Goal: Information Seeking & Learning: Find contact information

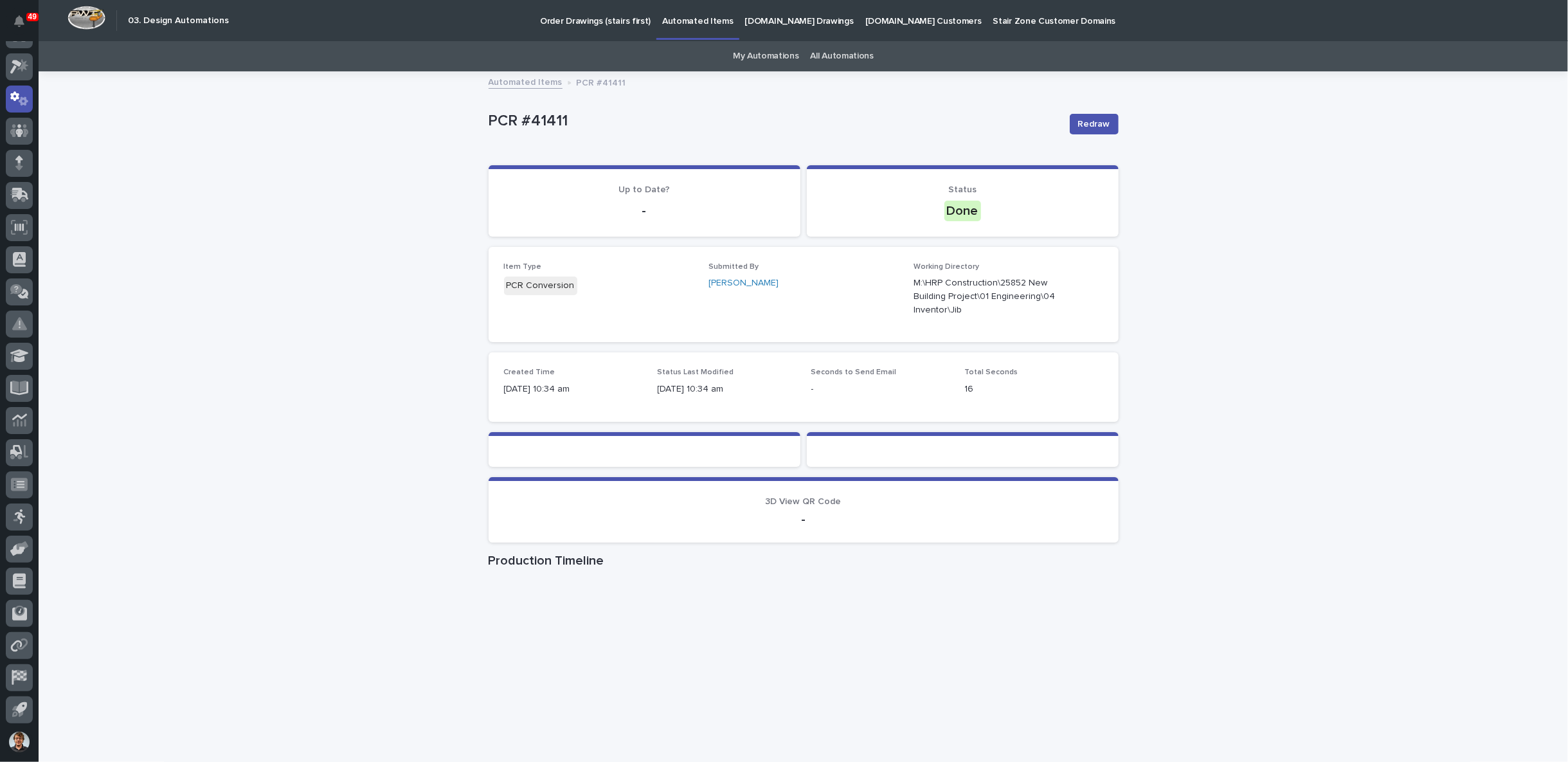
click at [1243, 227] on div "Loading... Saving… Loading... Saving… PCR #41411 Redraw PCR #41411 Redraw Sorry…" at bounding box center [803, 452] width 1529 height 759
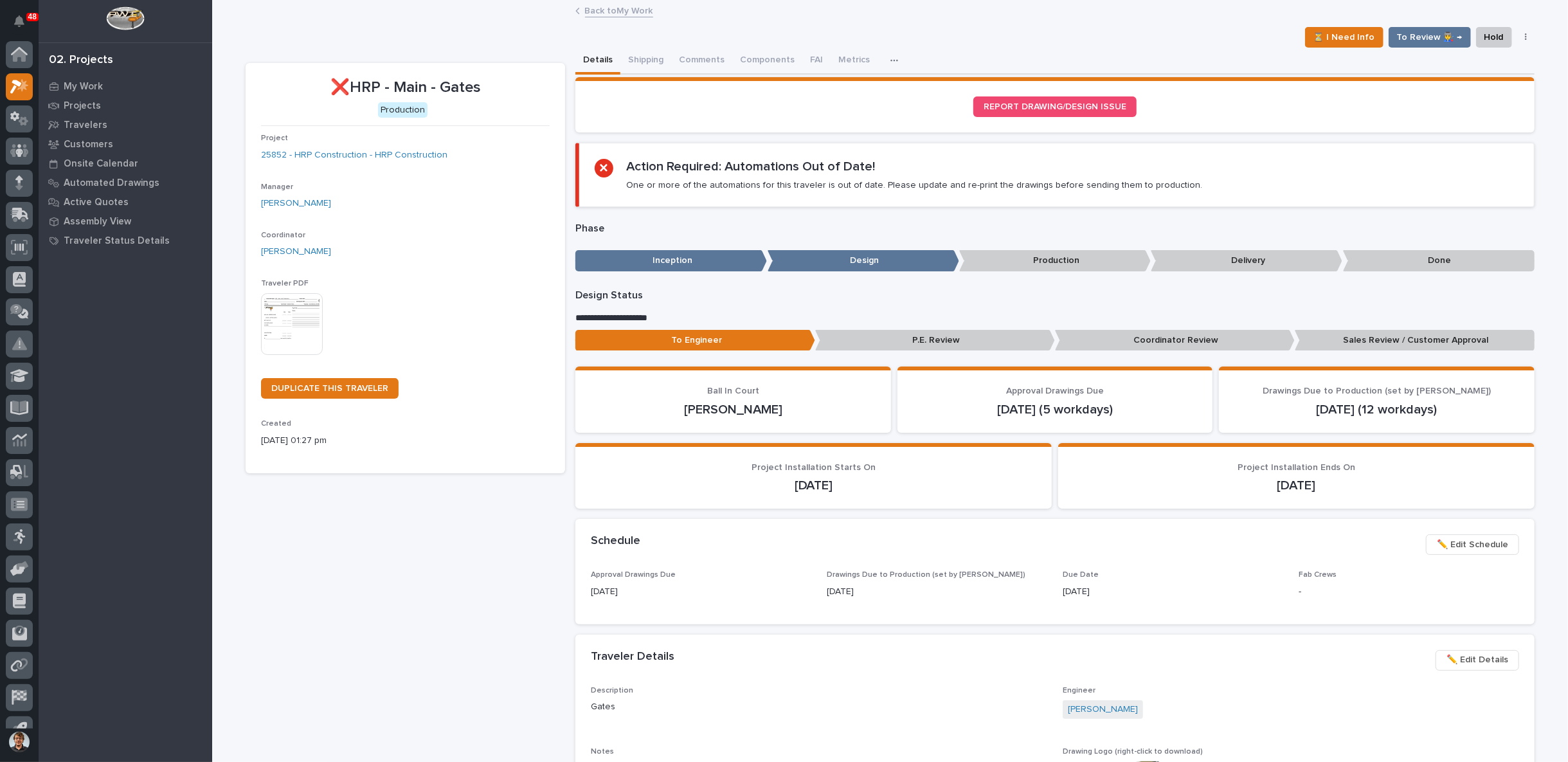
scroll to position [20, 0]
click at [598, 11] on link "Back to My Work" at bounding box center [619, 9] width 68 height 15
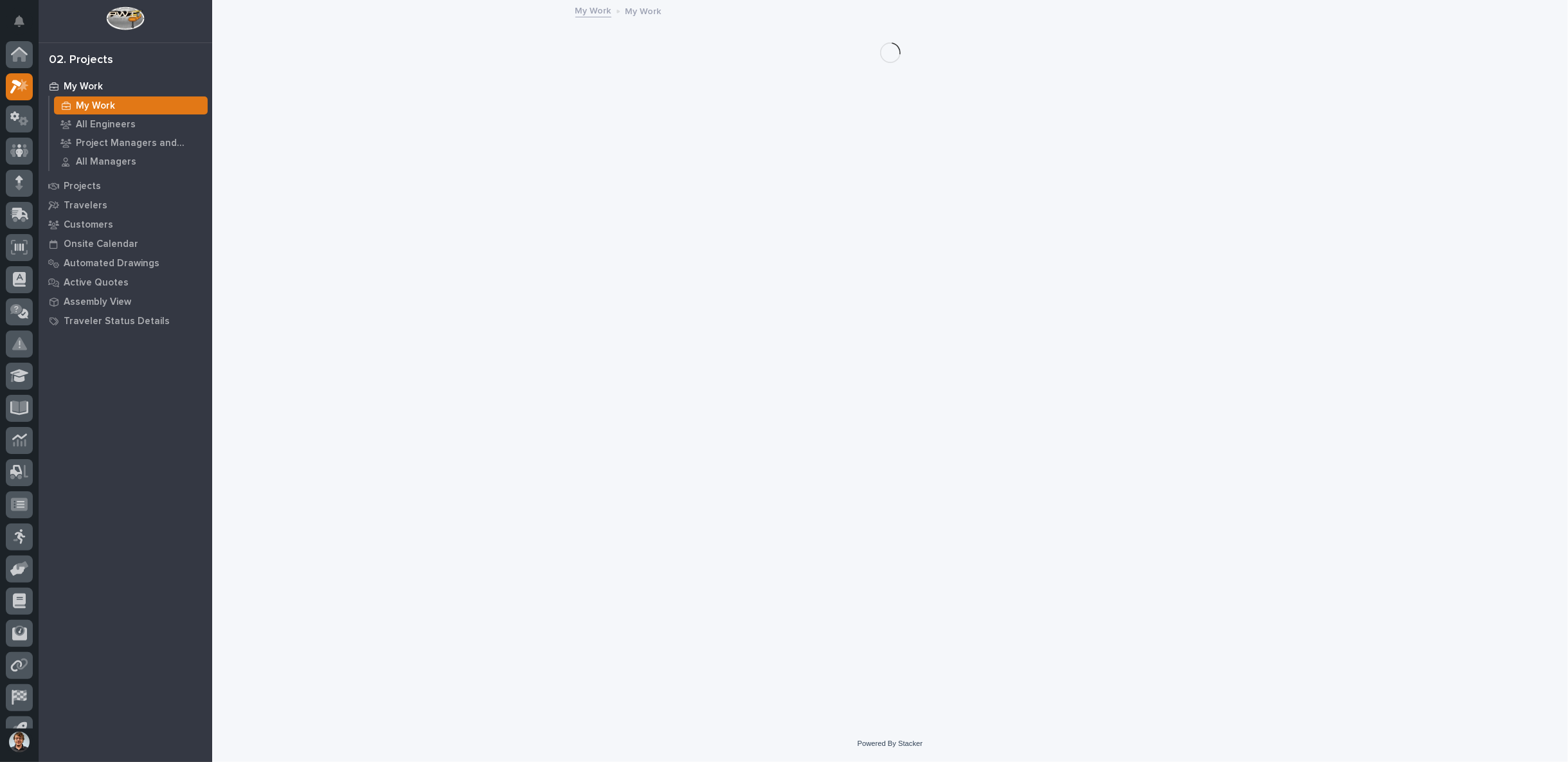
scroll to position [20, 0]
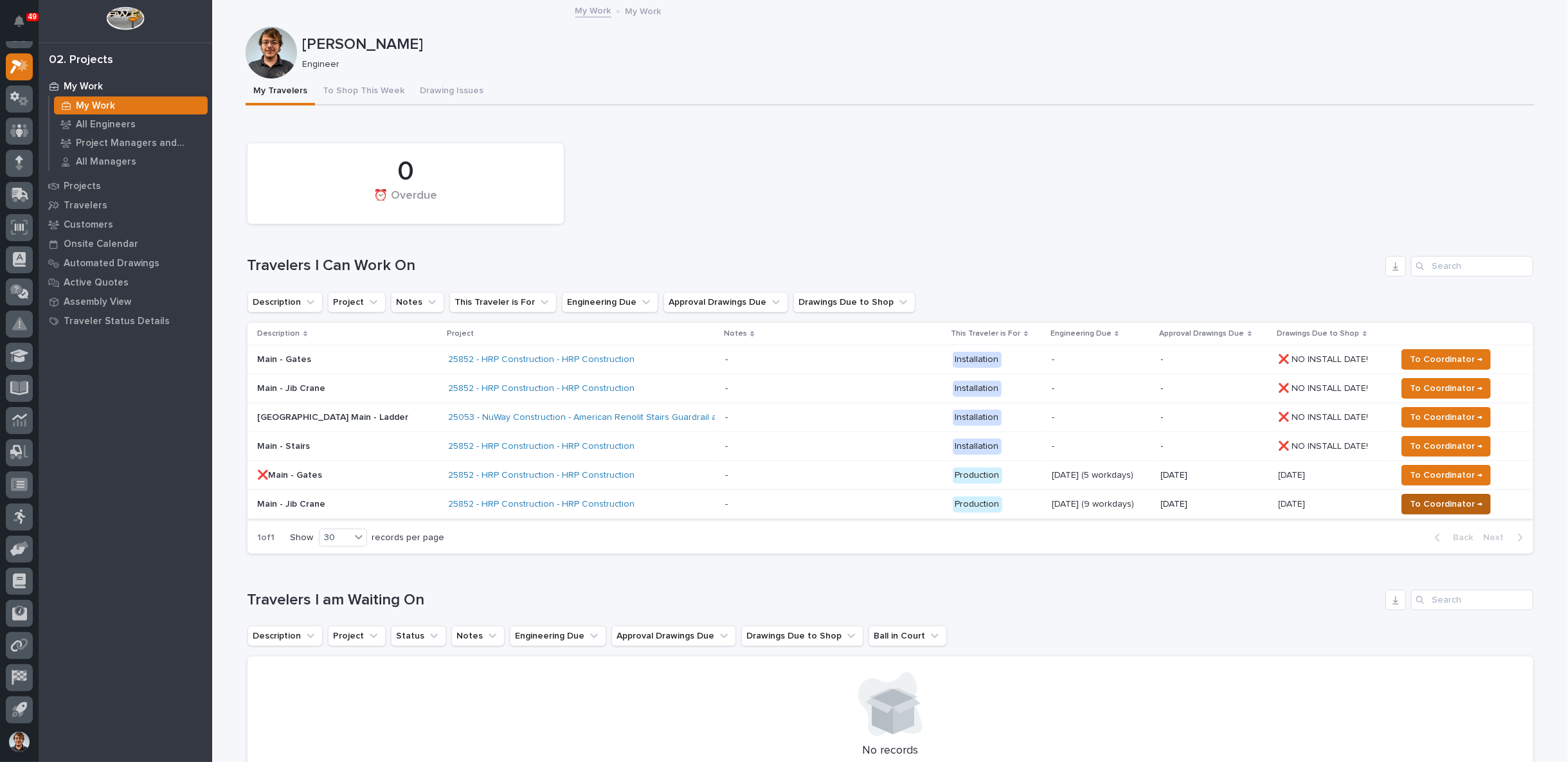
click at [1472, 499] on span "To Coordinator →" at bounding box center [1446, 505] width 73 height 16
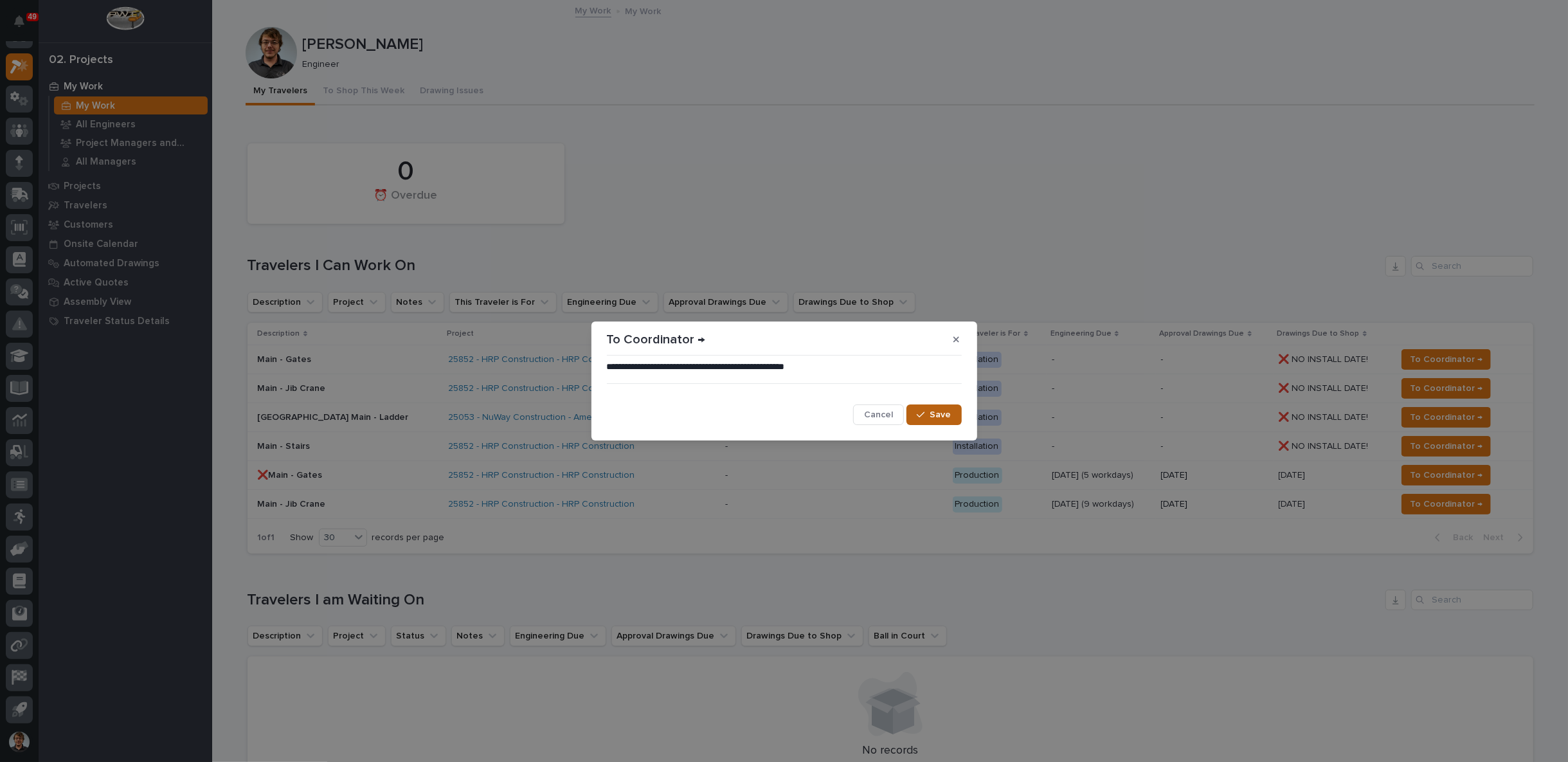
click at [933, 413] on span "Save" at bounding box center [940, 415] width 21 height 12
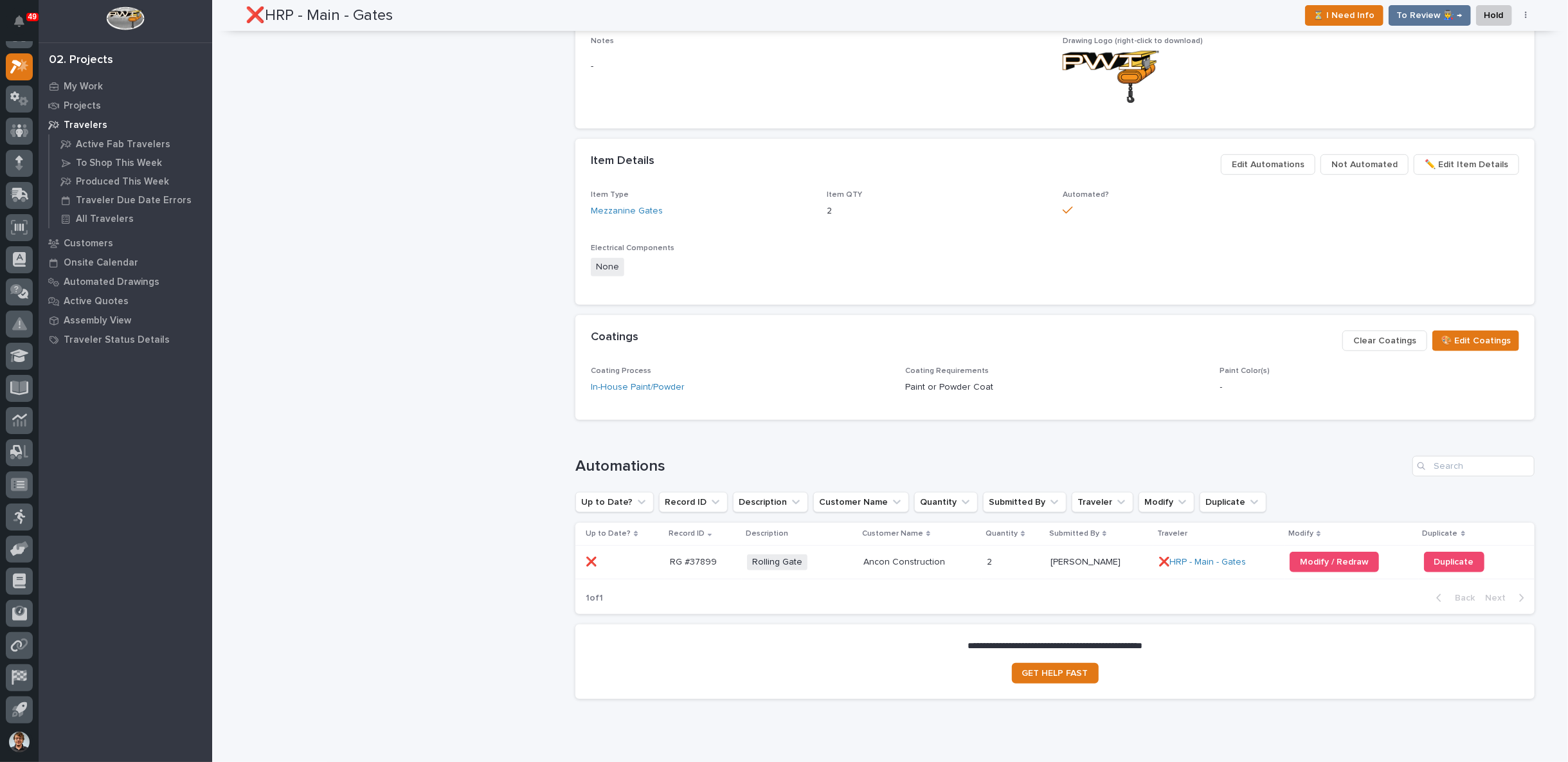
scroll to position [715, 0]
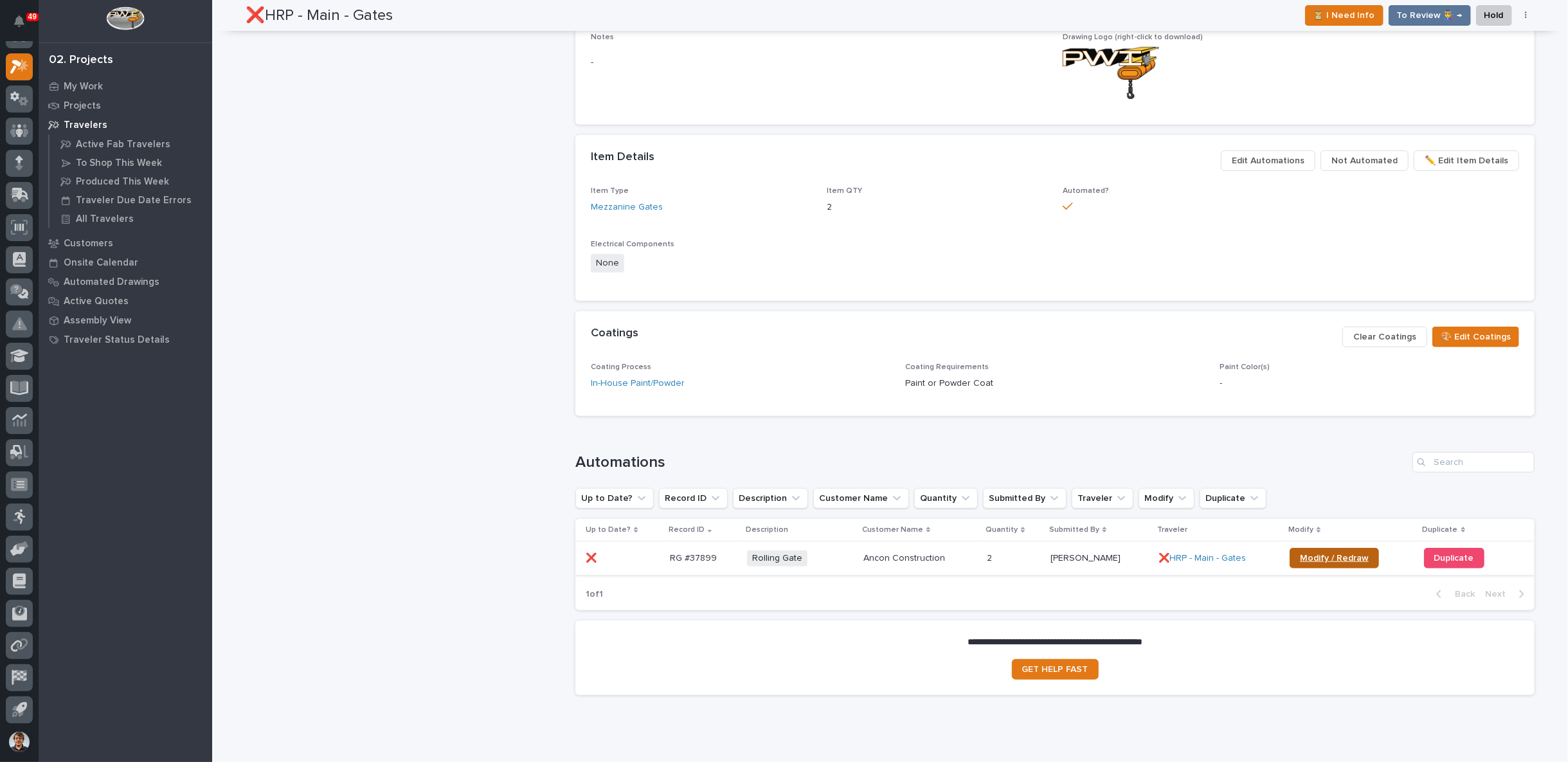
click at [1334, 557] on span "Modify / Redraw" at bounding box center [1334, 557] width 69 height 9
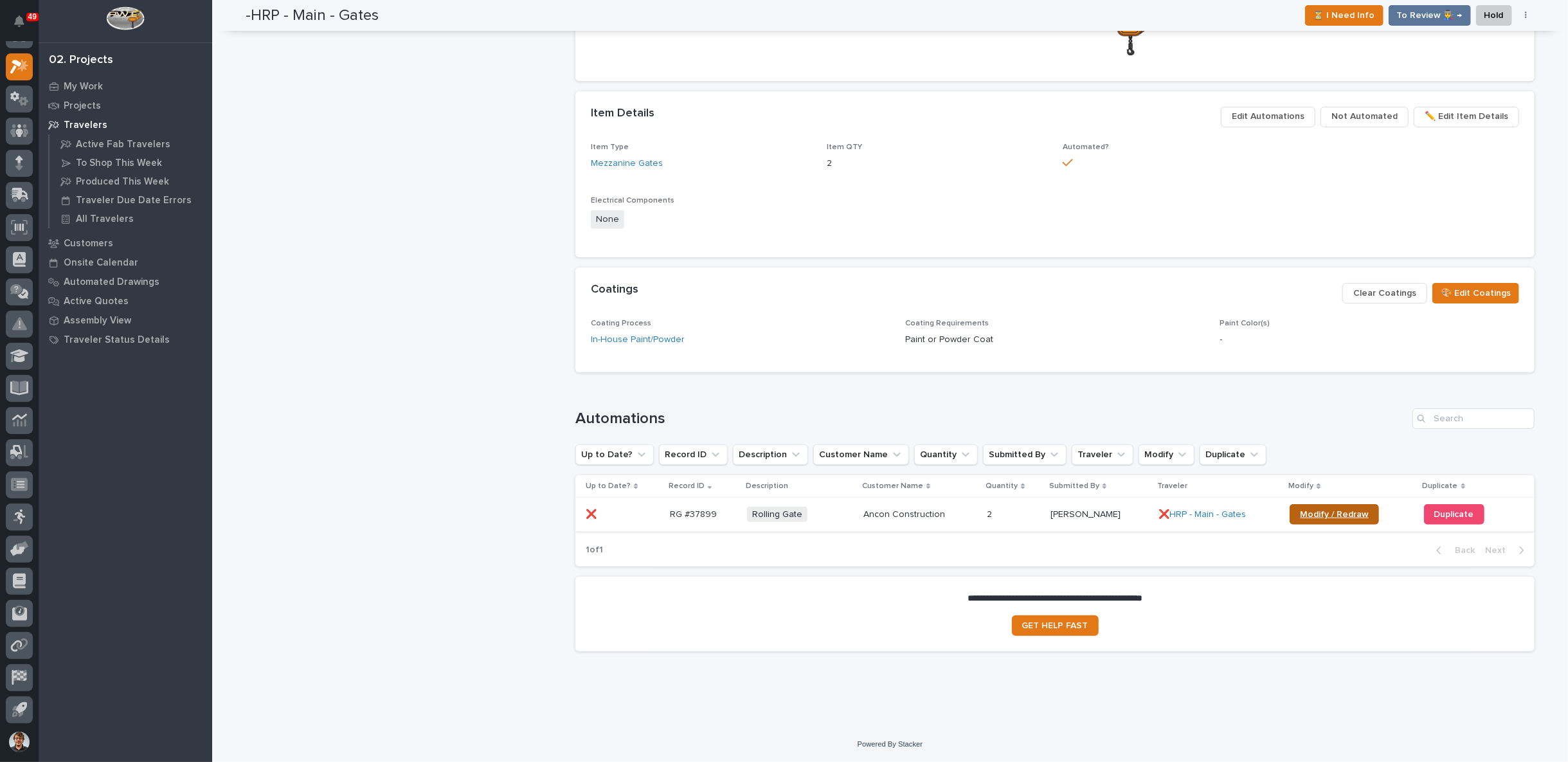
scroll to position [682, 0]
click at [472, 370] on div "-HRP - Main - Gates Production Project 25852 - HRP Construction - HRP Construct…" at bounding box center [405, 22] width 320 height 1282
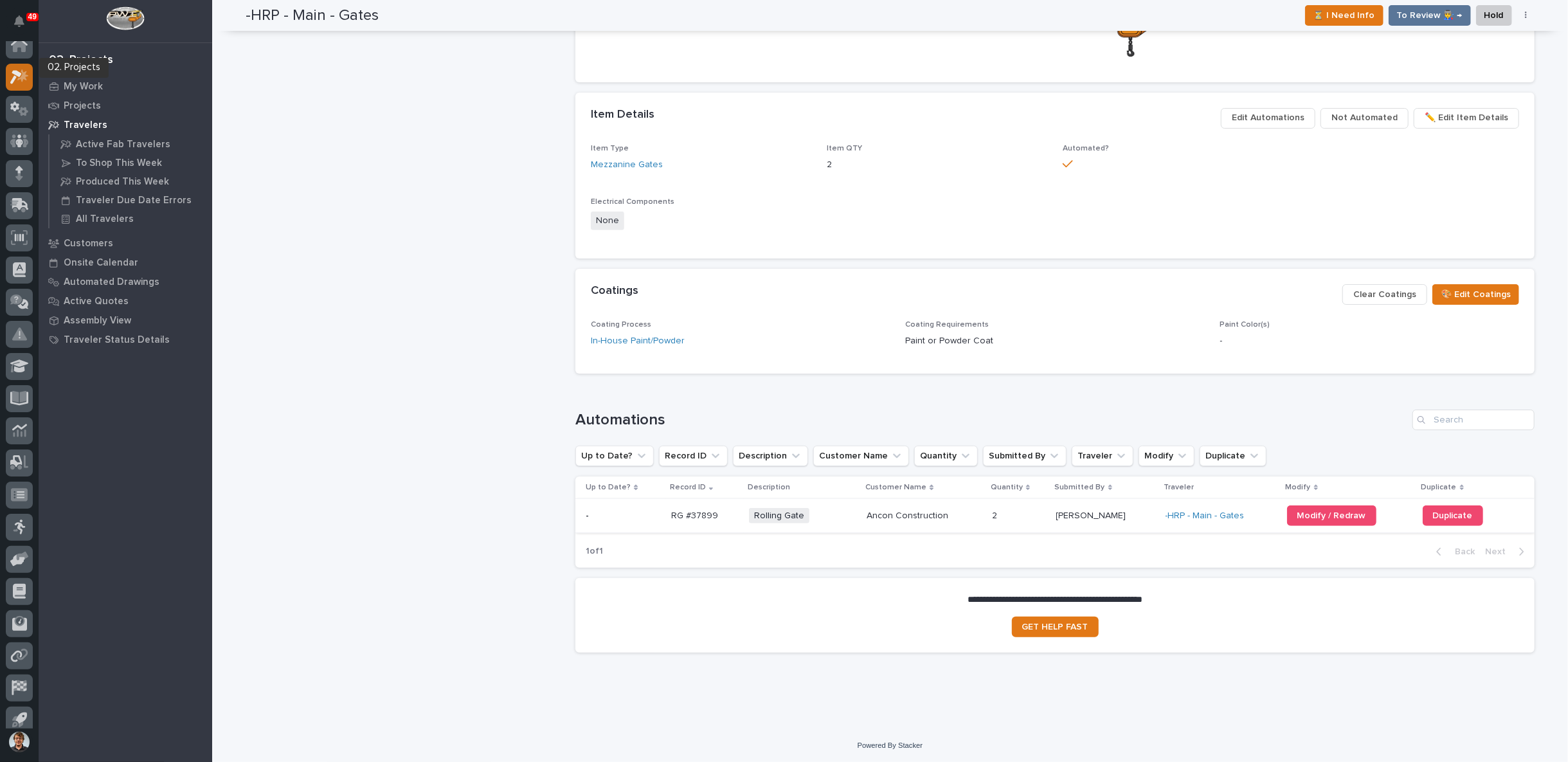
scroll to position [0, 0]
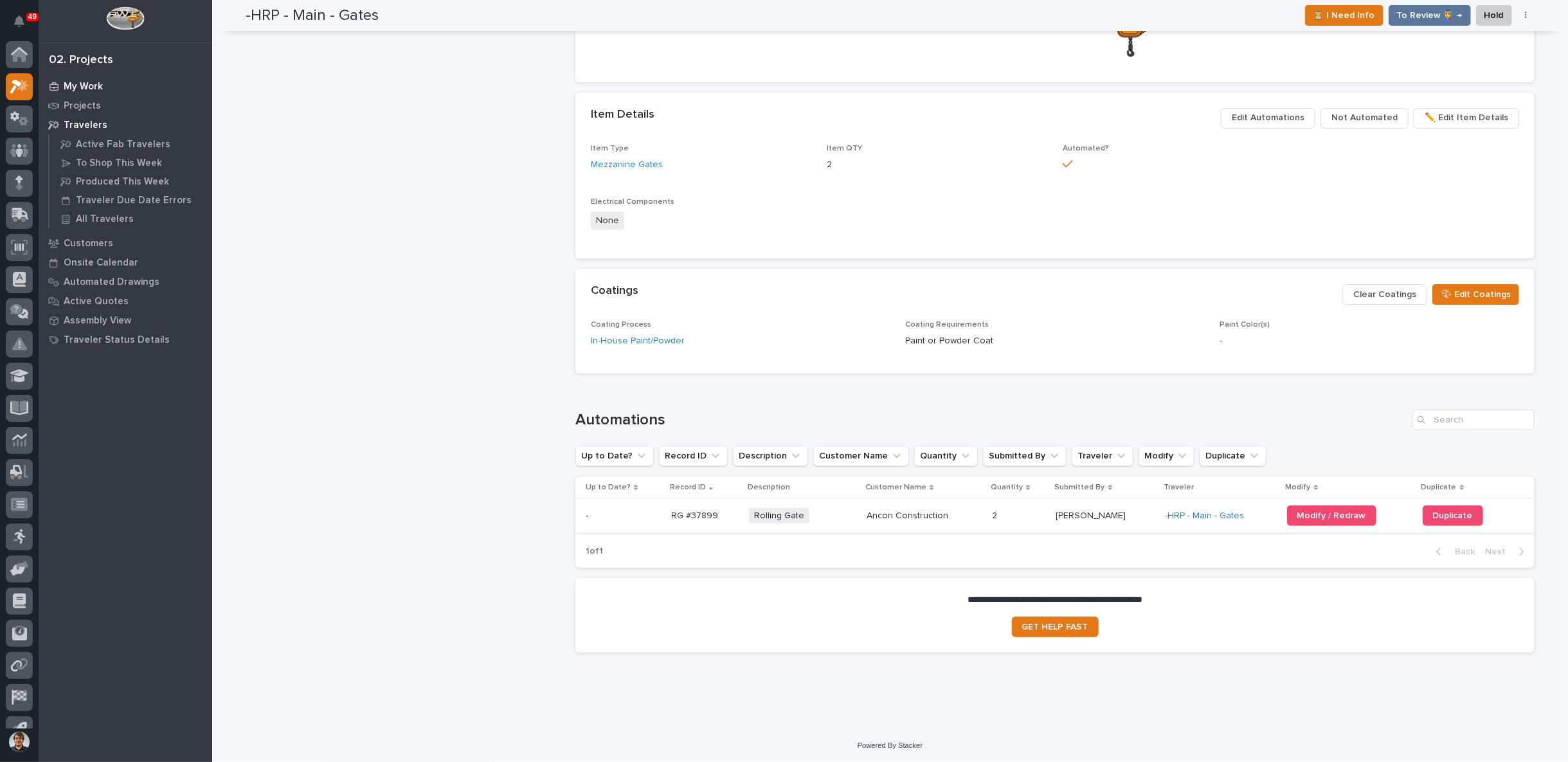
click at [92, 84] on p "My Work" at bounding box center [84, 87] width 39 height 12
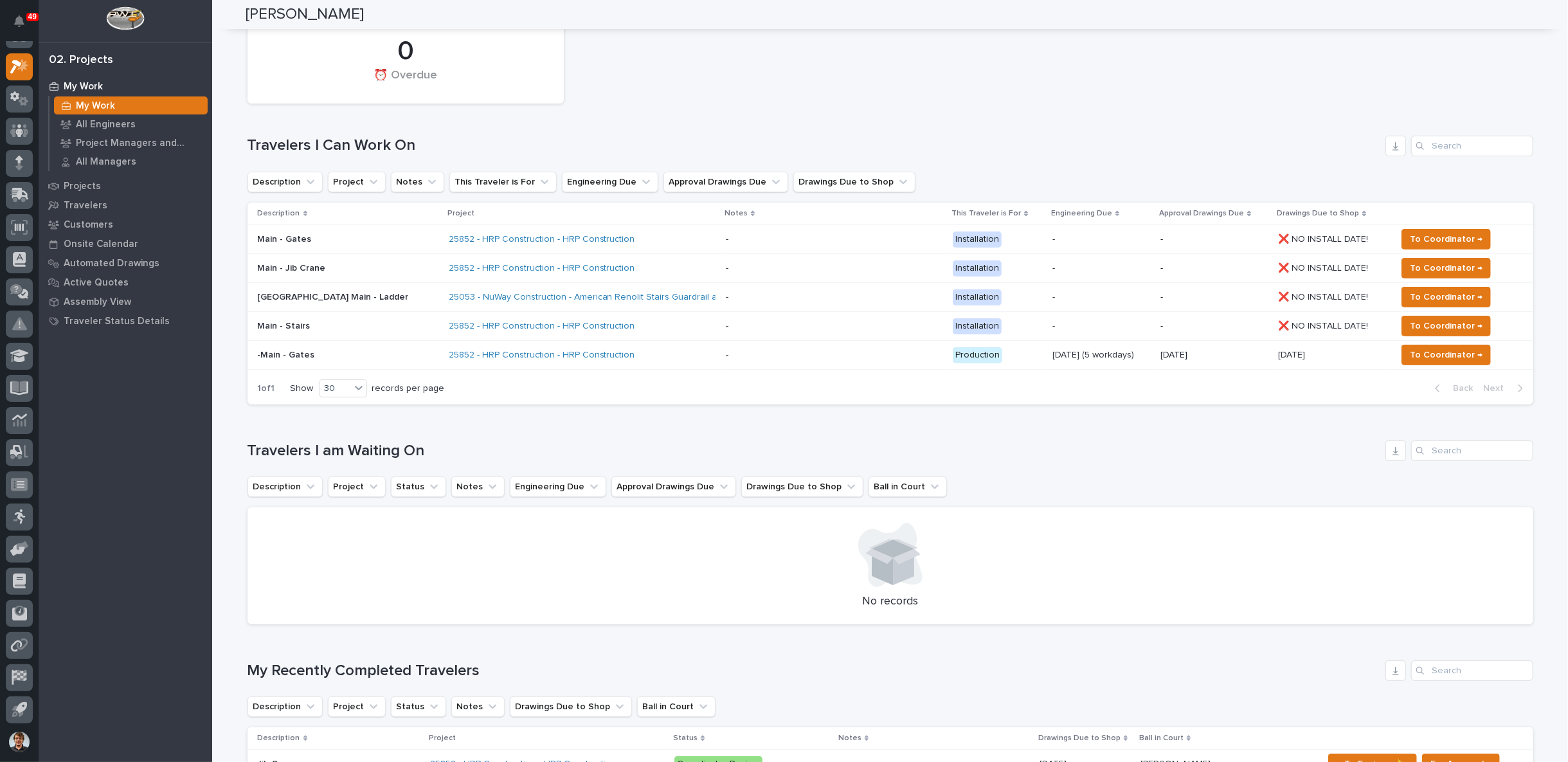
scroll to position [119, 0]
click at [763, 296] on p at bounding box center [834, 298] width 216 height 11
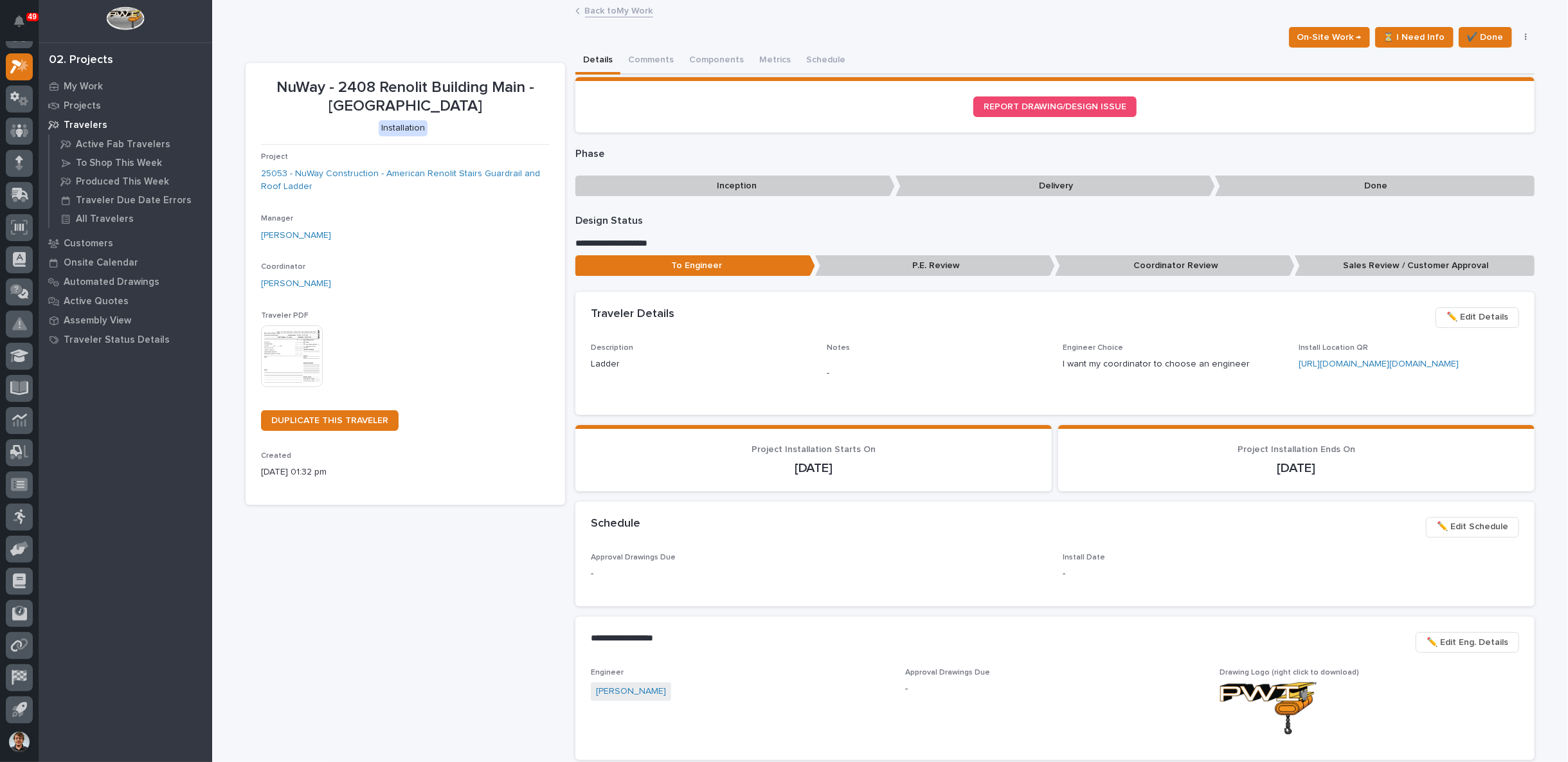
click at [588, 9] on link "Back to My Work" at bounding box center [619, 9] width 68 height 15
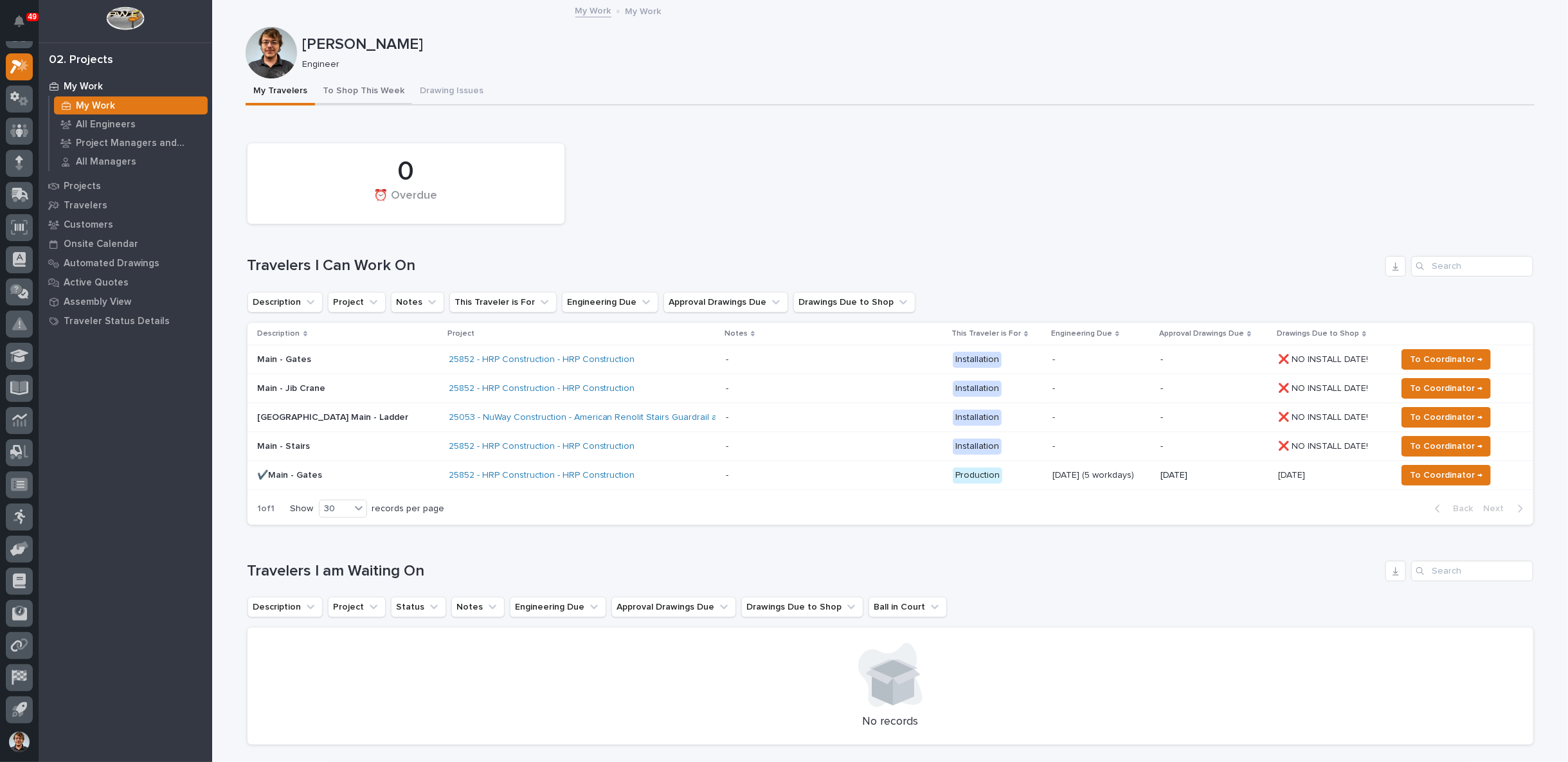
click at [363, 86] on button "To Shop This Week" at bounding box center [363, 92] width 97 height 27
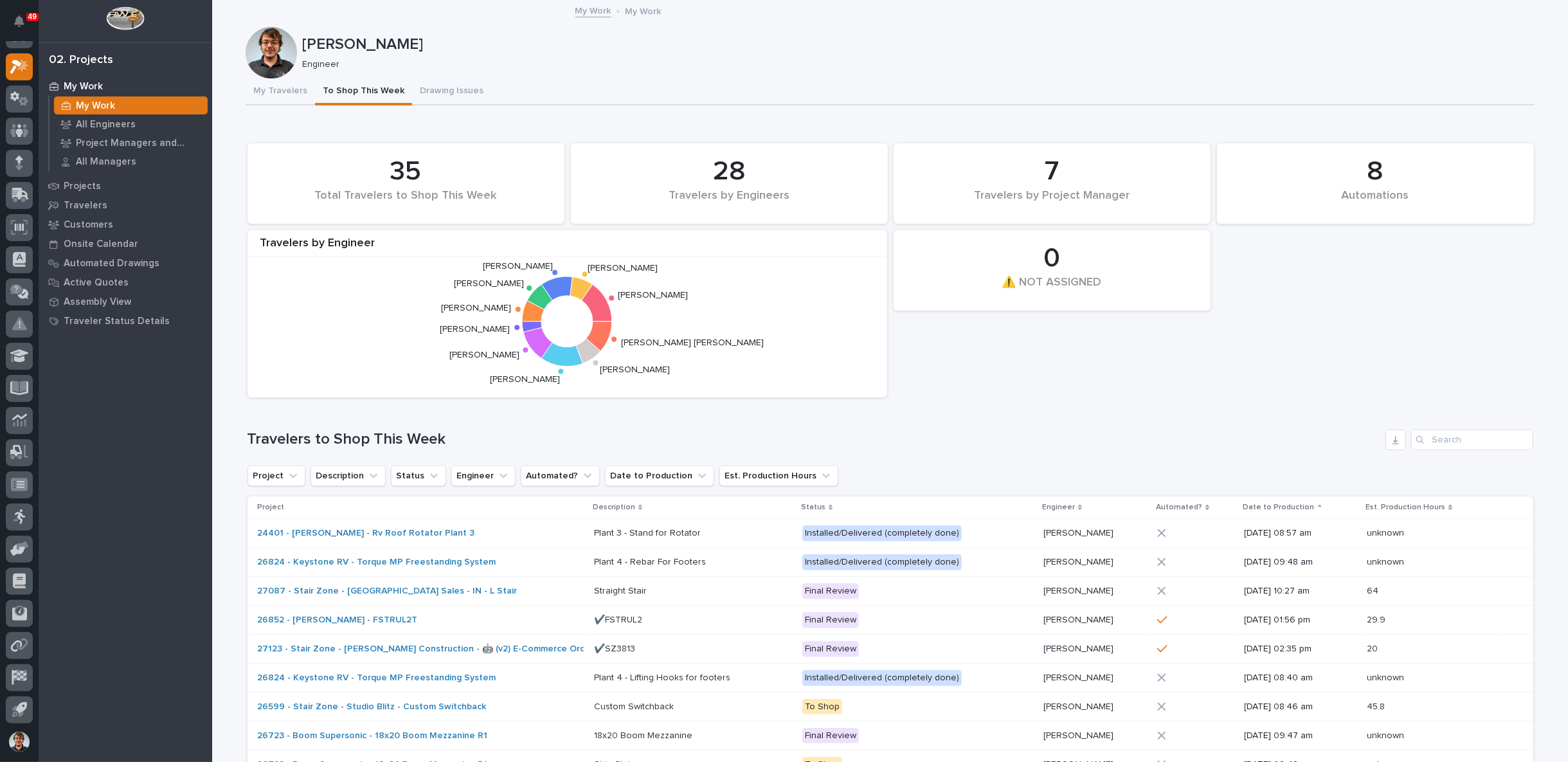
click at [977, 424] on div "8 Automations 35 Total Travelers to Shop This Week 0 ⚠️ NOT ASSIGNED 28 Travele…" at bounding box center [891, 490] width 1286 height 706
click at [261, 88] on button "My Travelers" at bounding box center [280, 92] width 69 height 27
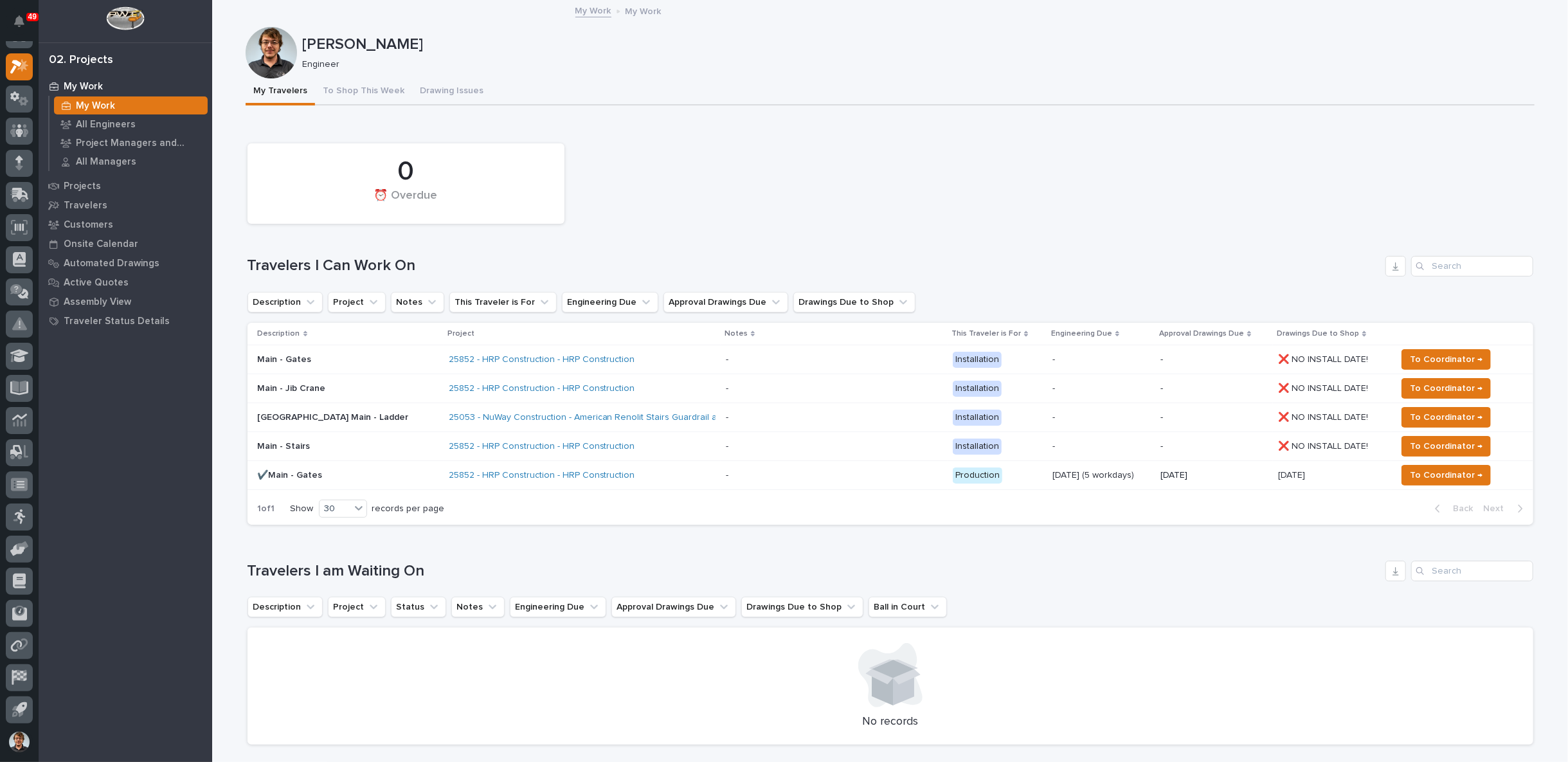
click at [661, 474] on div "25852 - HRP Construction - HRP Construction" at bounding box center [561, 475] width 225 height 11
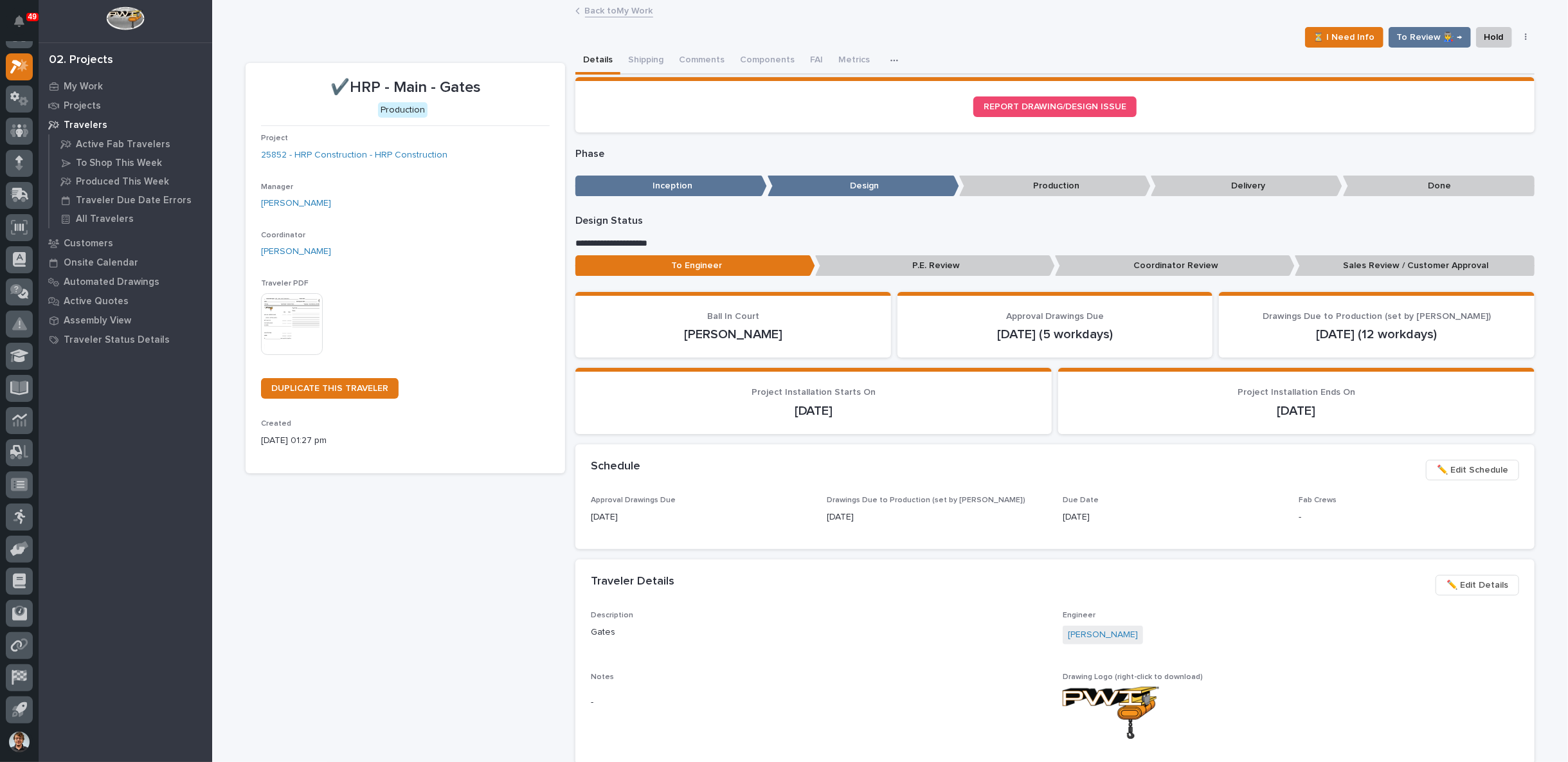
click at [618, 15] on link "Back to My Work" at bounding box center [619, 9] width 68 height 15
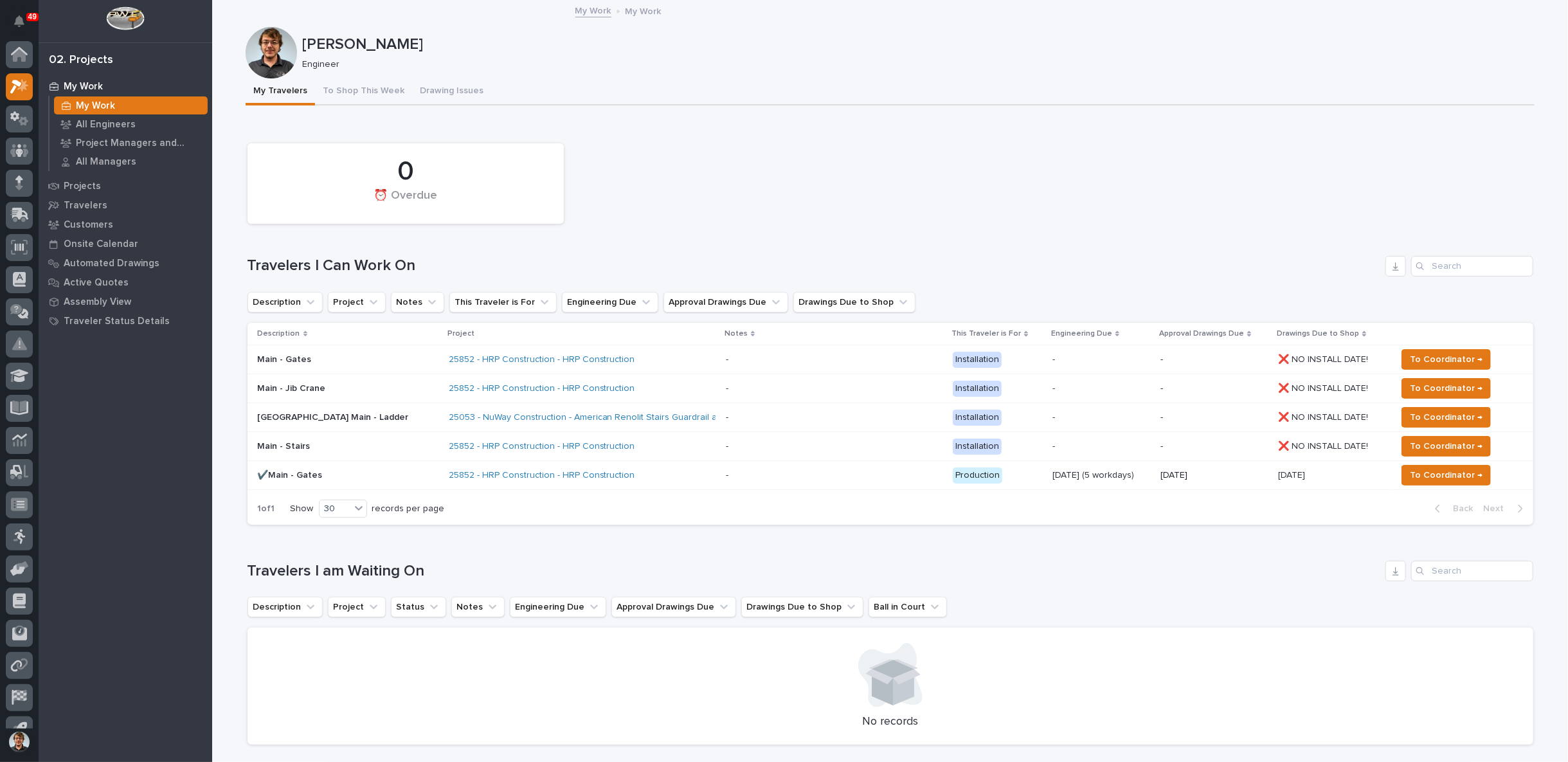
scroll to position [20, 0]
click at [1468, 476] on span "To Coordinator →" at bounding box center [1446, 475] width 73 height 16
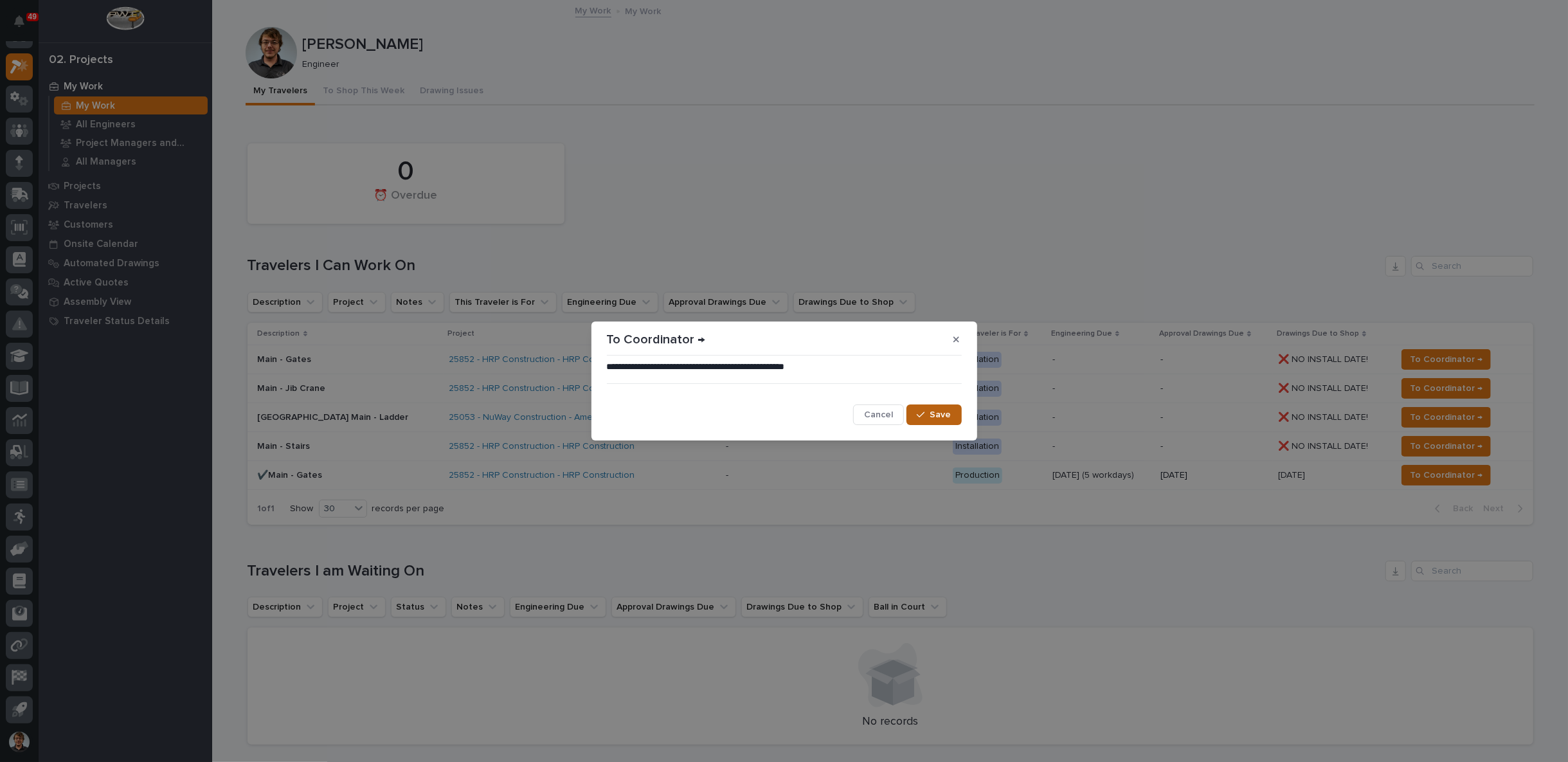
click at [943, 411] on span "Save" at bounding box center [940, 415] width 21 height 12
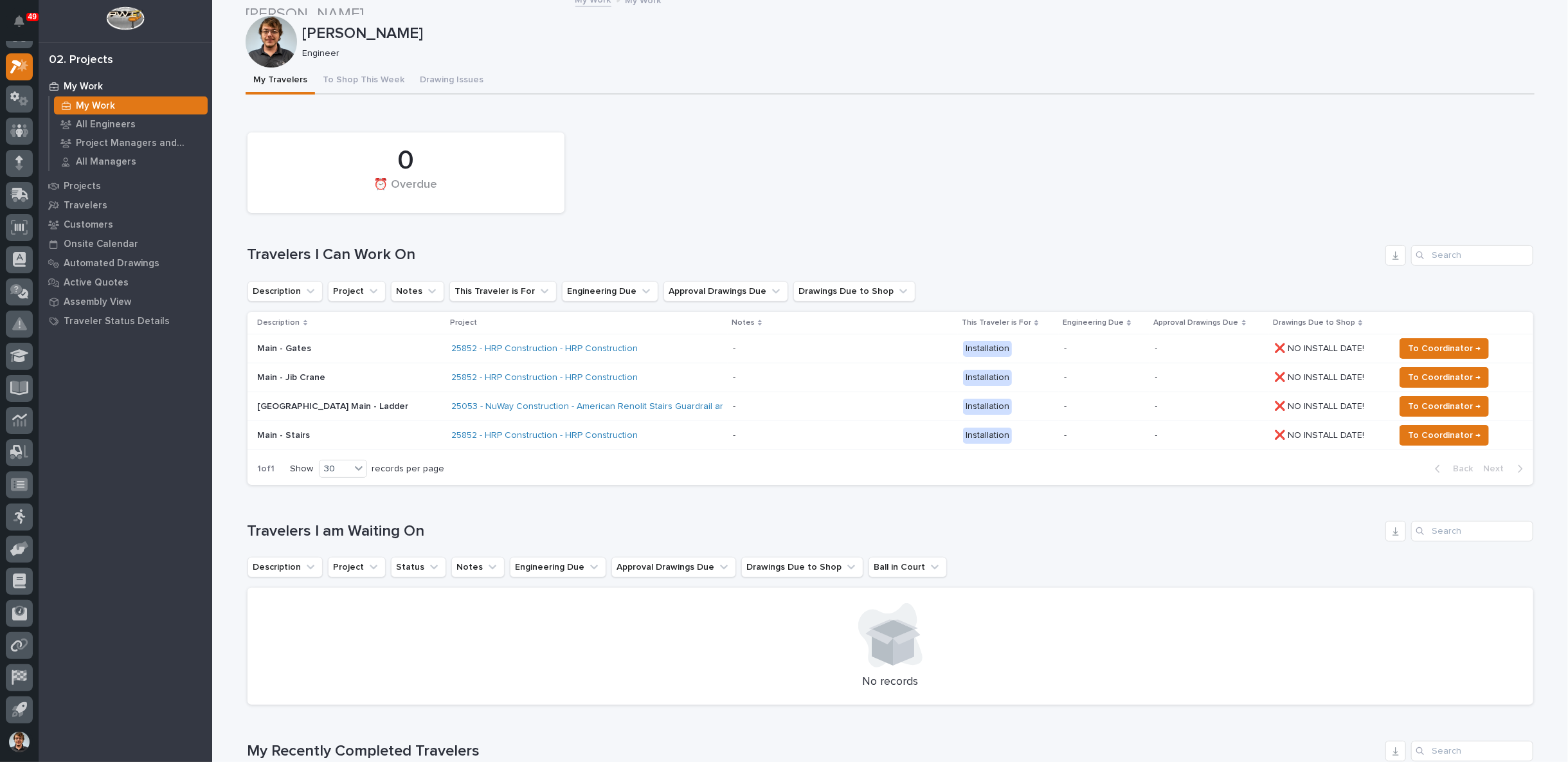
scroll to position [0, 0]
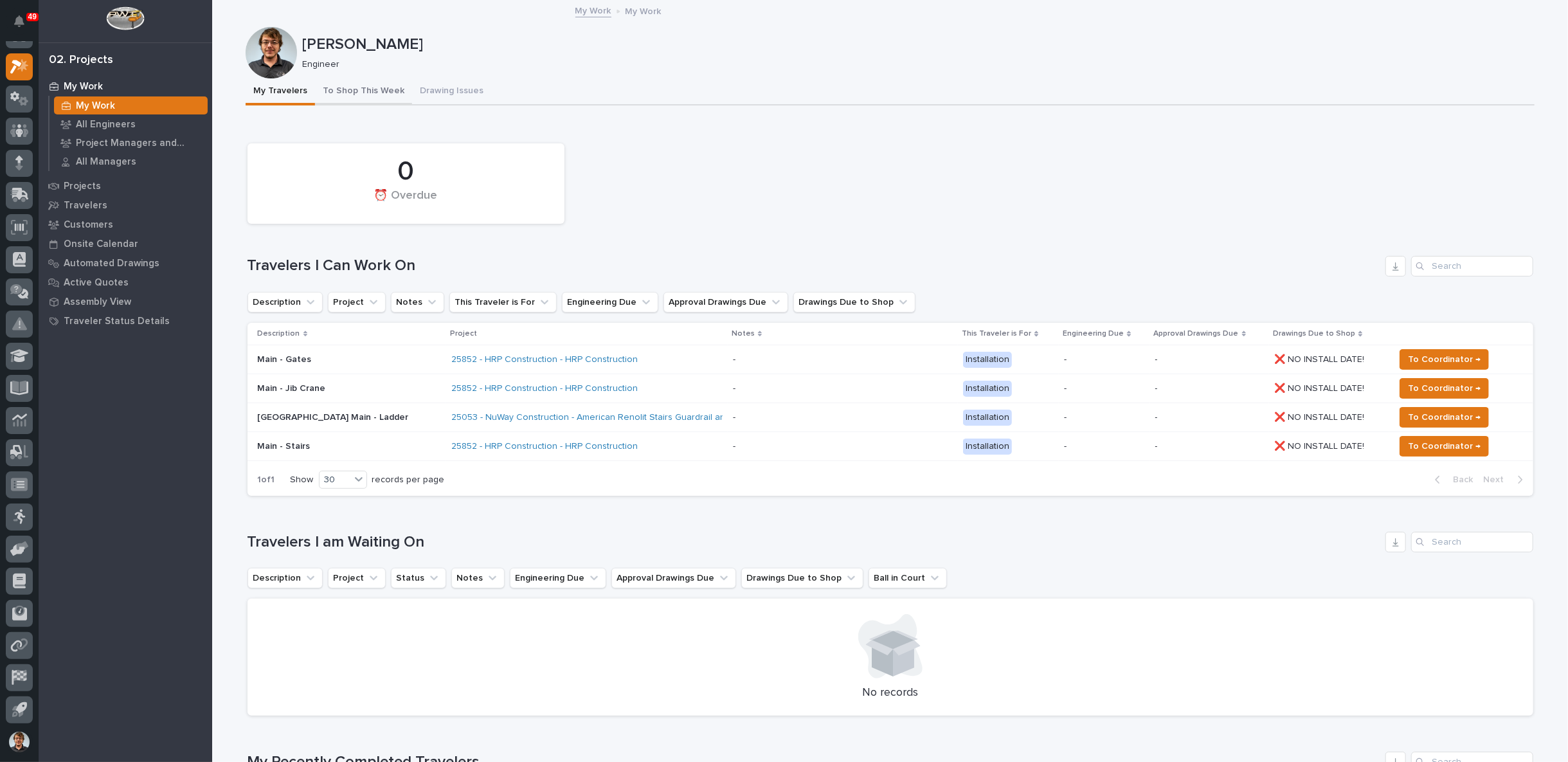
click at [369, 86] on button "To Shop This Week" at bounding box center [363, 92] width 97 height 27
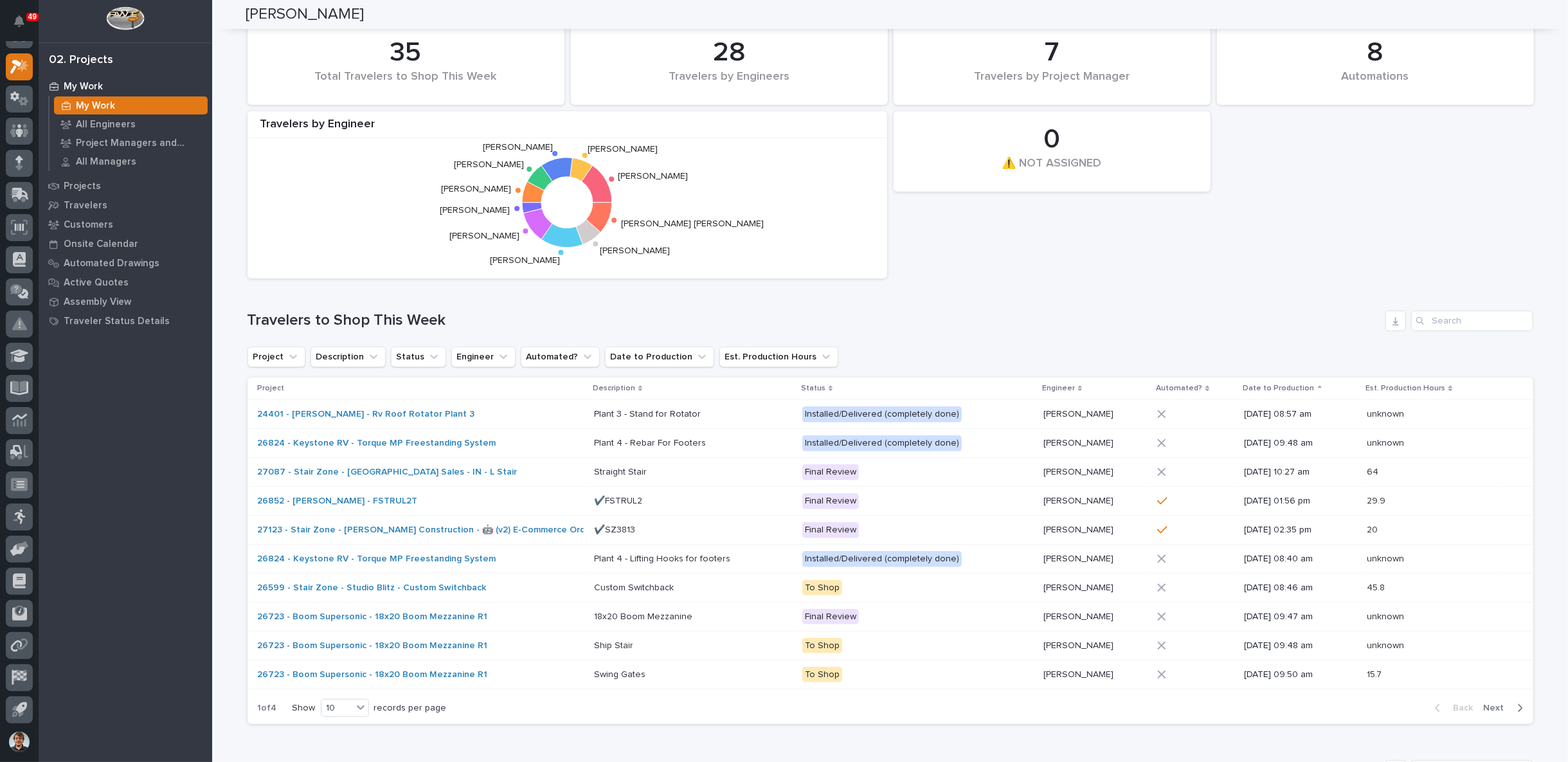
scroll to position [238, 0]
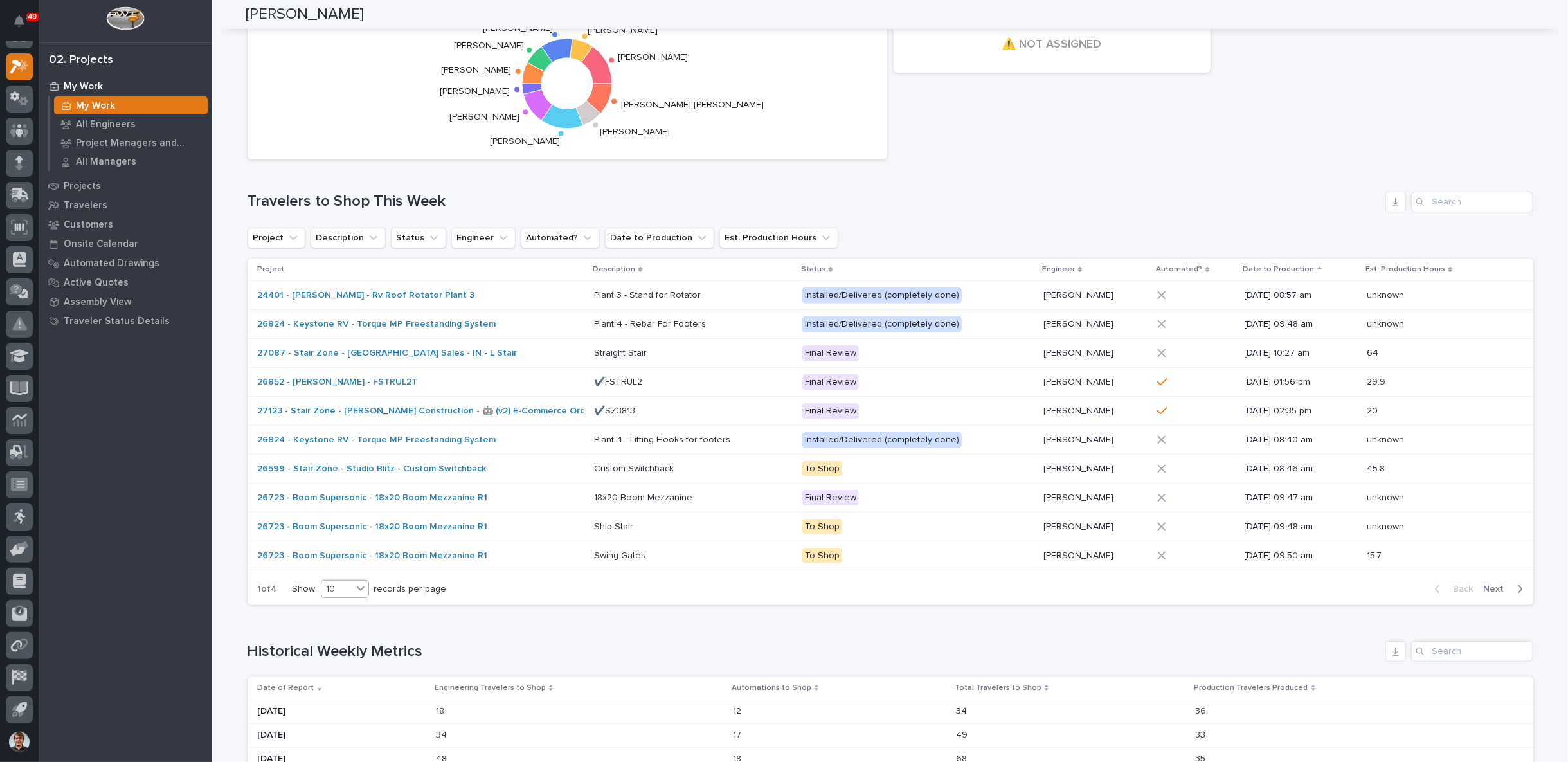
click at [354, 590] on icon at bounding box center [361, 588] width 13 height 13
click at [356, 591] on icon at bounding box center [361, 588] width 13 height 13
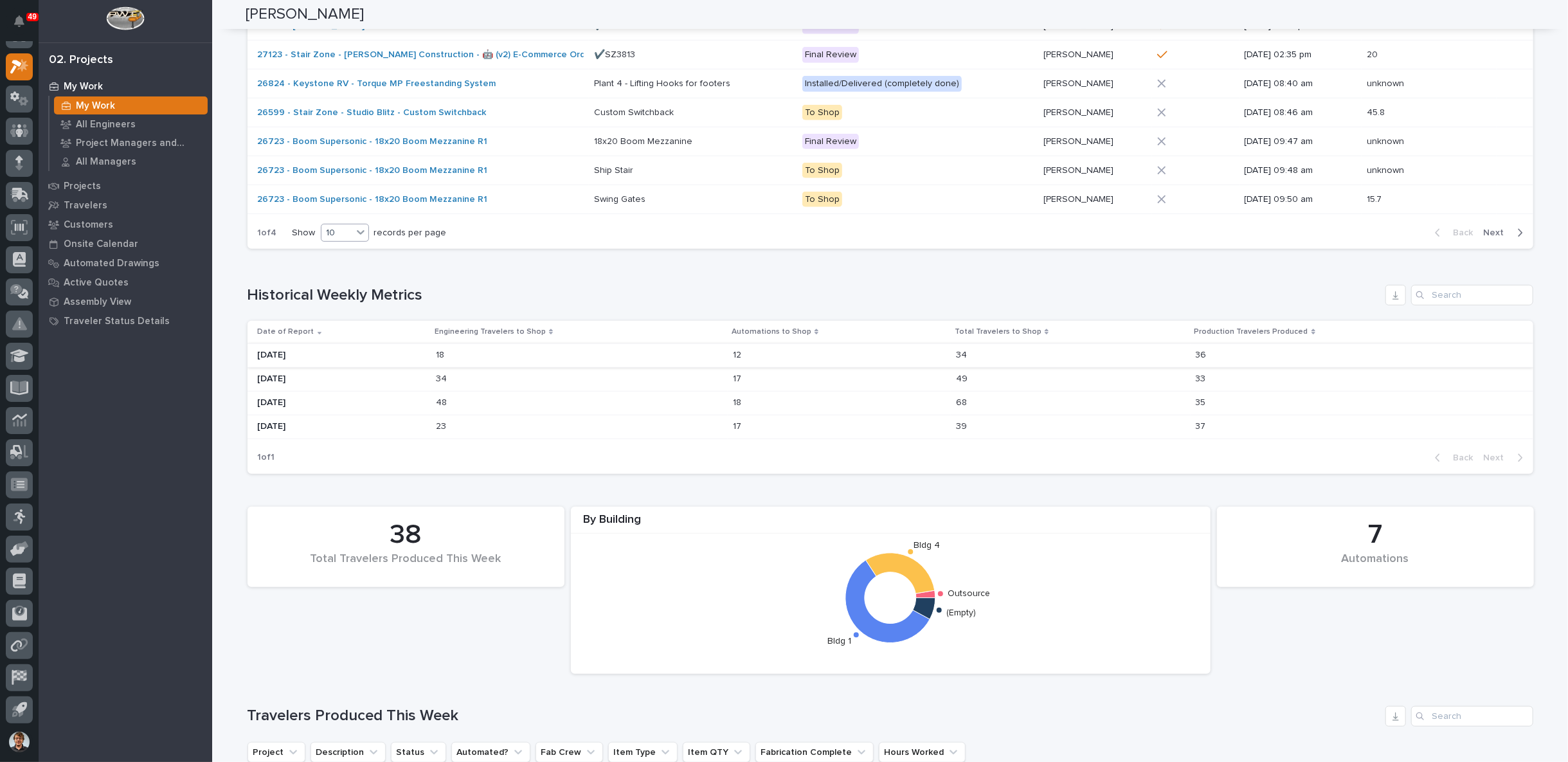
scroll to position [715, 0]
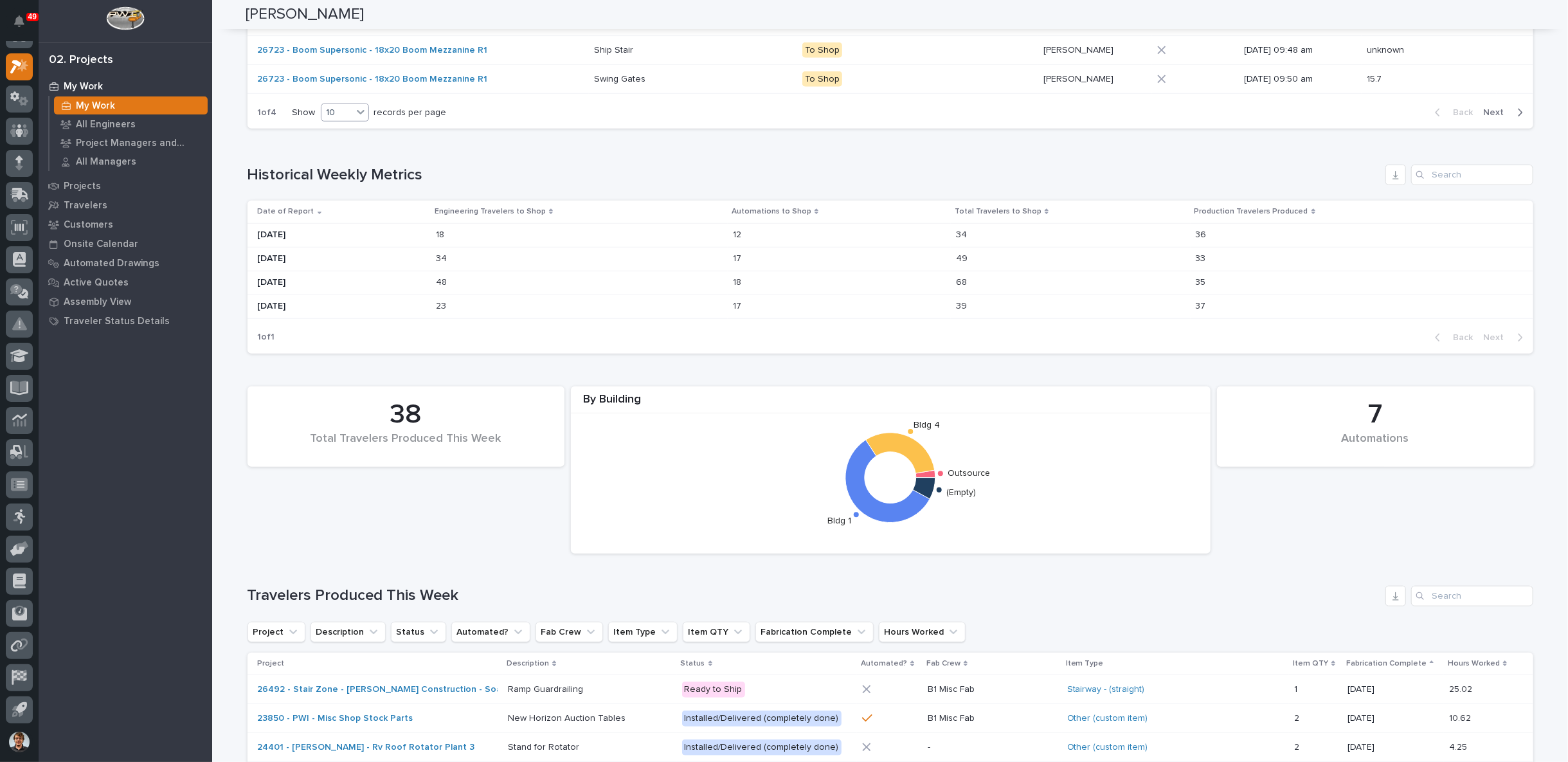
click at [485, 495] on div "7 Automations 38 Total Travelers Produced This Week By Building Outsource Bldg …" at bounding box center [890, 470] width 1299 height 180
click at [550, 282] on div "48 48" at bounding box center [579, 282] width 287 height 21
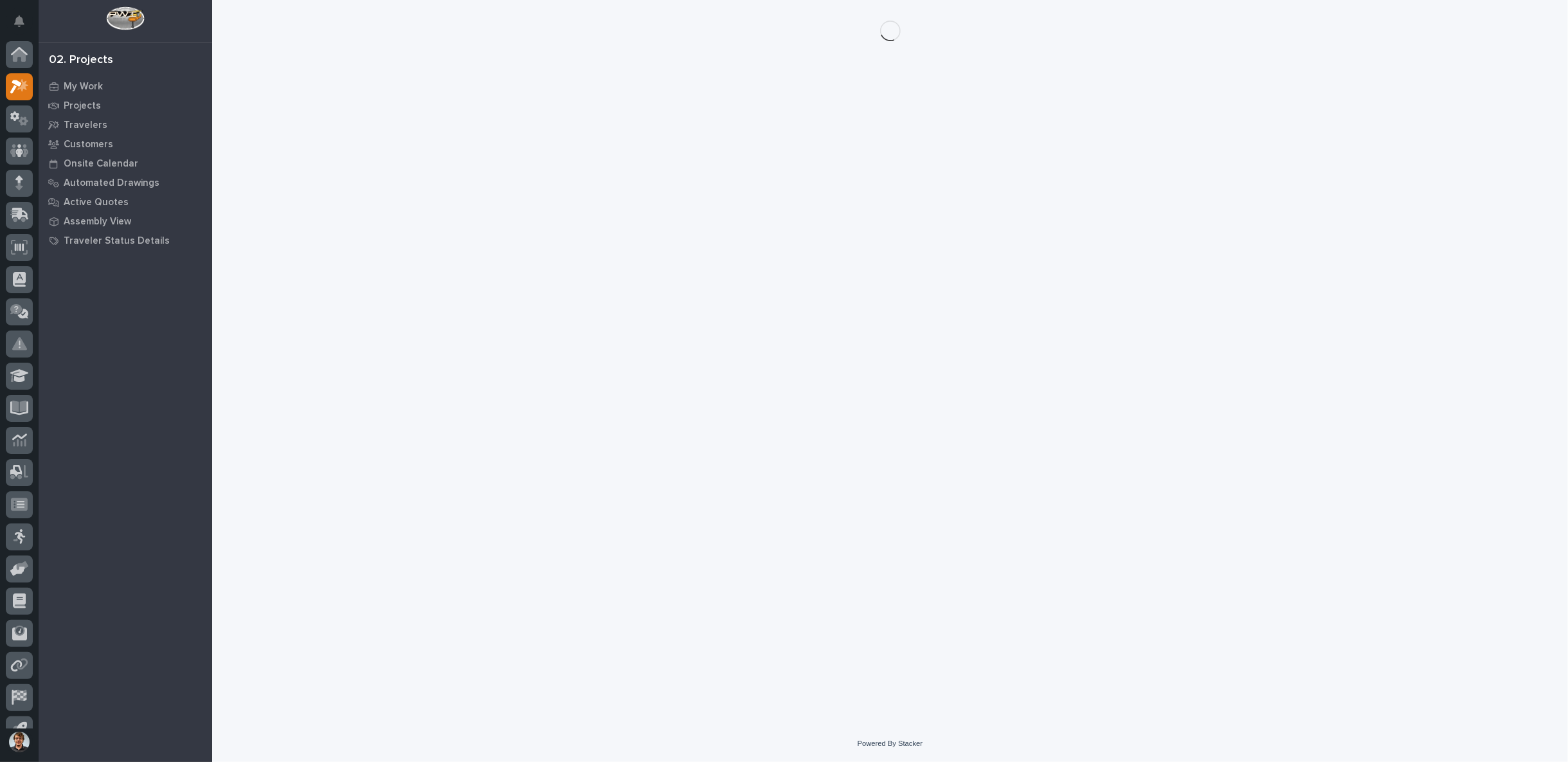
scroll to position [20, 0]
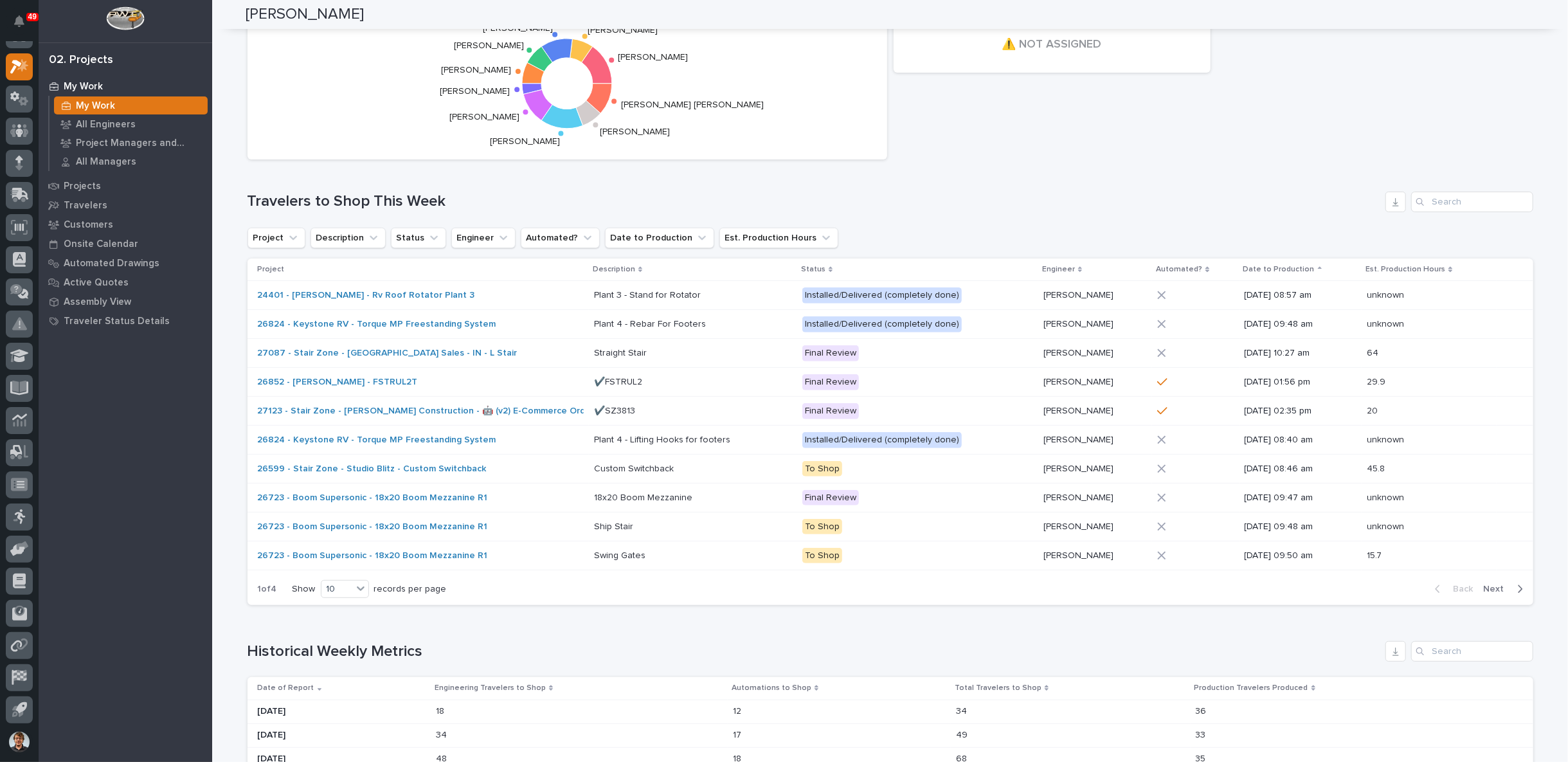
scroll to position [357, 0]
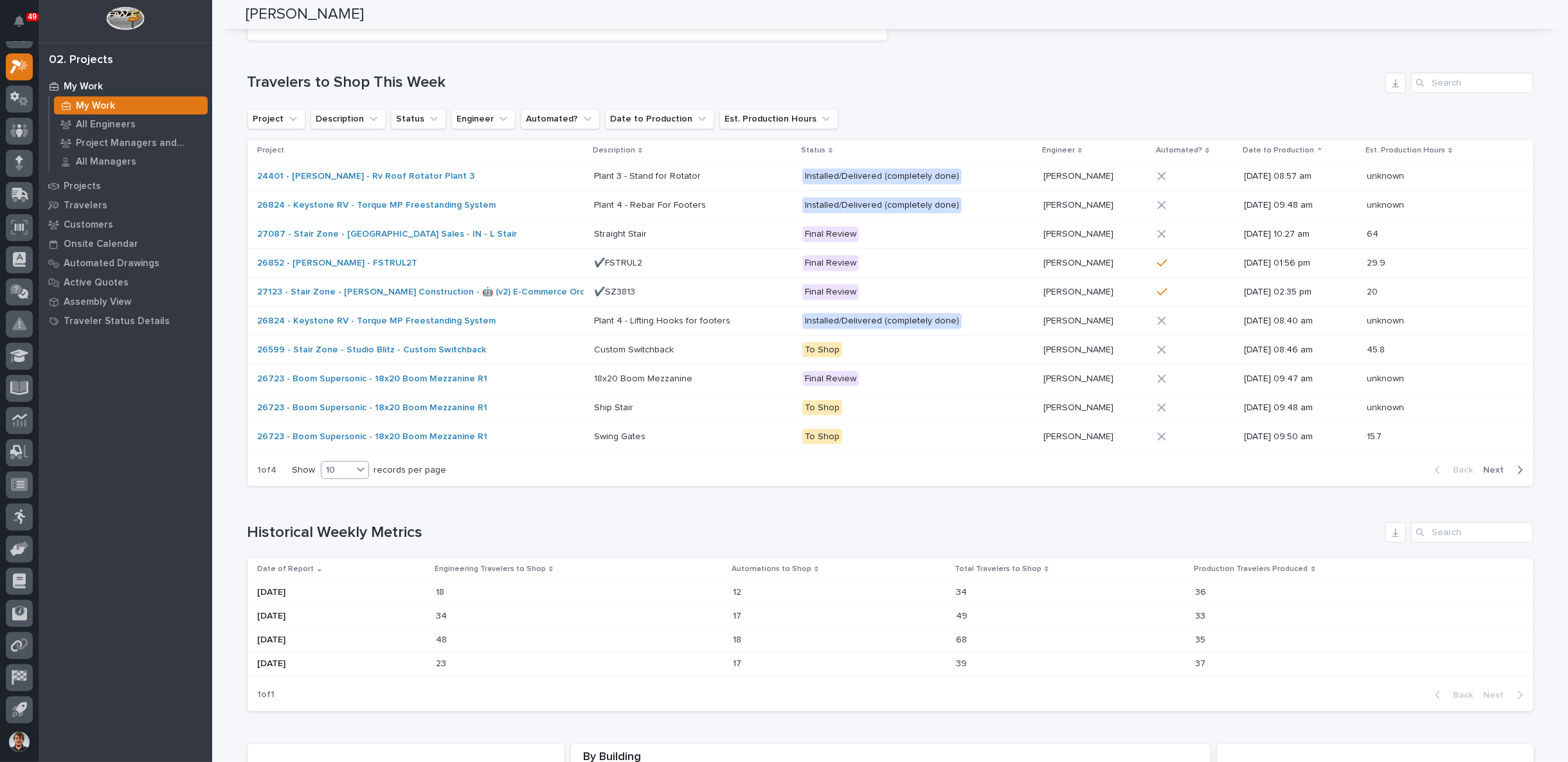
click at [354, 464] on icon at bounding box center [361, 469] width 13 height 13
click at [327, 514] on div "30" at bounding box center [339, 516] width 47 height 16
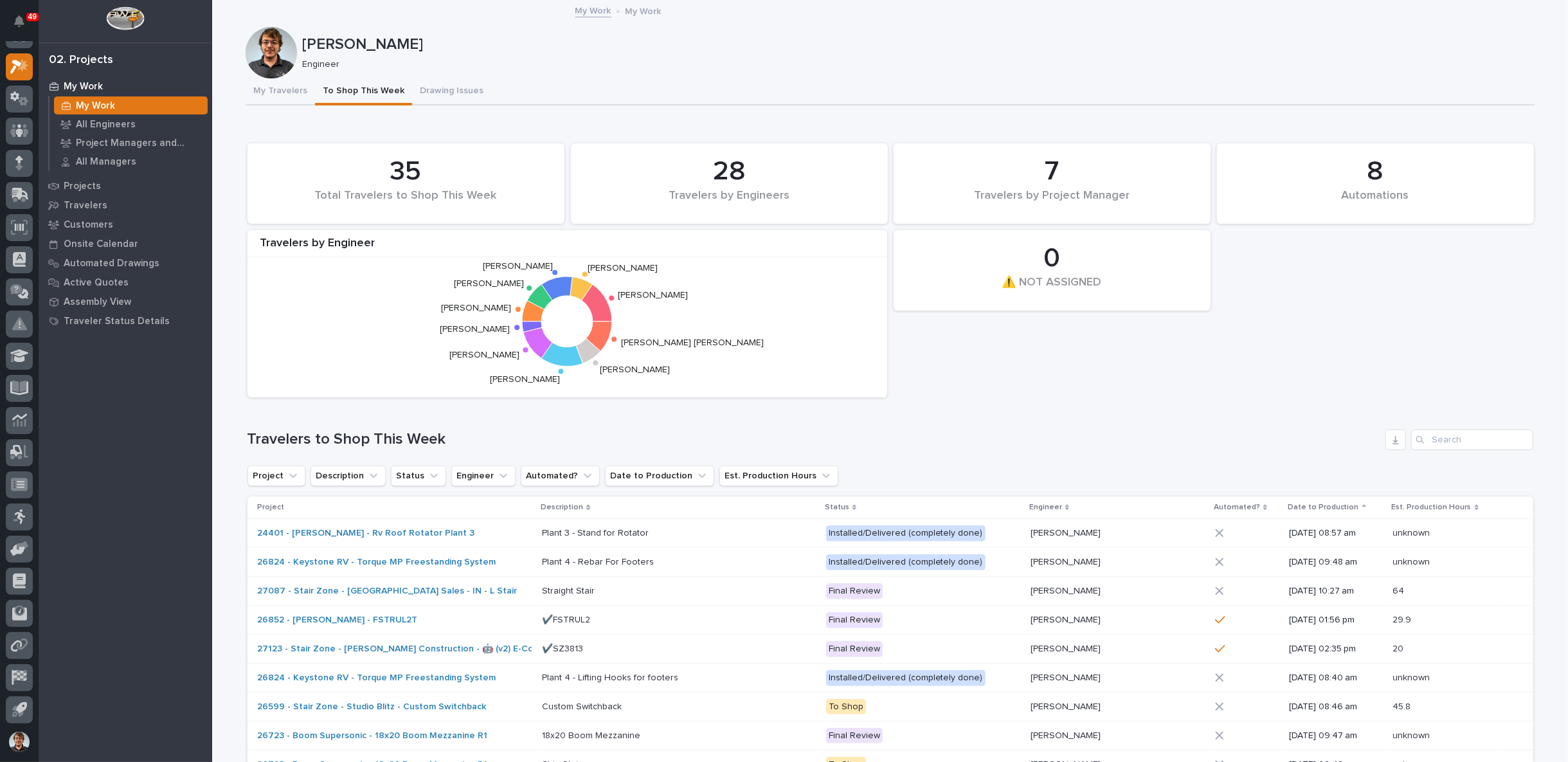
scroll to position [0, 0]
click at [279, 90] on button "My Travelers" at bounding box center [280, 92] width 69 height 27
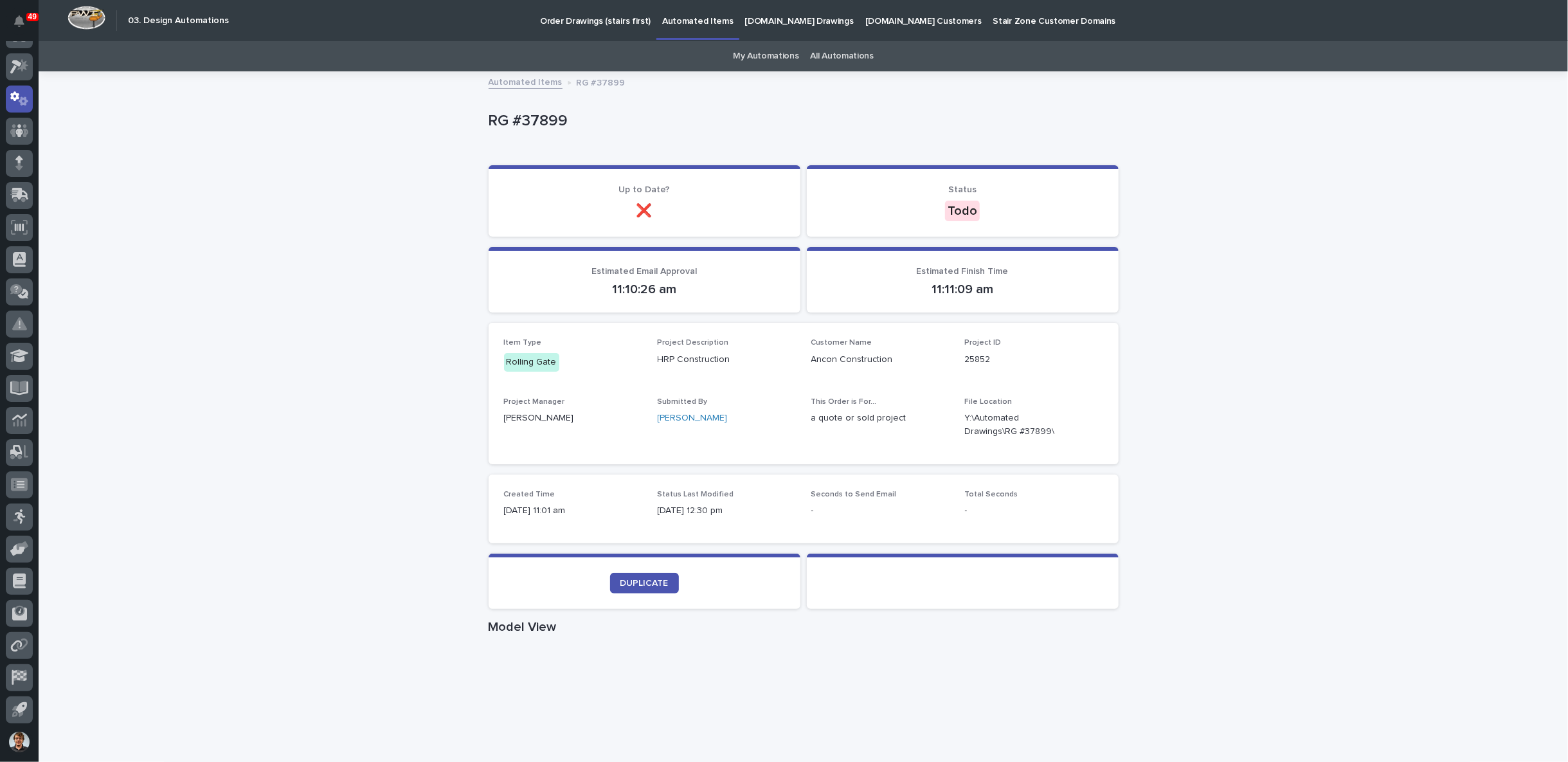
click at [328, 210] on div "Loading... Saving… Loading... Saving… RG #37899 RG #37899 Sorry, there was an e…" at bounding box center [803, 676] width 1529 height 1207
click at [318, 216] on div "Loading... Saving… Loading... Saving… RG #37899 RG #37899 Sorry, there was an e…" at bounding box center [803, 676] width 1529 height 1207
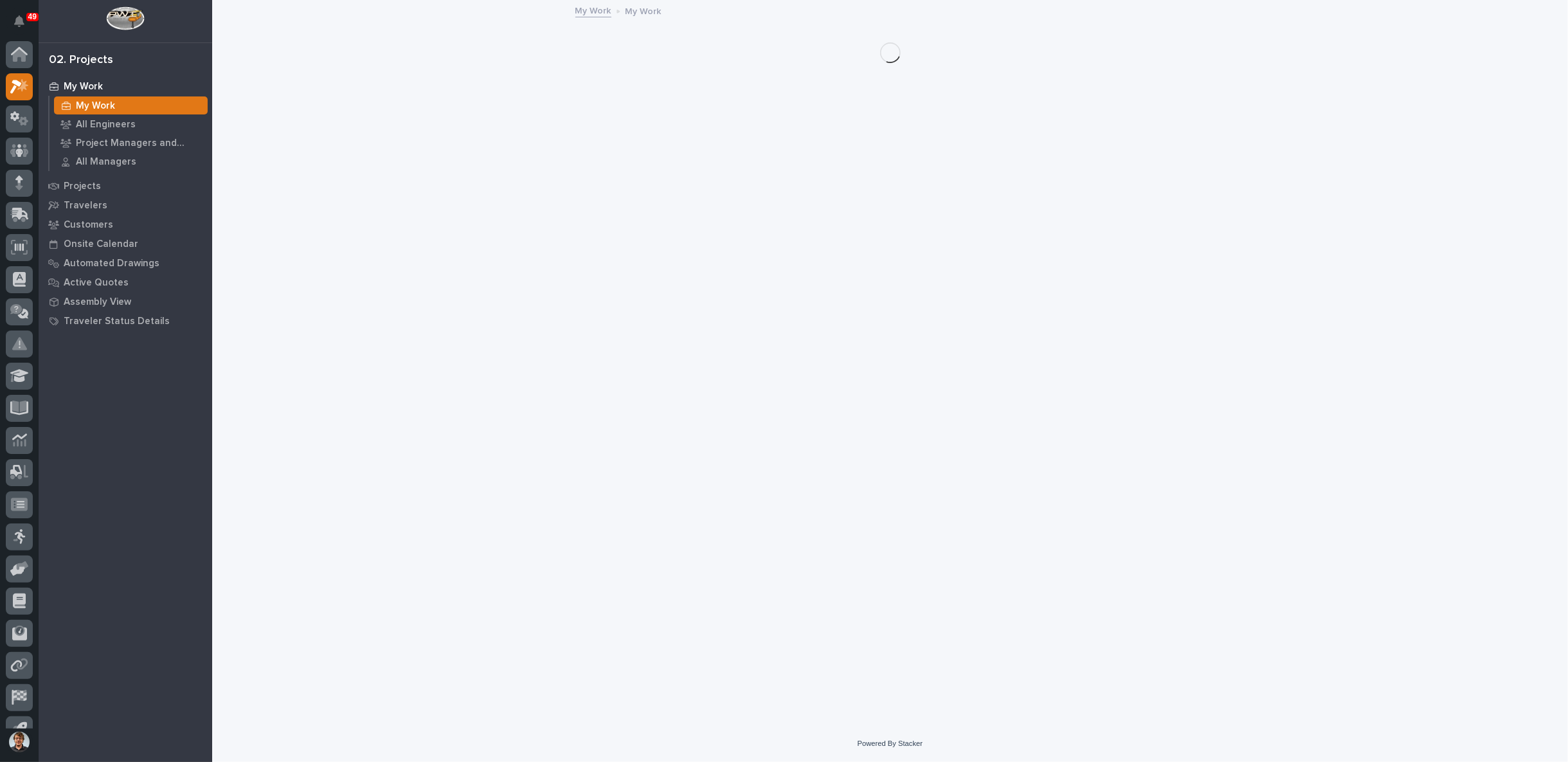
scroll to position [20, 0]
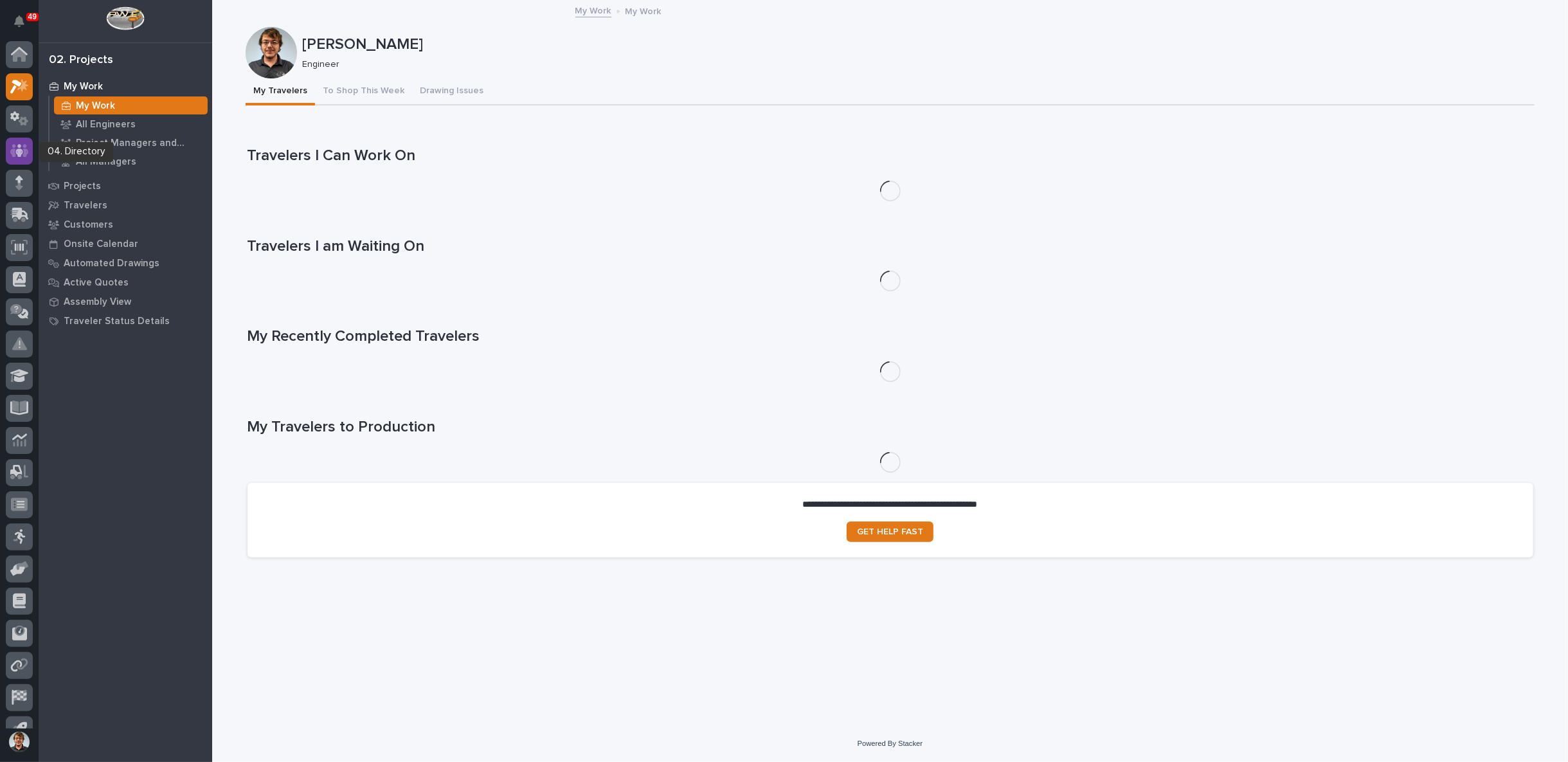
click at [20, 148] on icon at bounding box center [20, 150] width 8 height 13
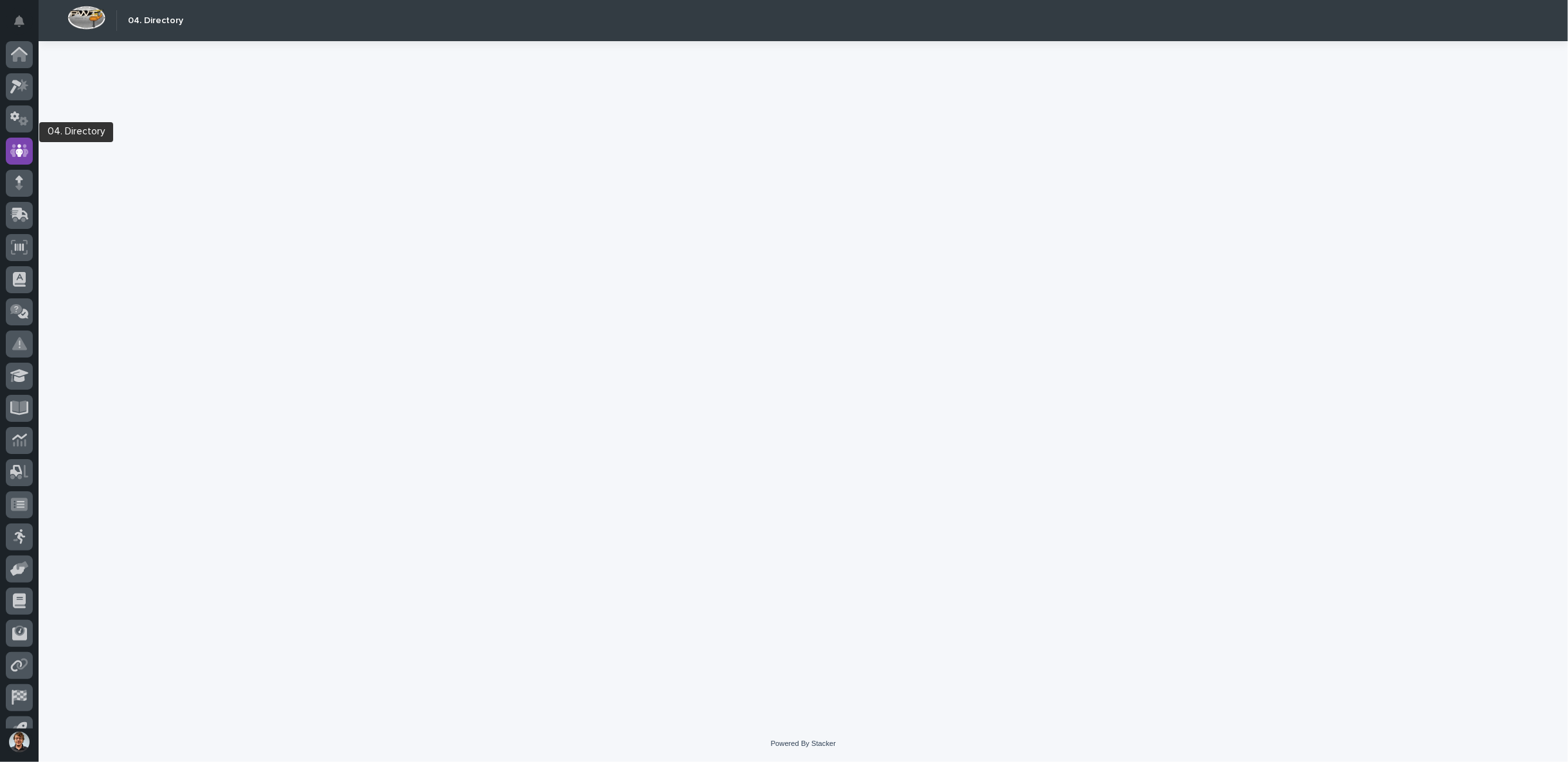
scroll to position [20, 0]
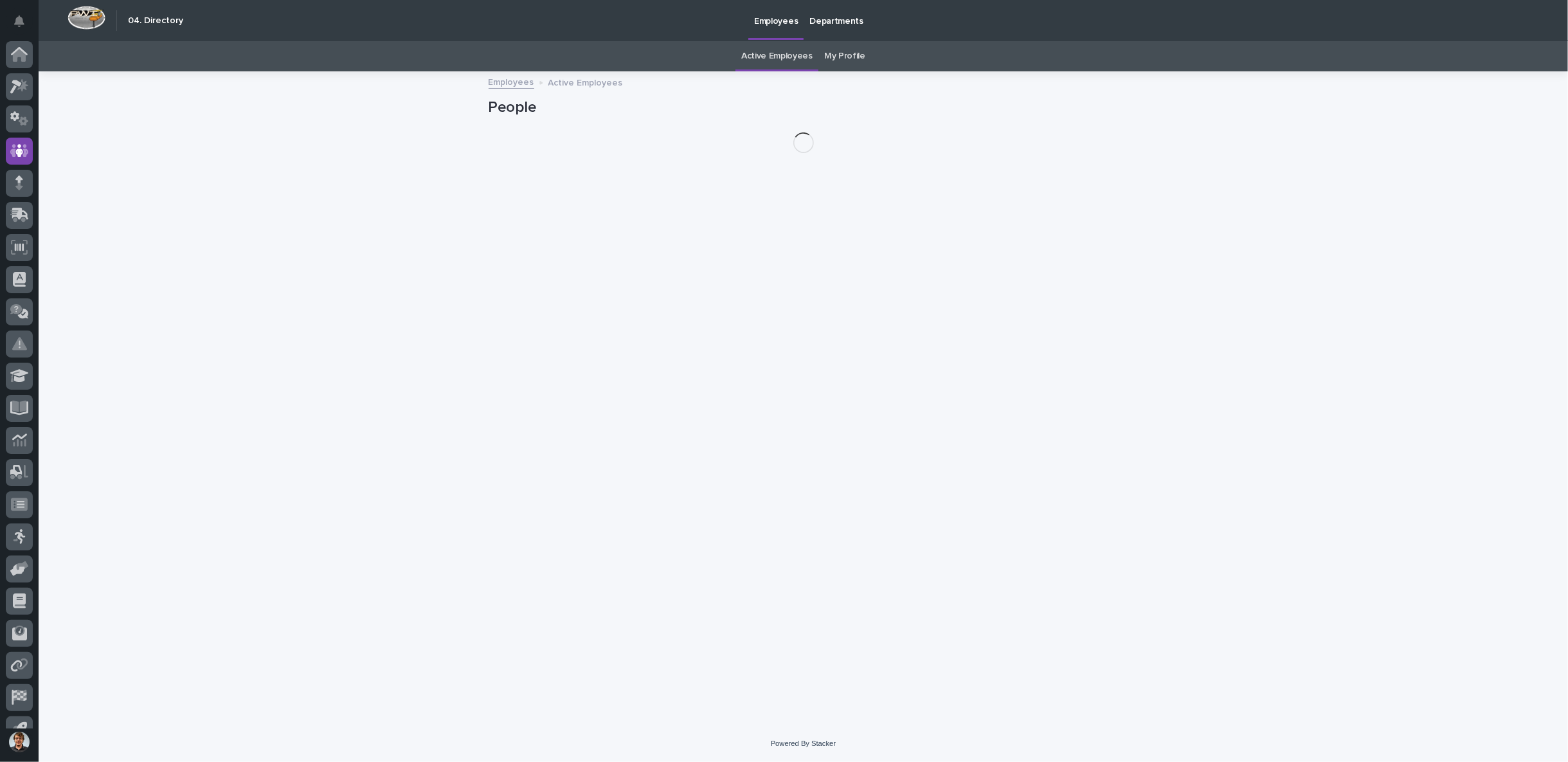
scroll to position [20, 0]
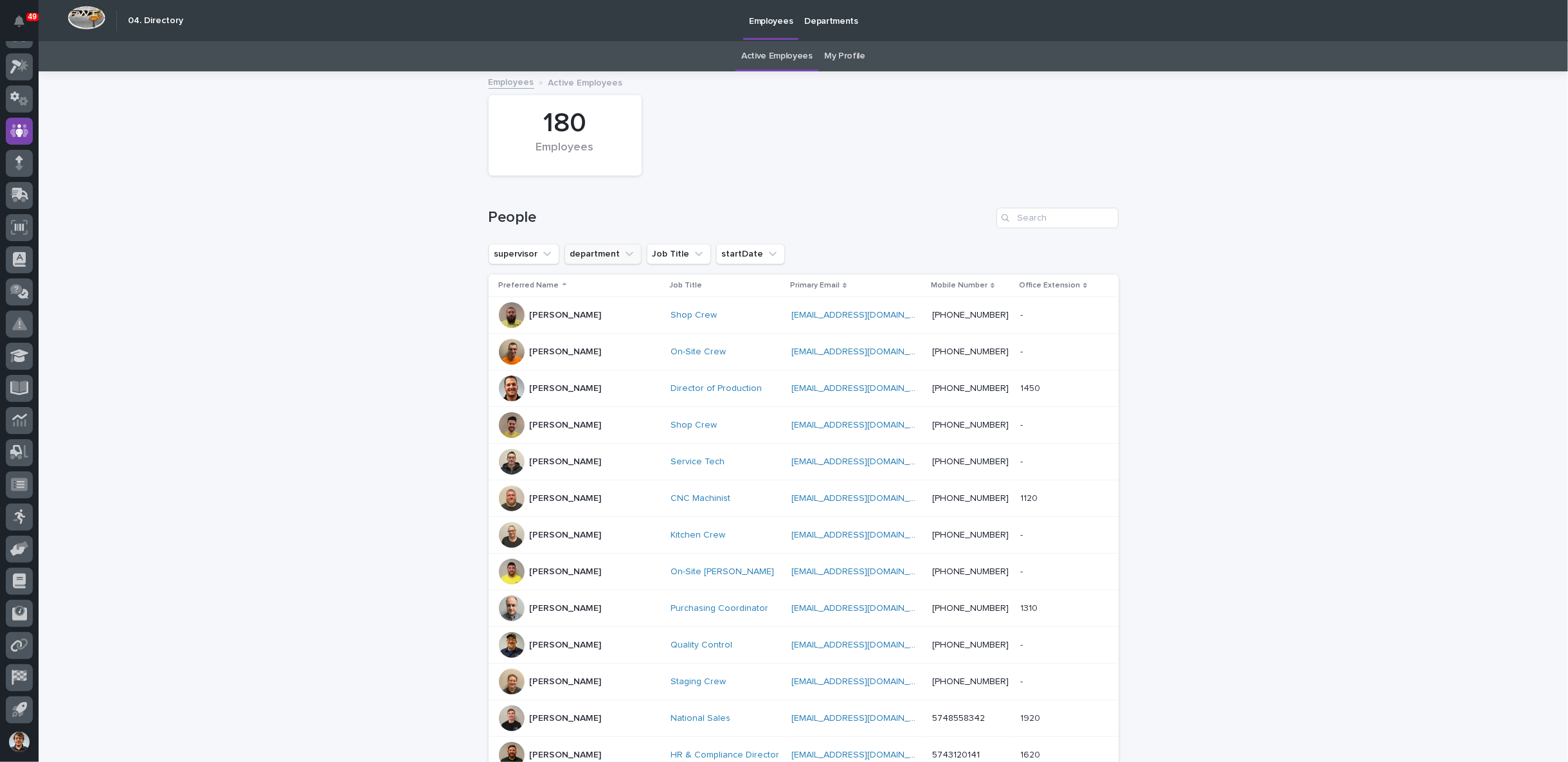
click at [601, 248] on button "department" at bounding box center [603, 254] width 77 height 21
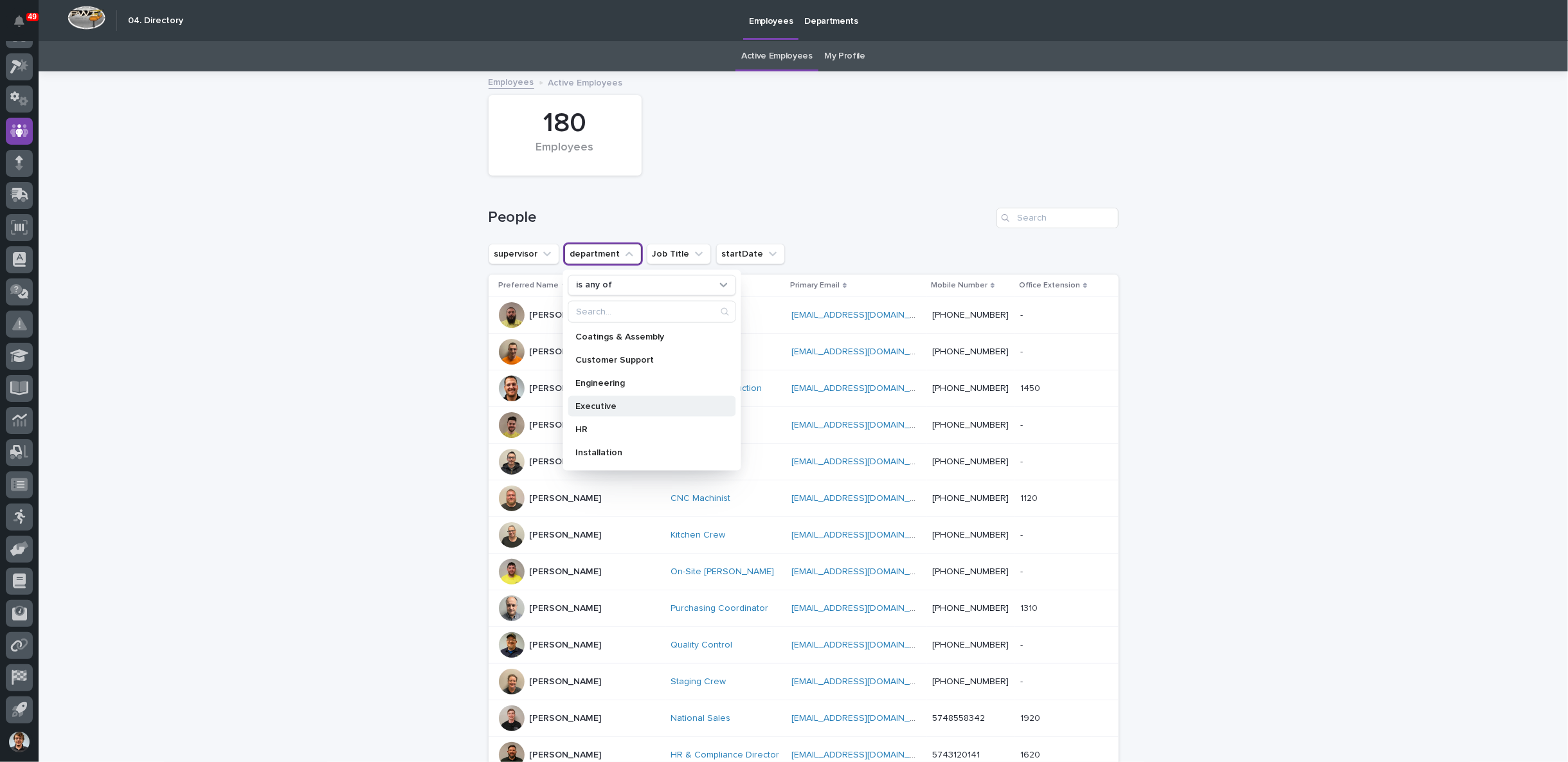
click at [598, 401] on p "Executive" at bounding box center [645, 405] width 140 height 9
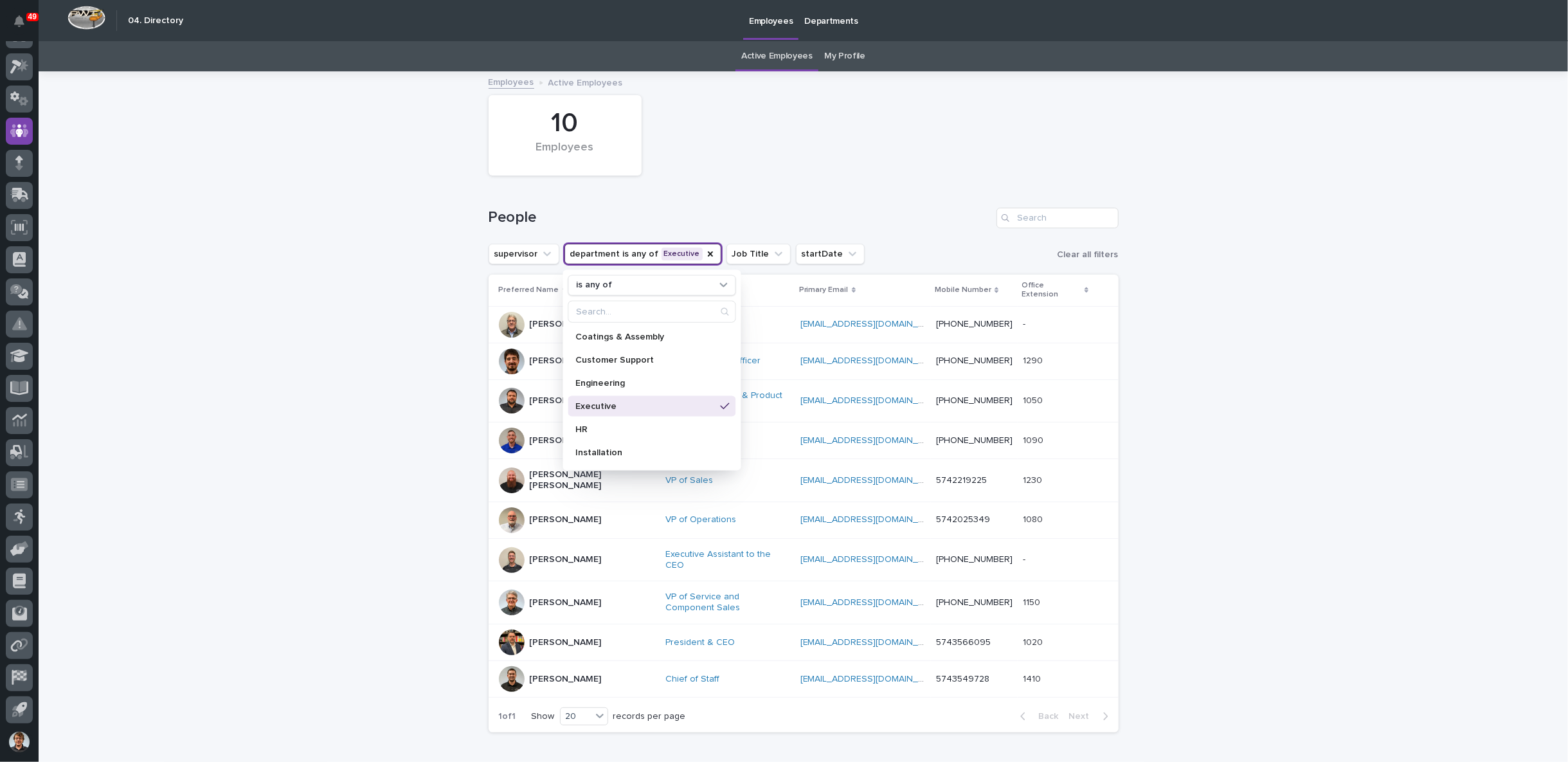
click at [316, 355] on div "Loading... Saving… Loading... Saving… 10 Employees People supervisor department…" at bounding box center [803, 440] width 1529 height 734
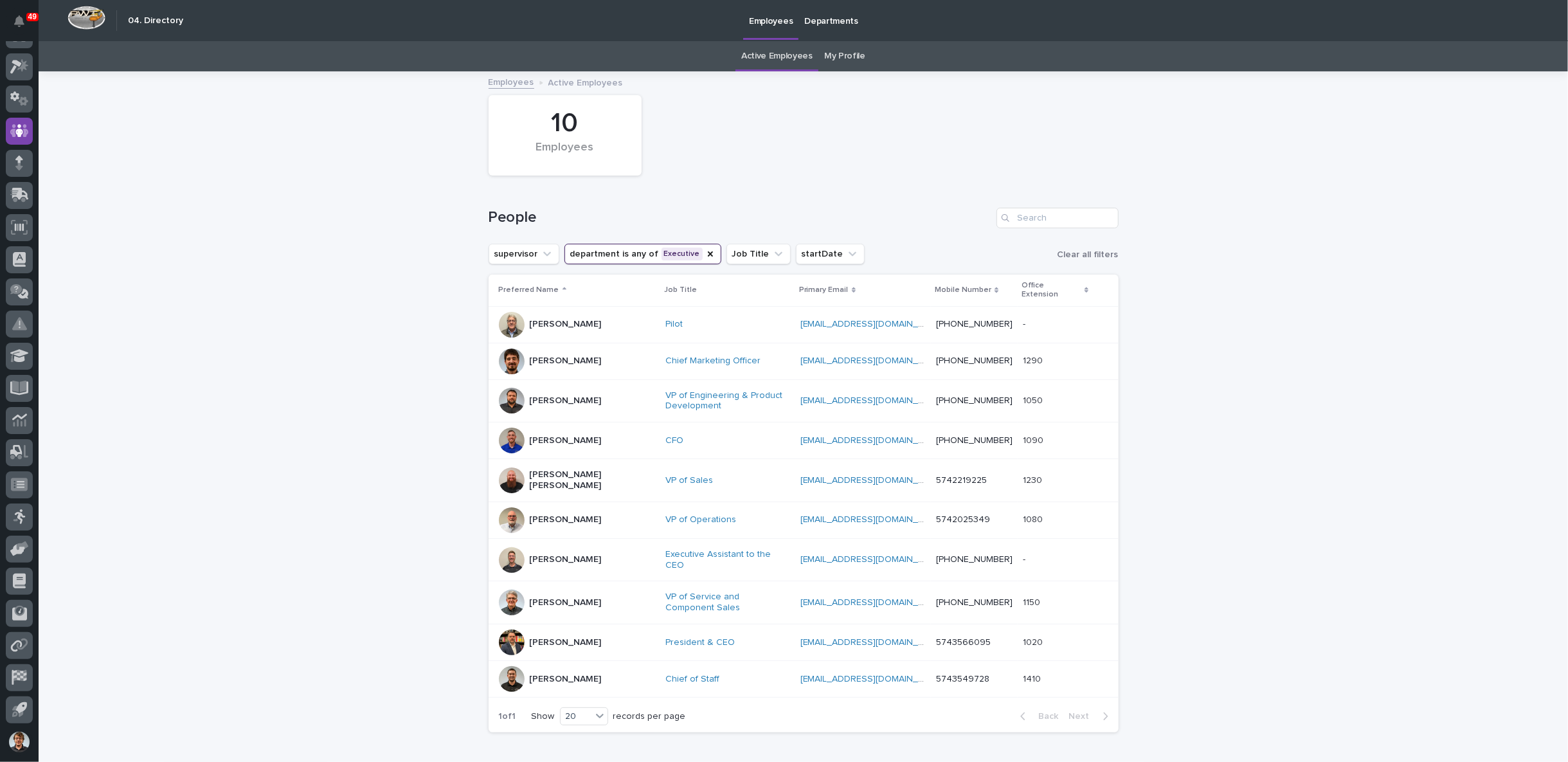
click at [508, 547] on div at bounding box center [512, 560] width 26 height 26
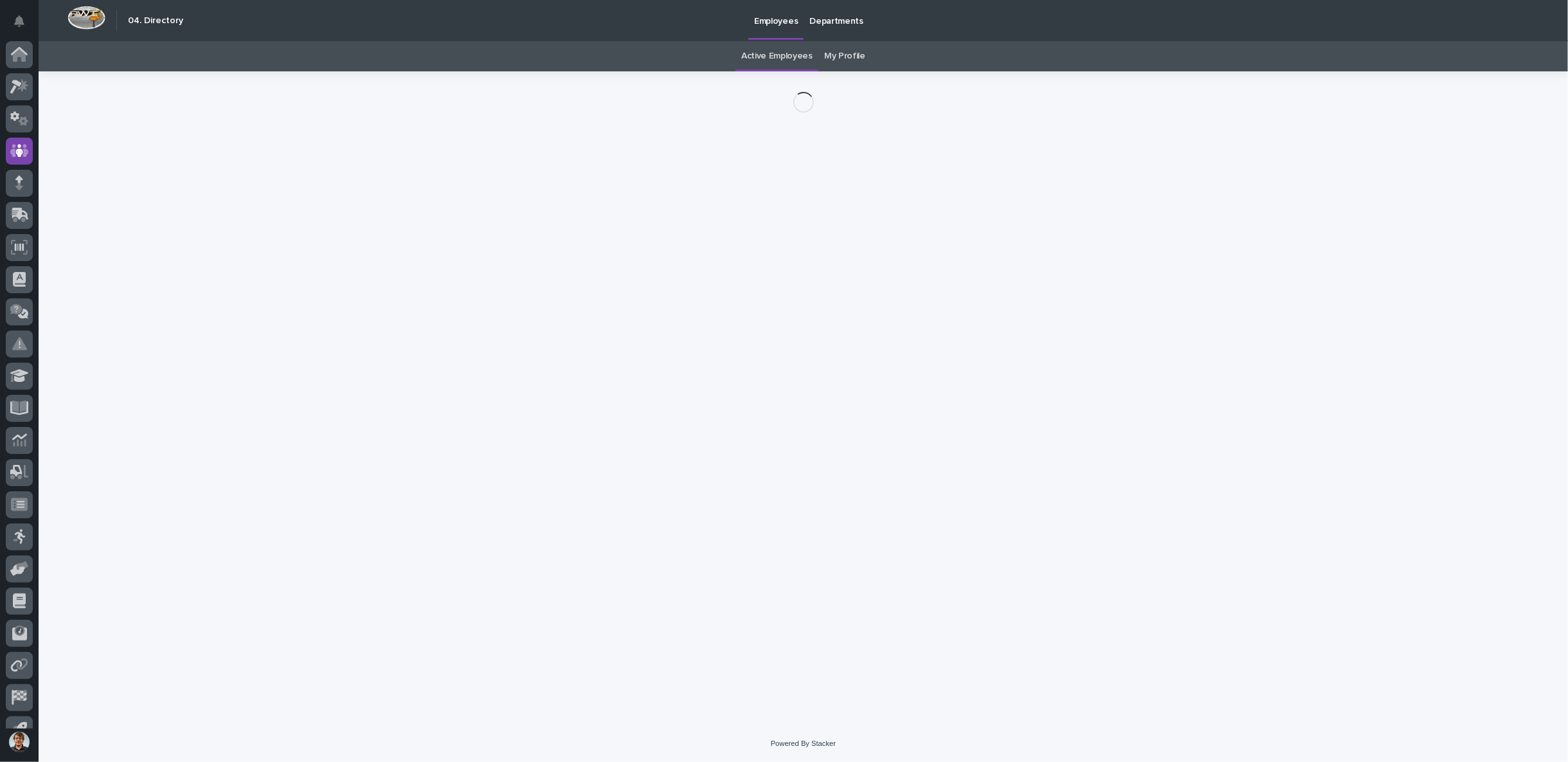
scroll to position [20, 0]
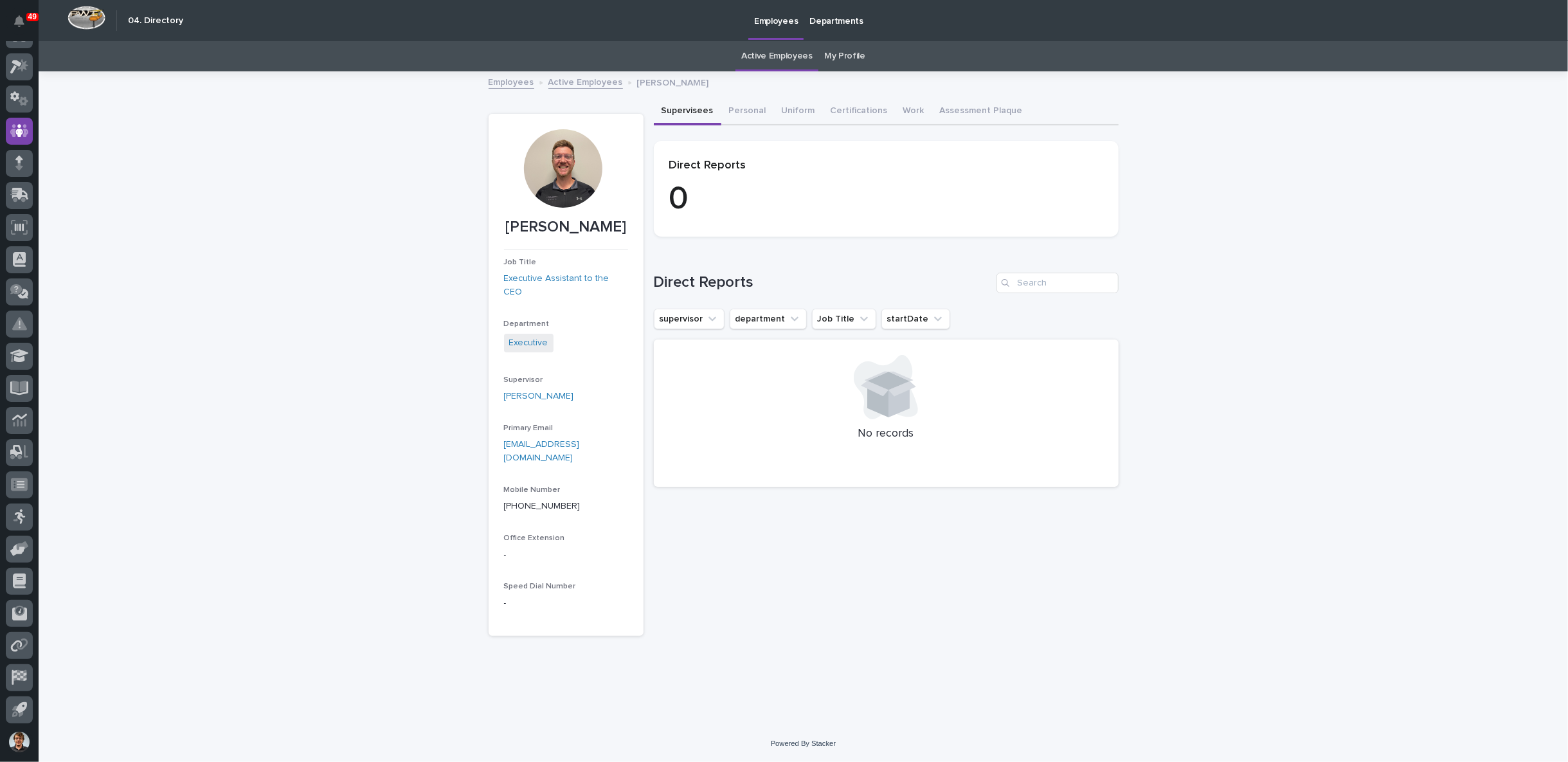
click at [563, 180] on div at bounding box center [563, 168] width 78 height 78
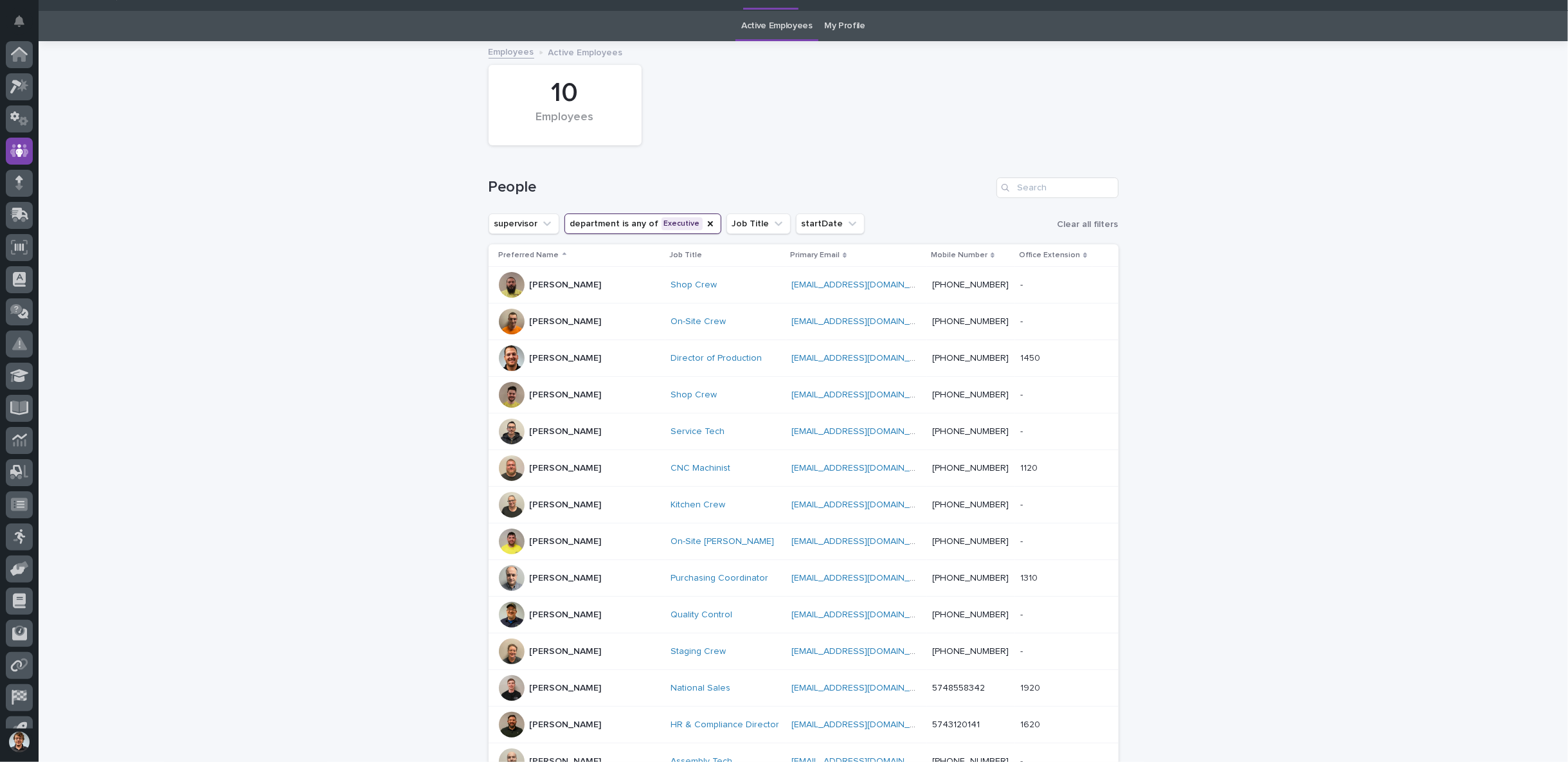
scroll to position [20, 0]
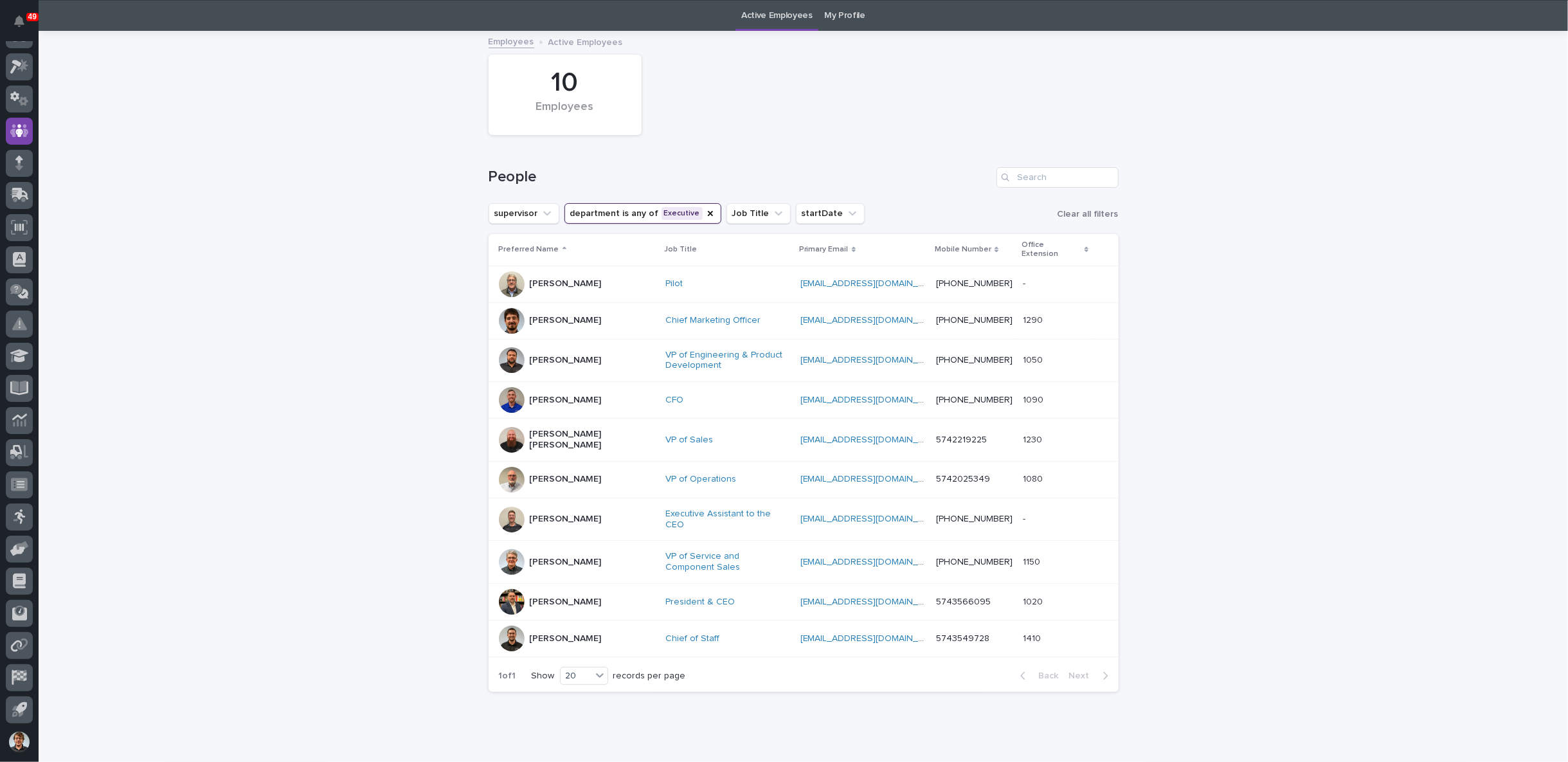
click at [553, 514] on p "[PERSON_NAME]" at bounding box center [565, 520] width 72 height 11
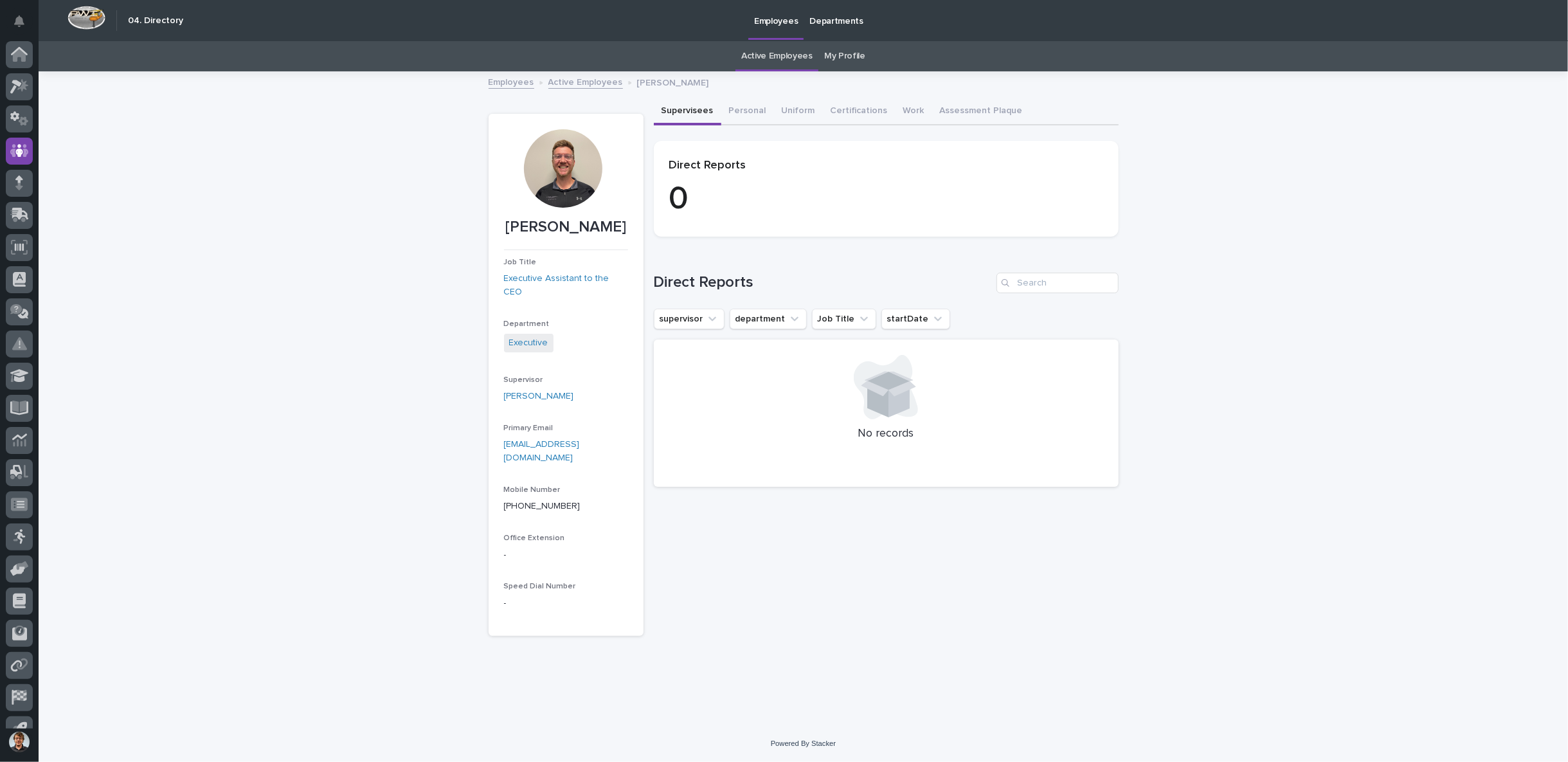
scroll to position [20, 0]
click at [736, 116] on button "Personal" at bounding box center [748, 112] width 53 height 27
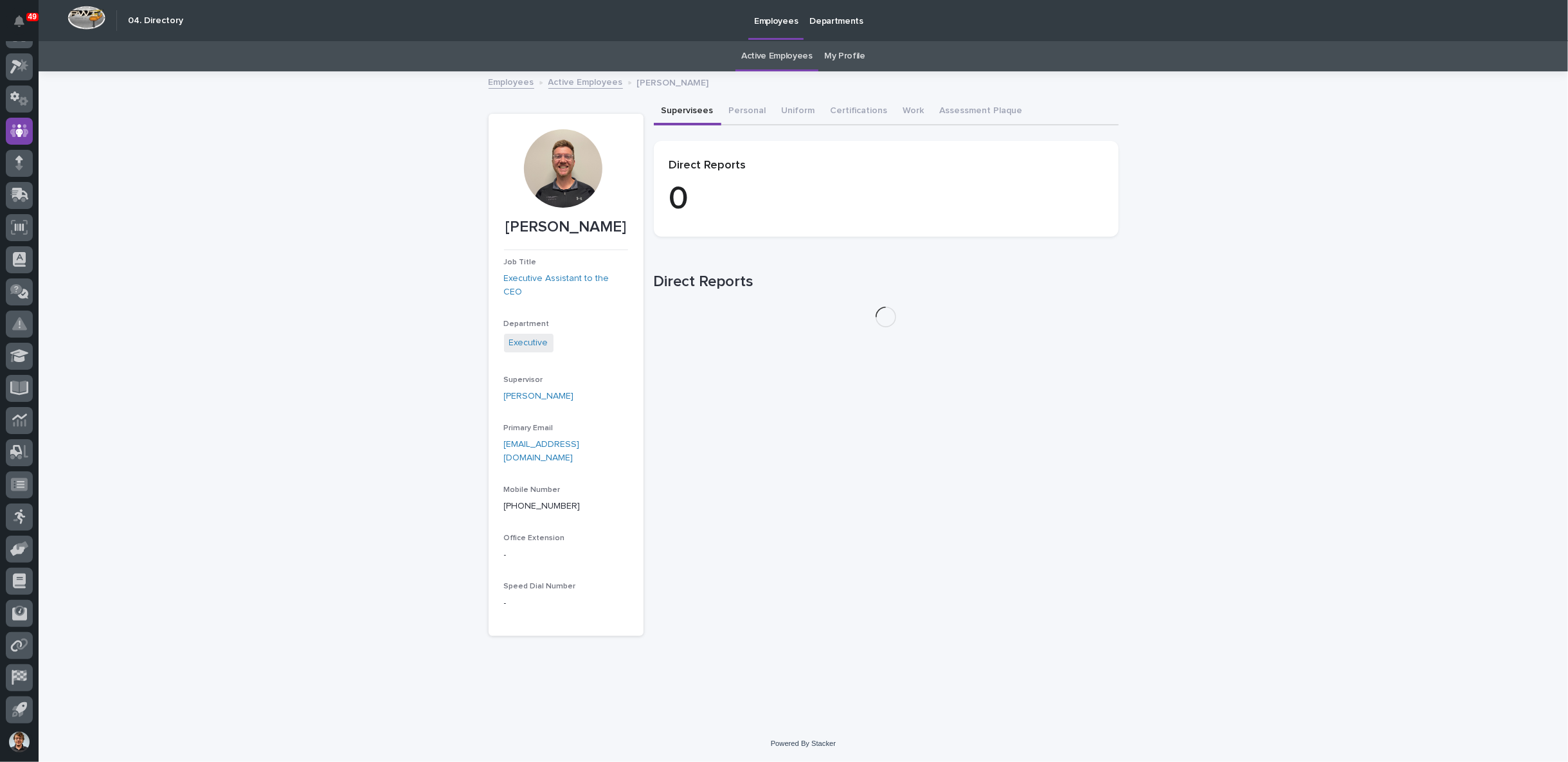
click at [696, 109] on button "Supervisees" at bounding box center [688, 112] width 68 height 27
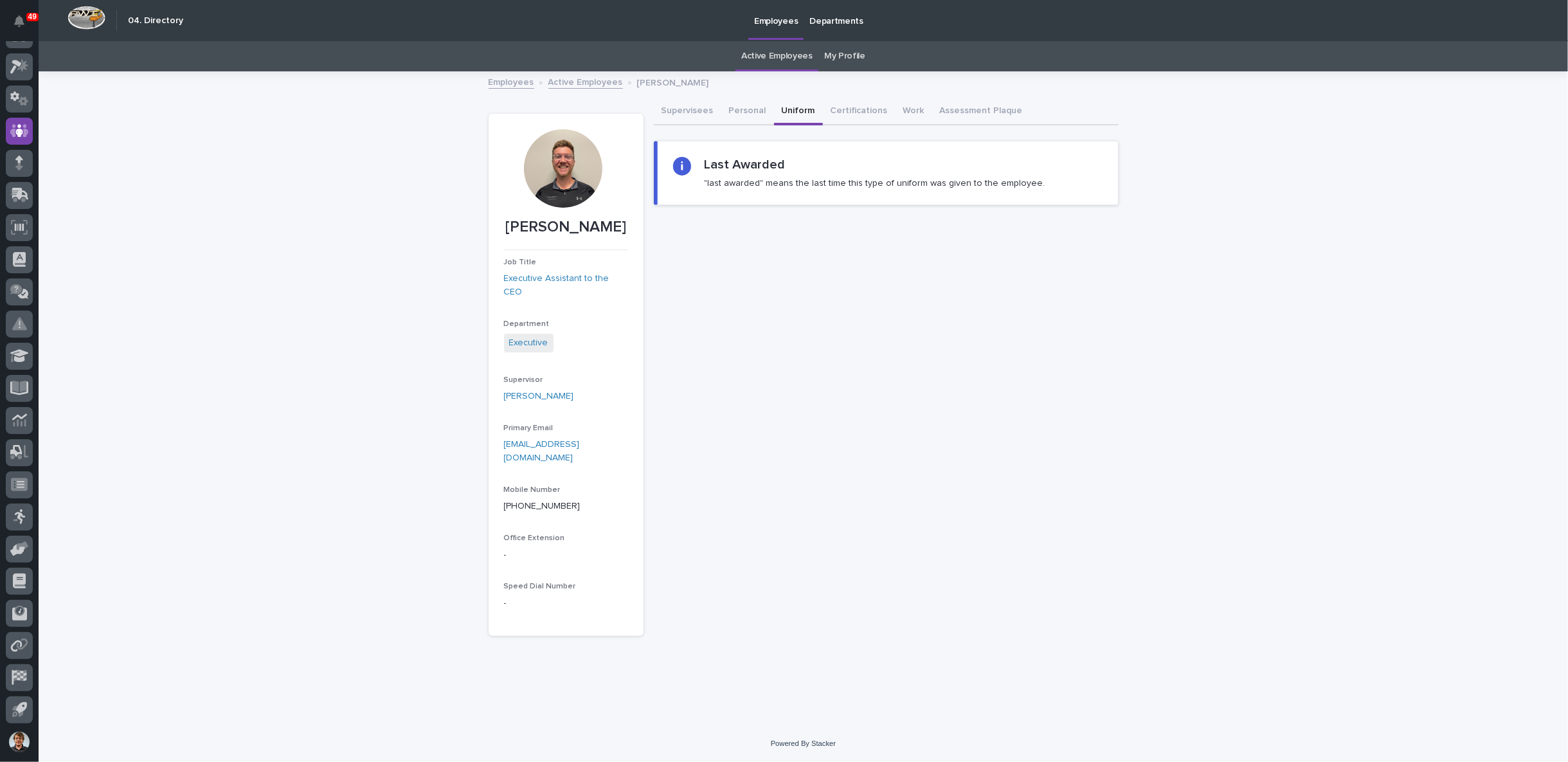
click at [790, 107] on button "Uniform" at bounding box center [798, 112] width 49 height 27
click at [863, 113] on button "Certifications" at bounding box center [859, 112] width 73 height 27
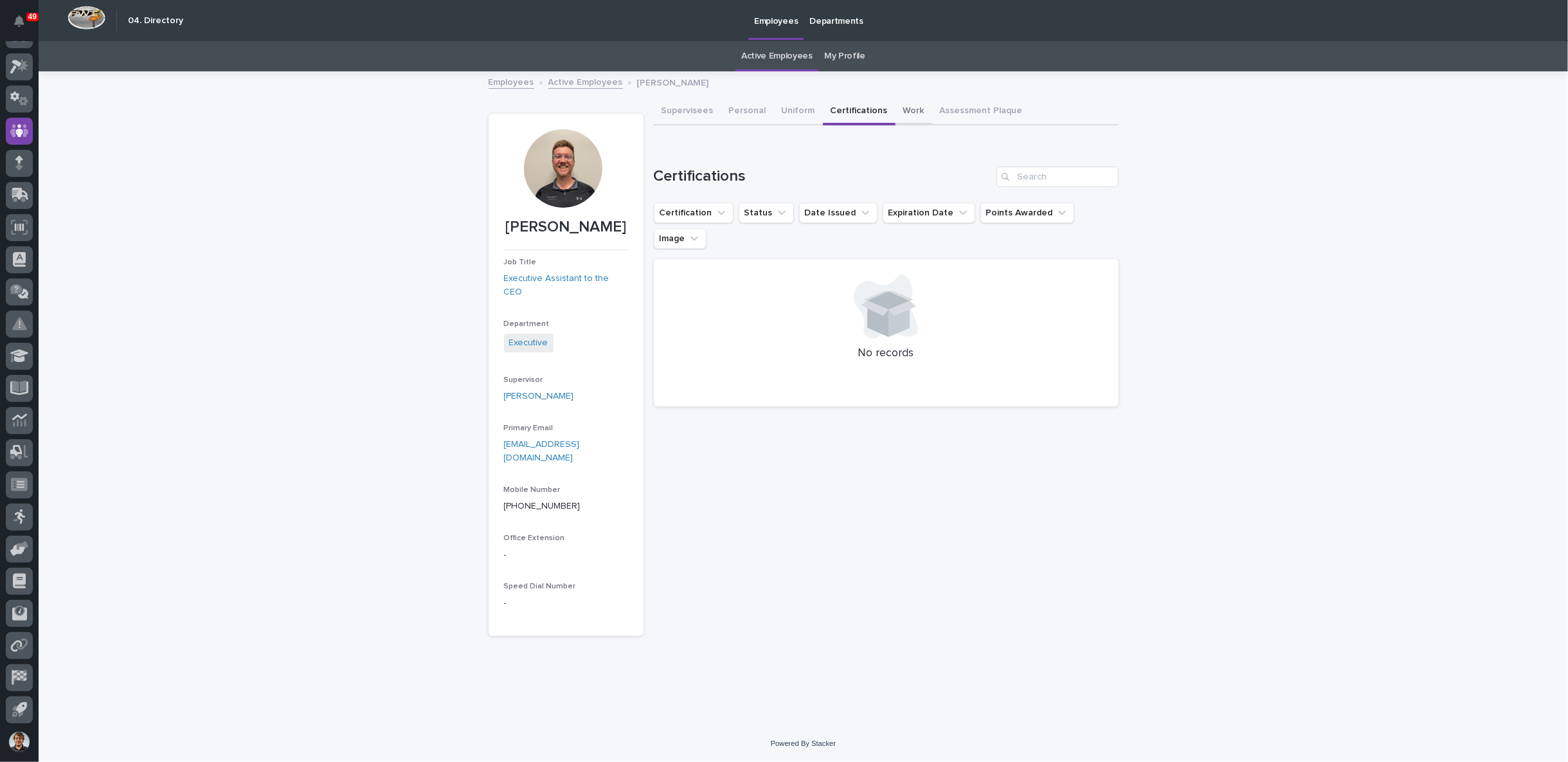
click at [901, 109] on button "Work" at bounding box center [913, 112] width 36 height 27
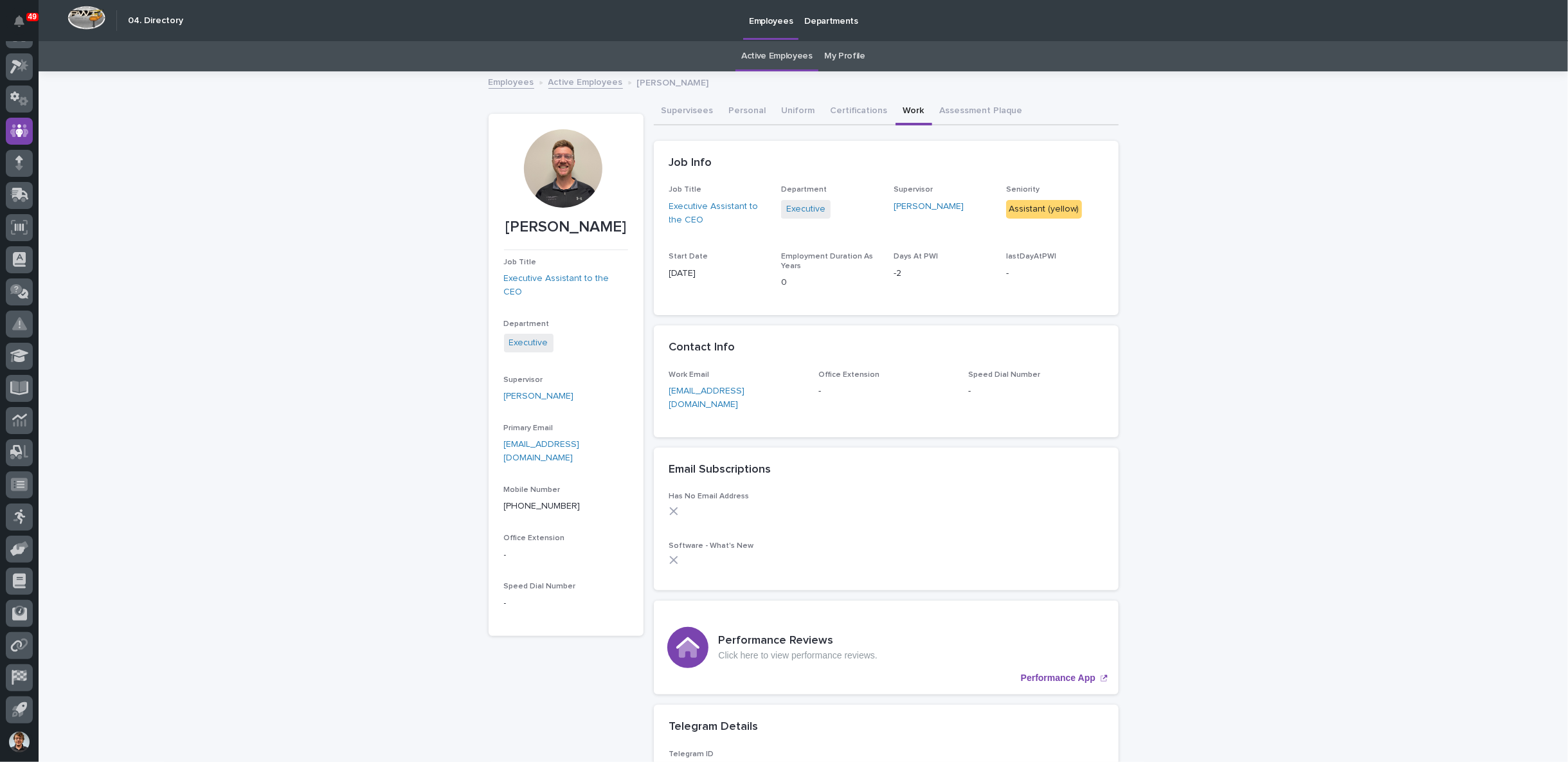
click at [514, 85] on link "Employees" at bounding box center [512, 81] width 46 height 15
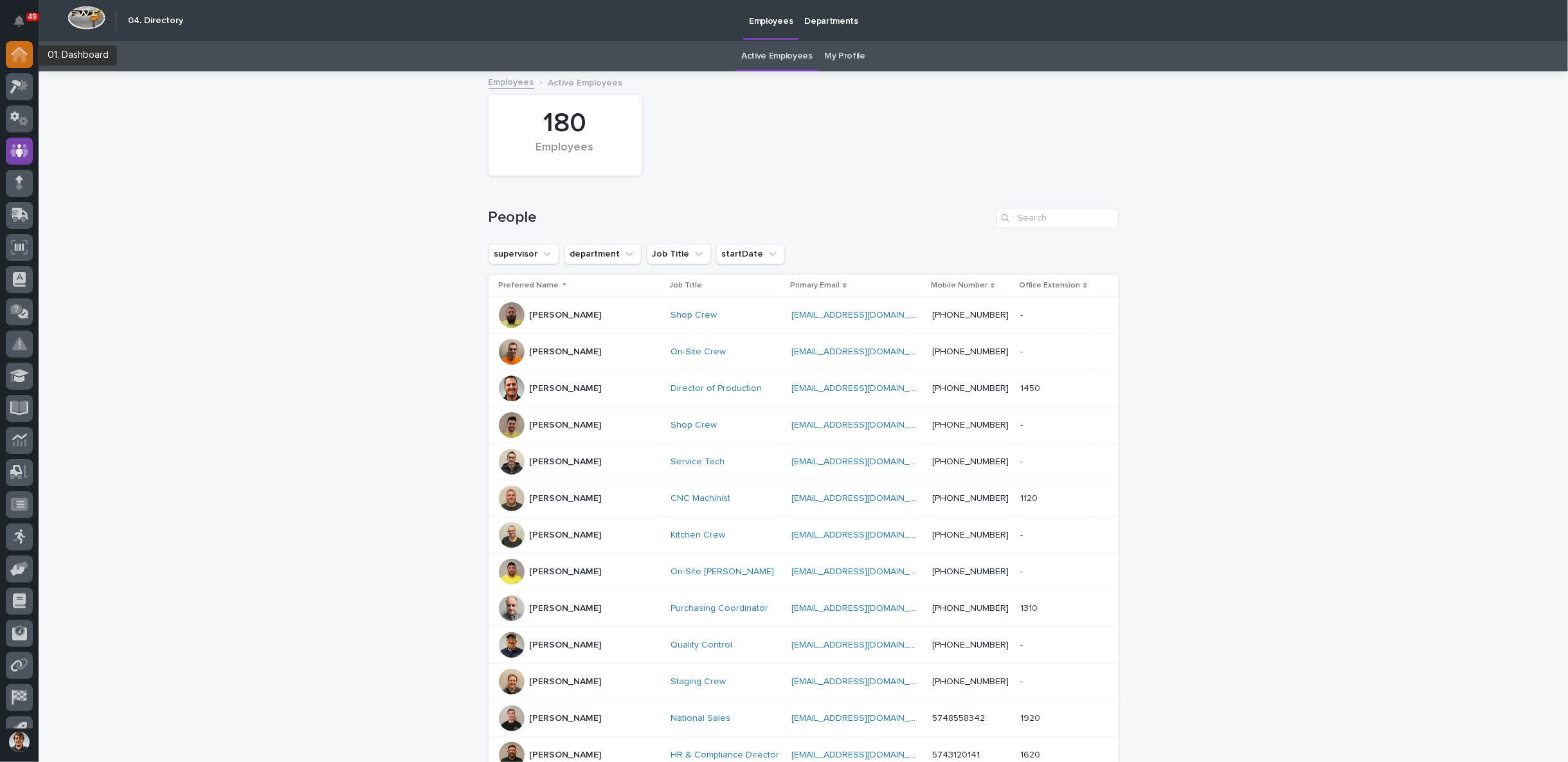
click at [26, 58] on icon at bounding box center [19, 55] width 13 height 13
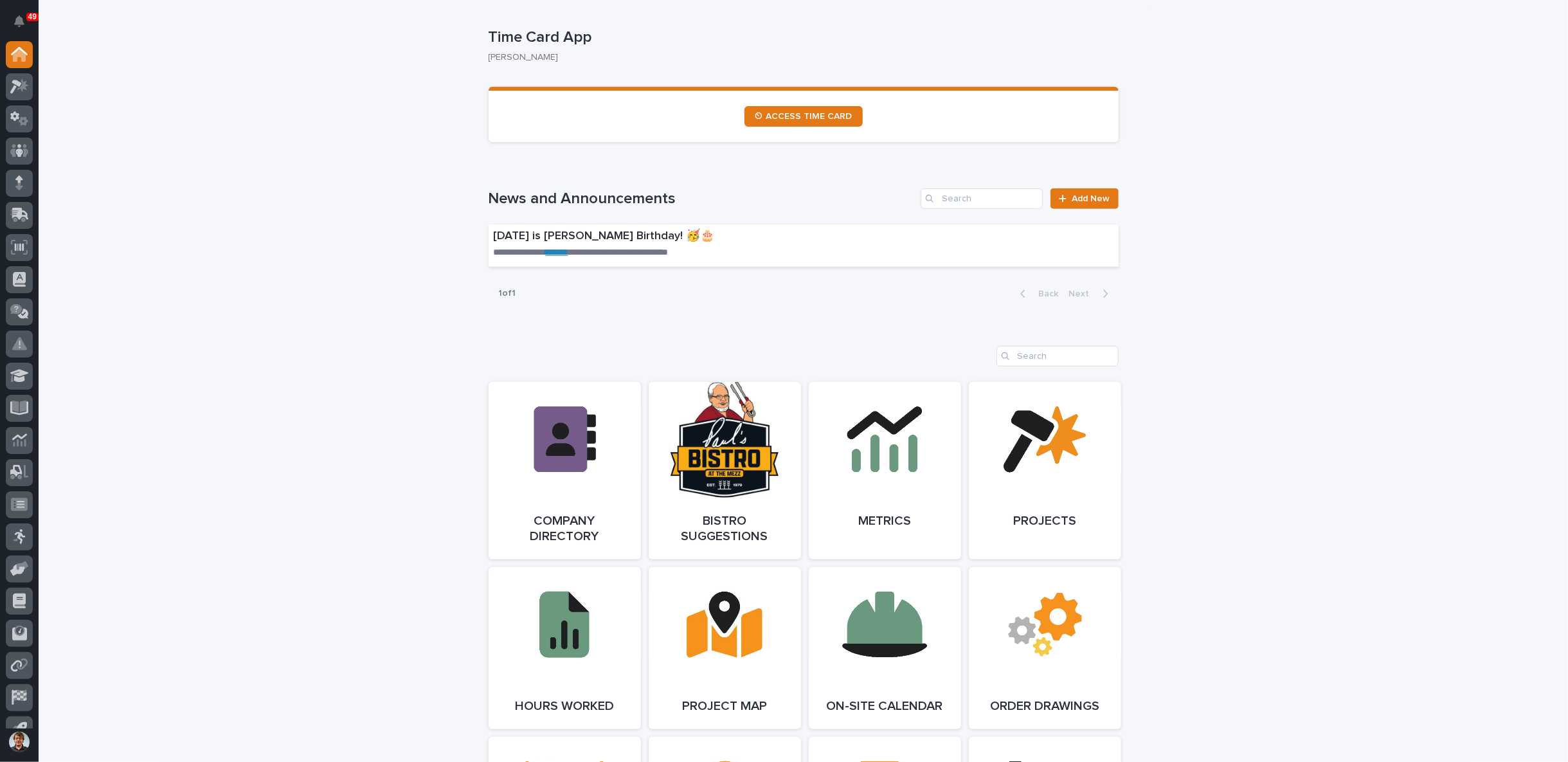
scroll to position [952, 0]
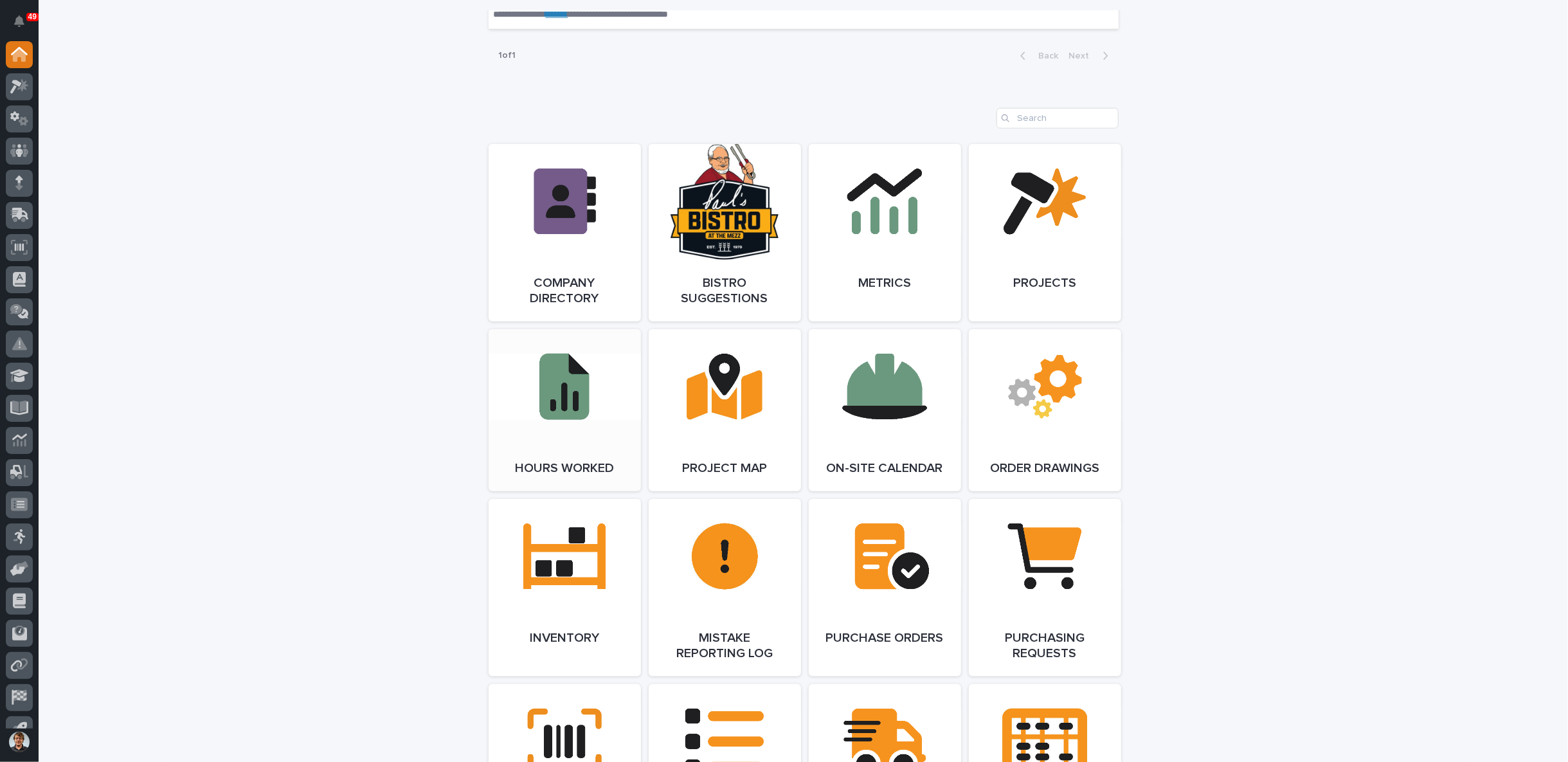
click at [545, 437] on link "Open Link" at bounding box center [565, 410] width 152 height 162
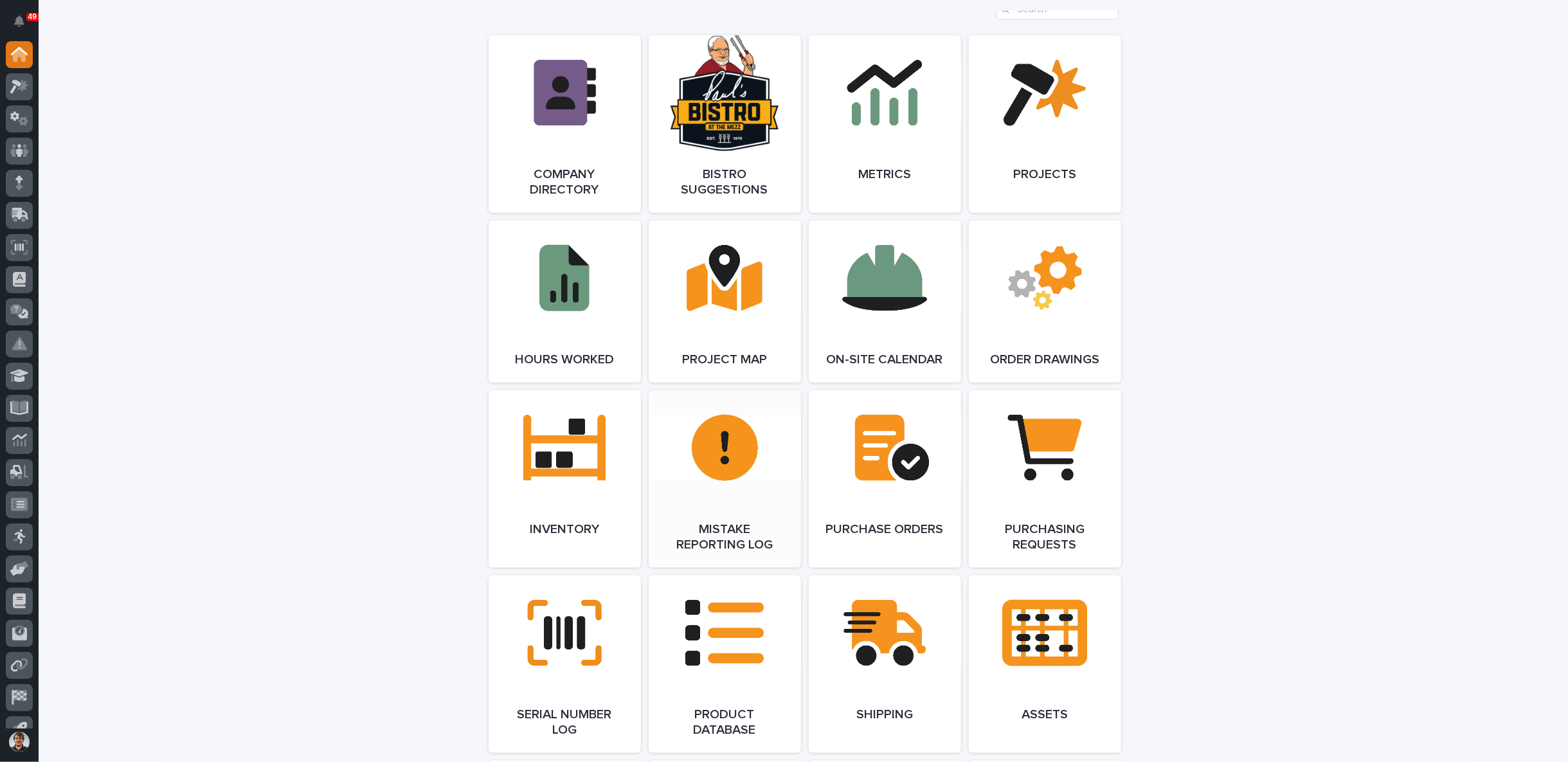
scroll to position [1072, 0]
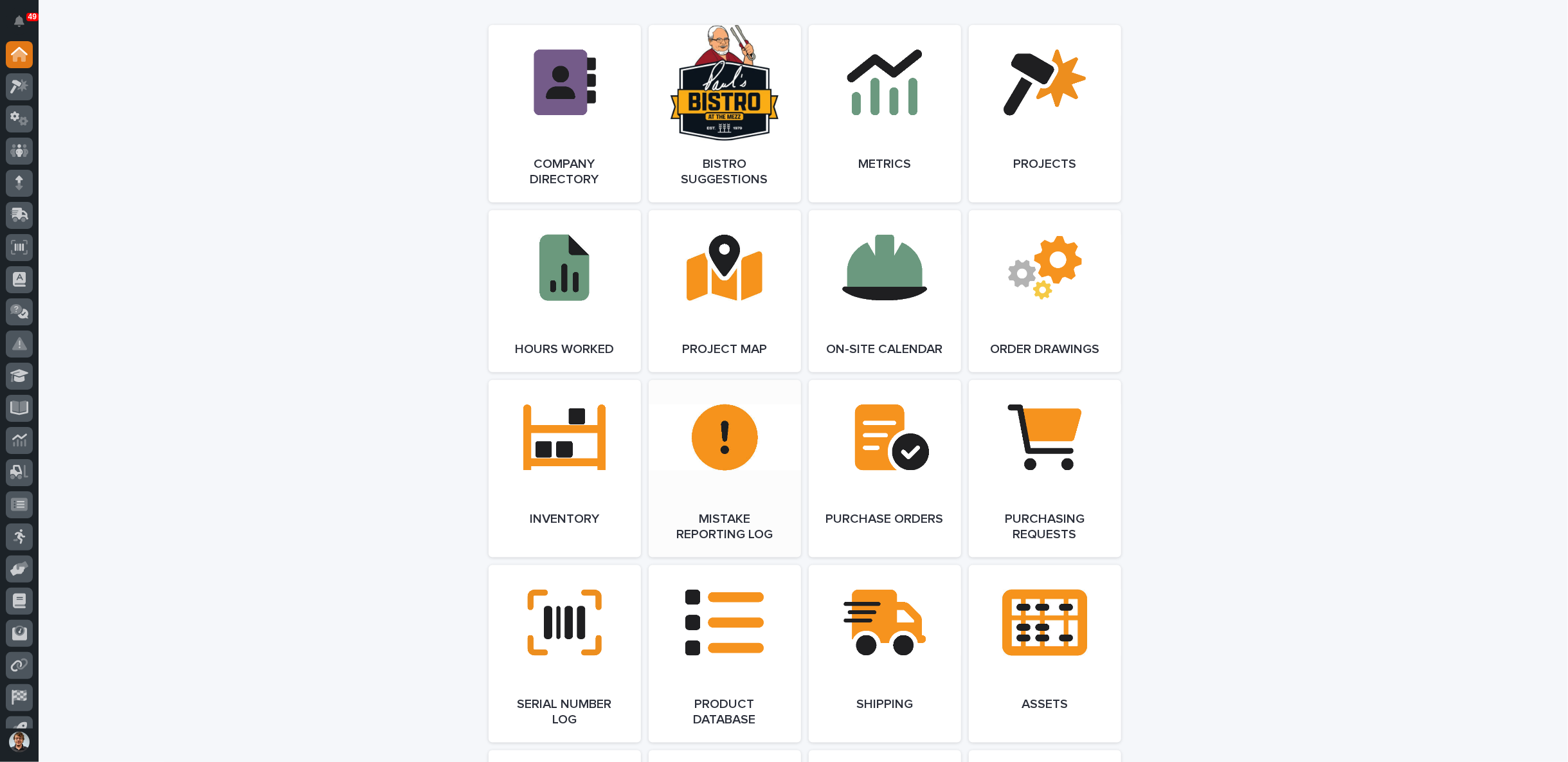
click at [726, 446] on link "Open Link" at bounding box center [725, 468] width 152 height 178
click at [17, 84] on icon at bounding box center [16, 87] width 12 height 14
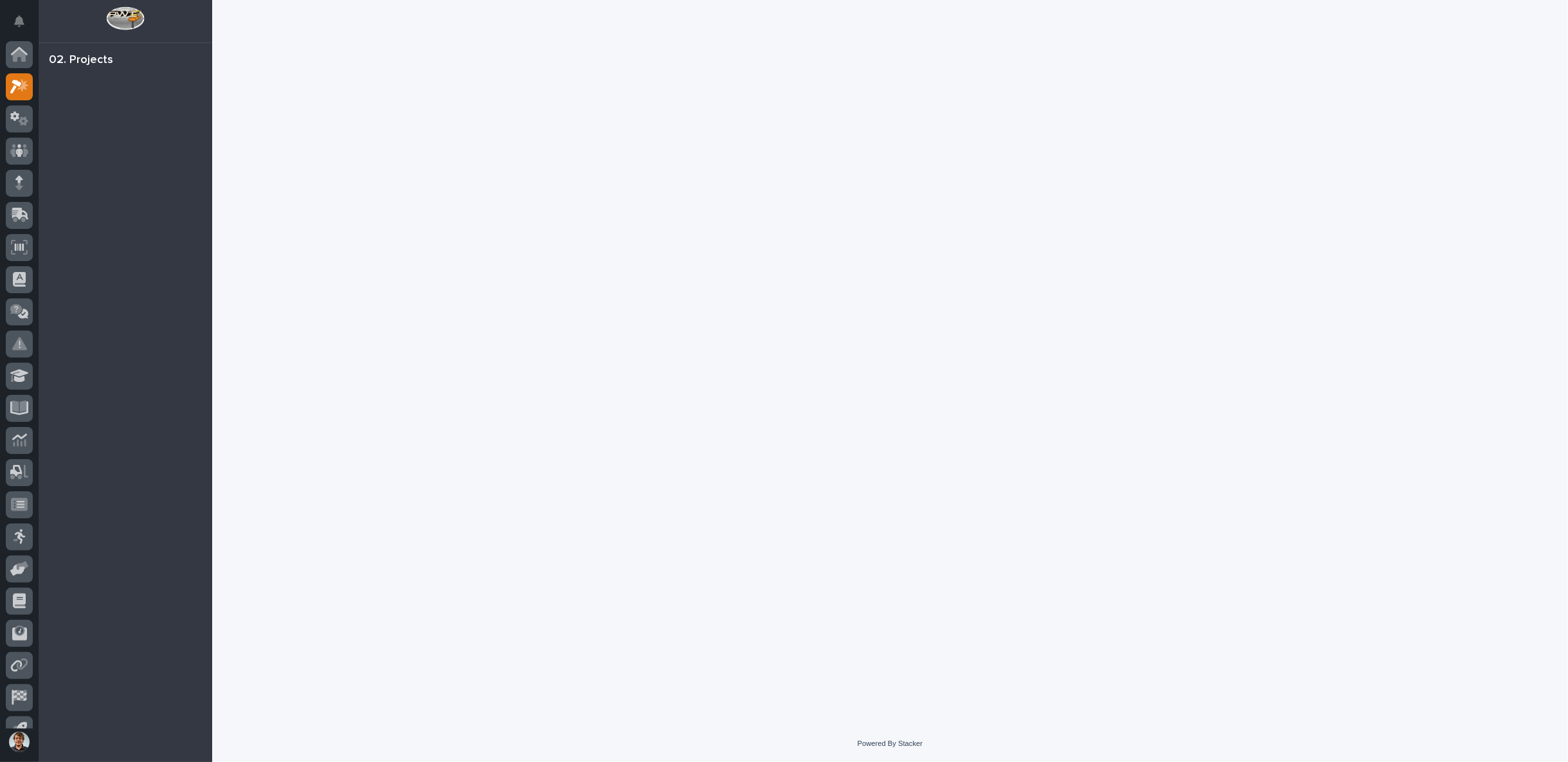
scroll to position [20, 0]
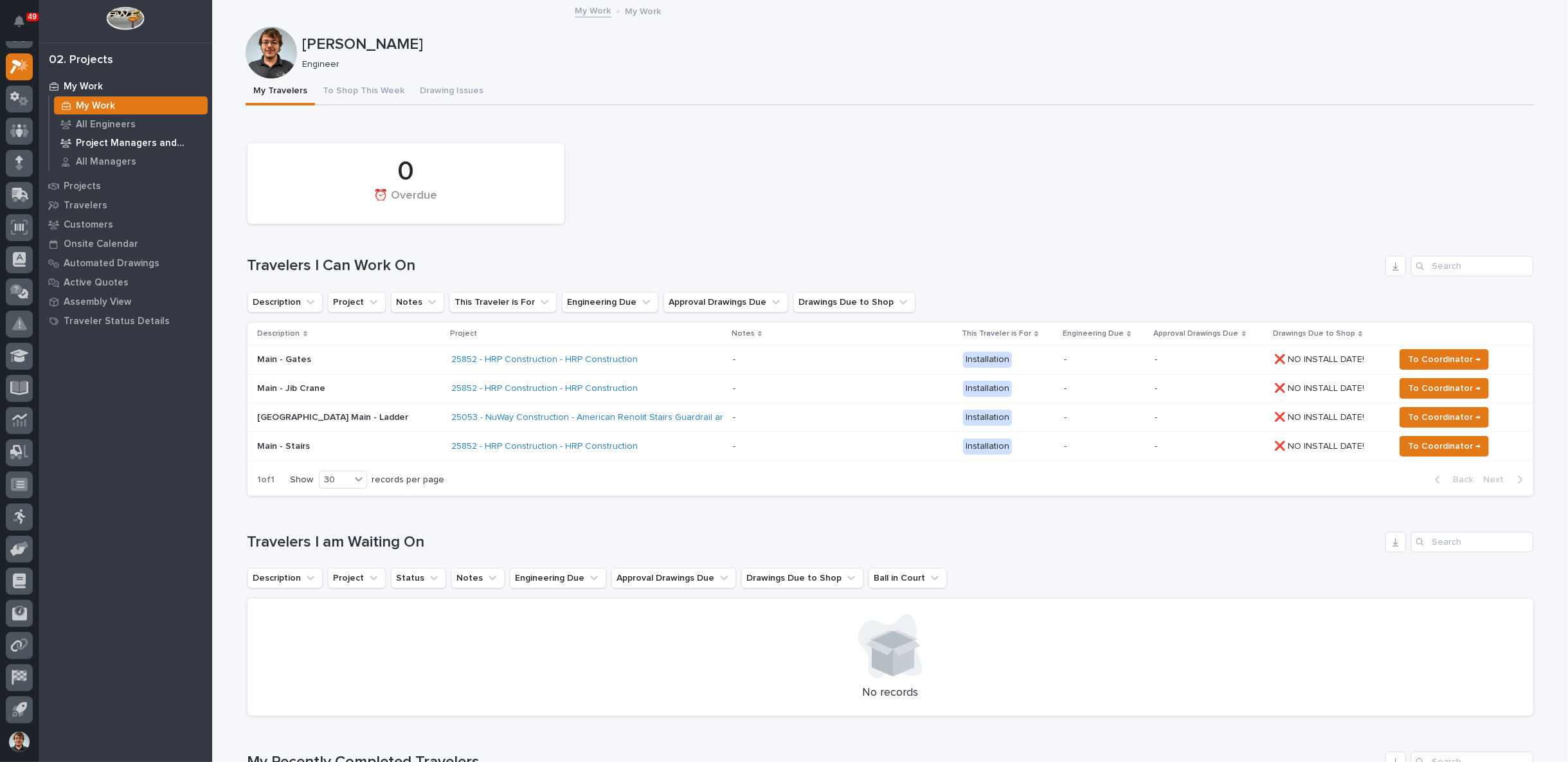
click at [96, 144] on p "Project Managers and Engineers" at bounding box center [139, 143] width 126 height 12
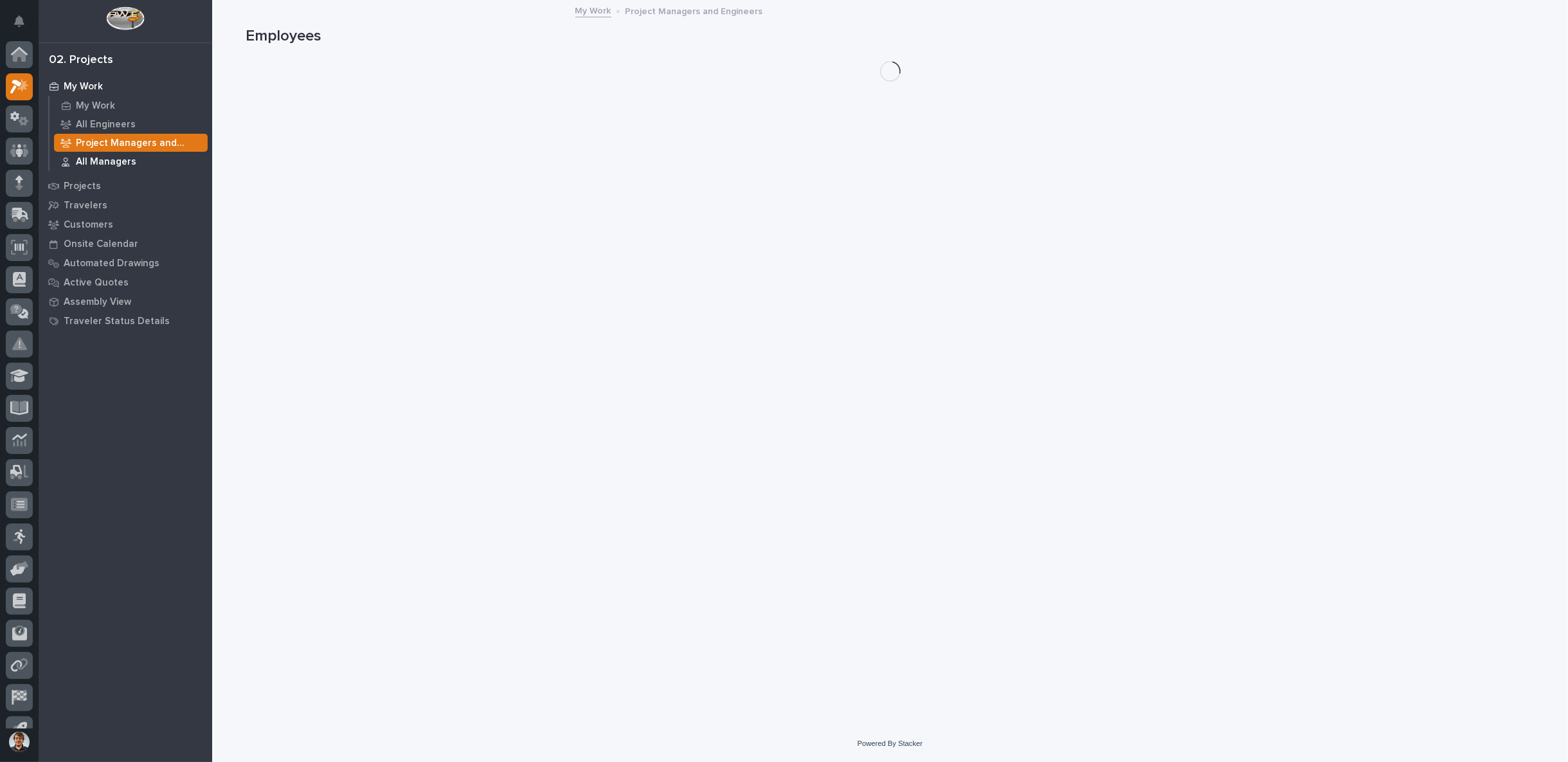
scroll to position [20, 0]
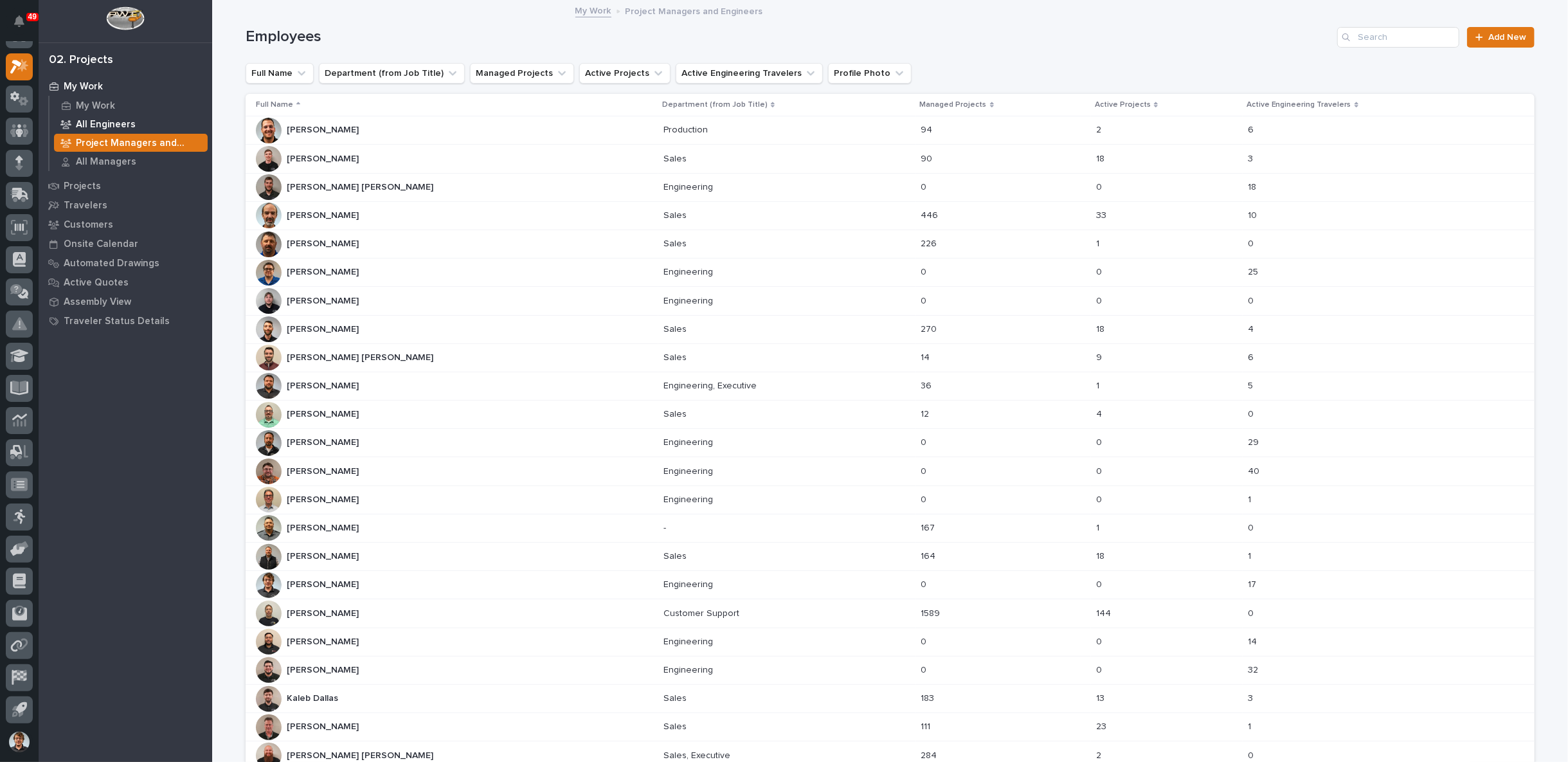
click at [92, 126] on p "All Engineers" at bounding box center [106, 125] width 60 height 12
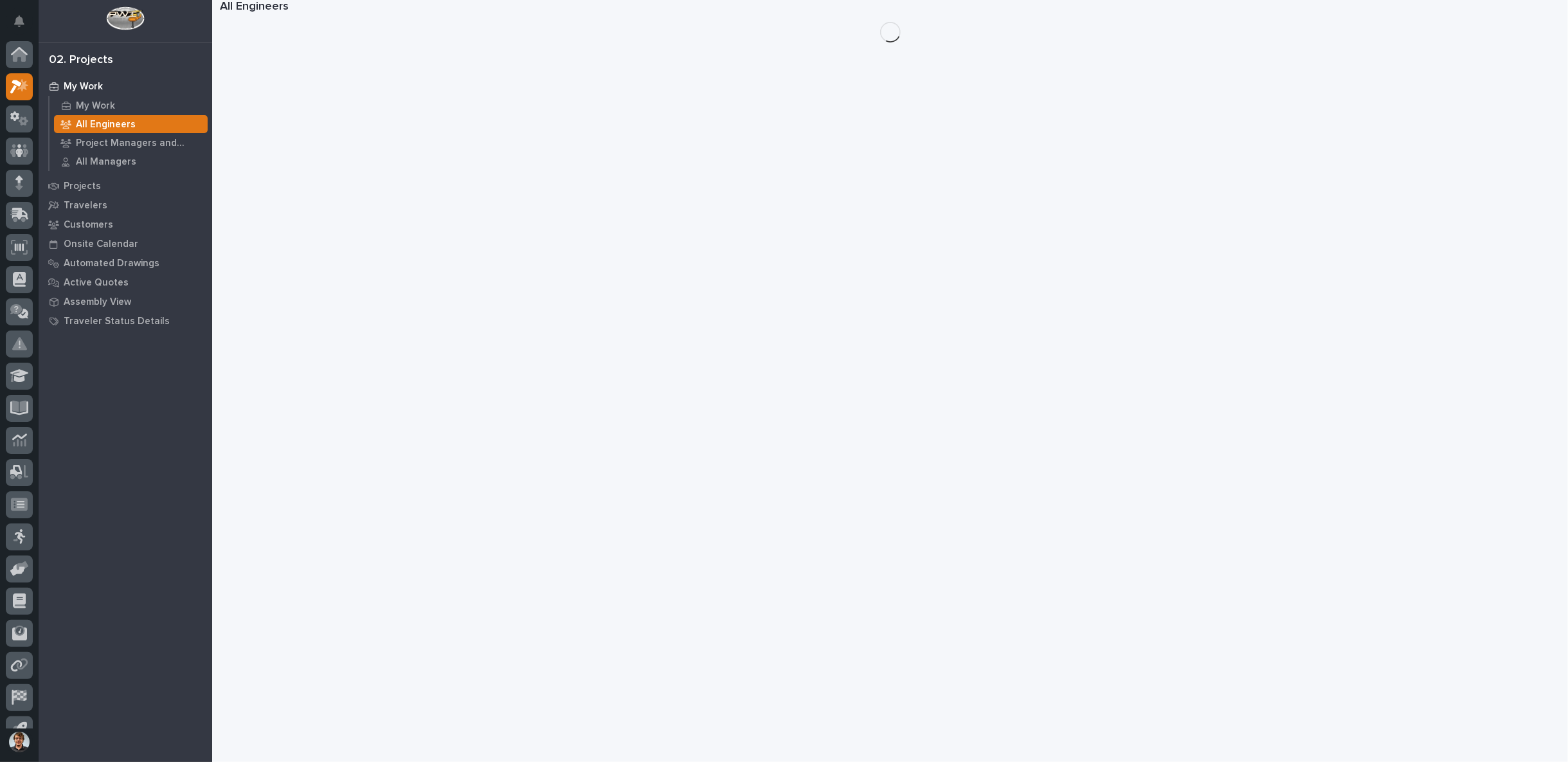
scroll to position [20, 0]
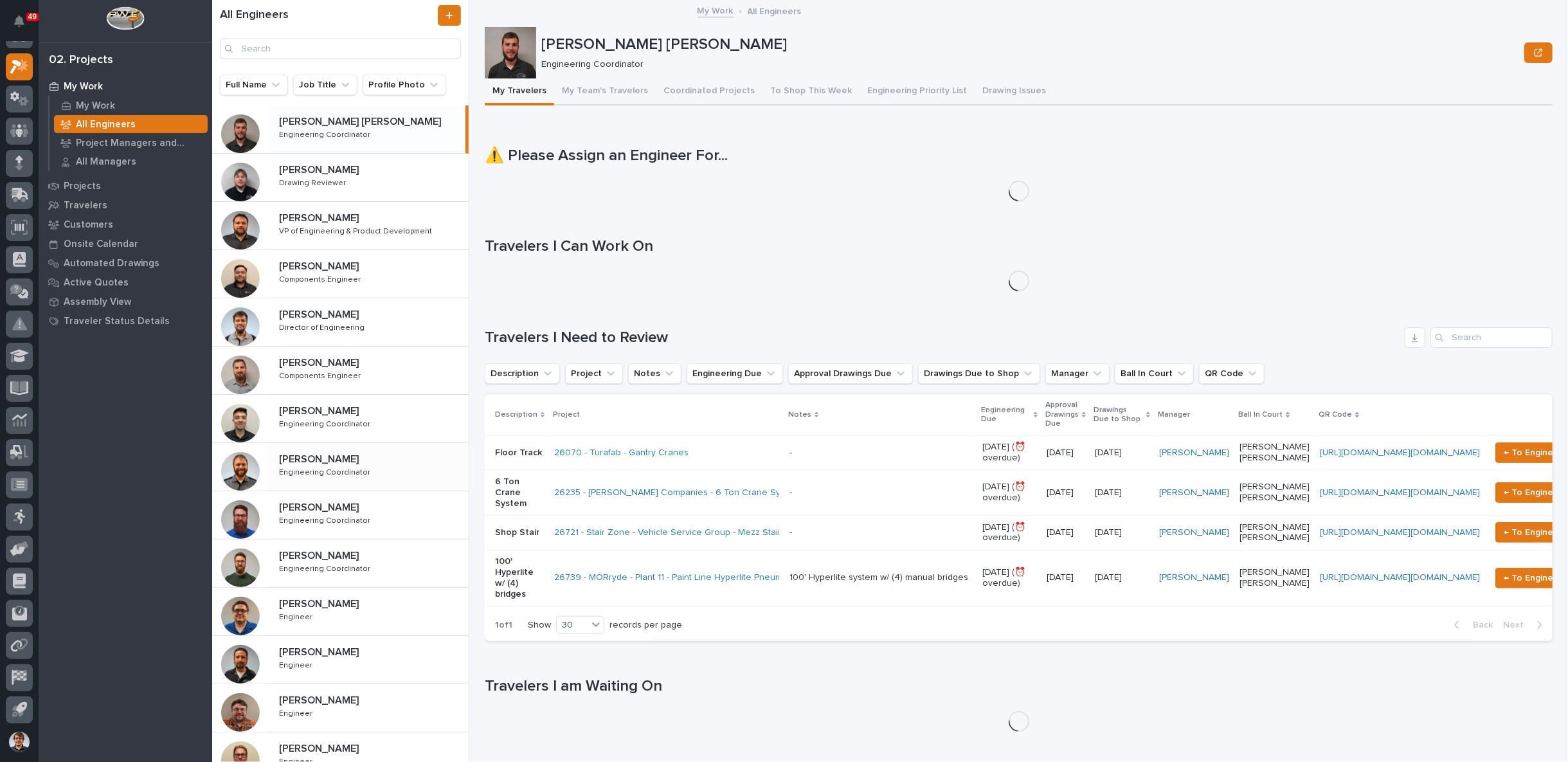
click at [302, 461] on p "[PERSON_NAME]" at bounding box center [320, 458] width 82 height 15
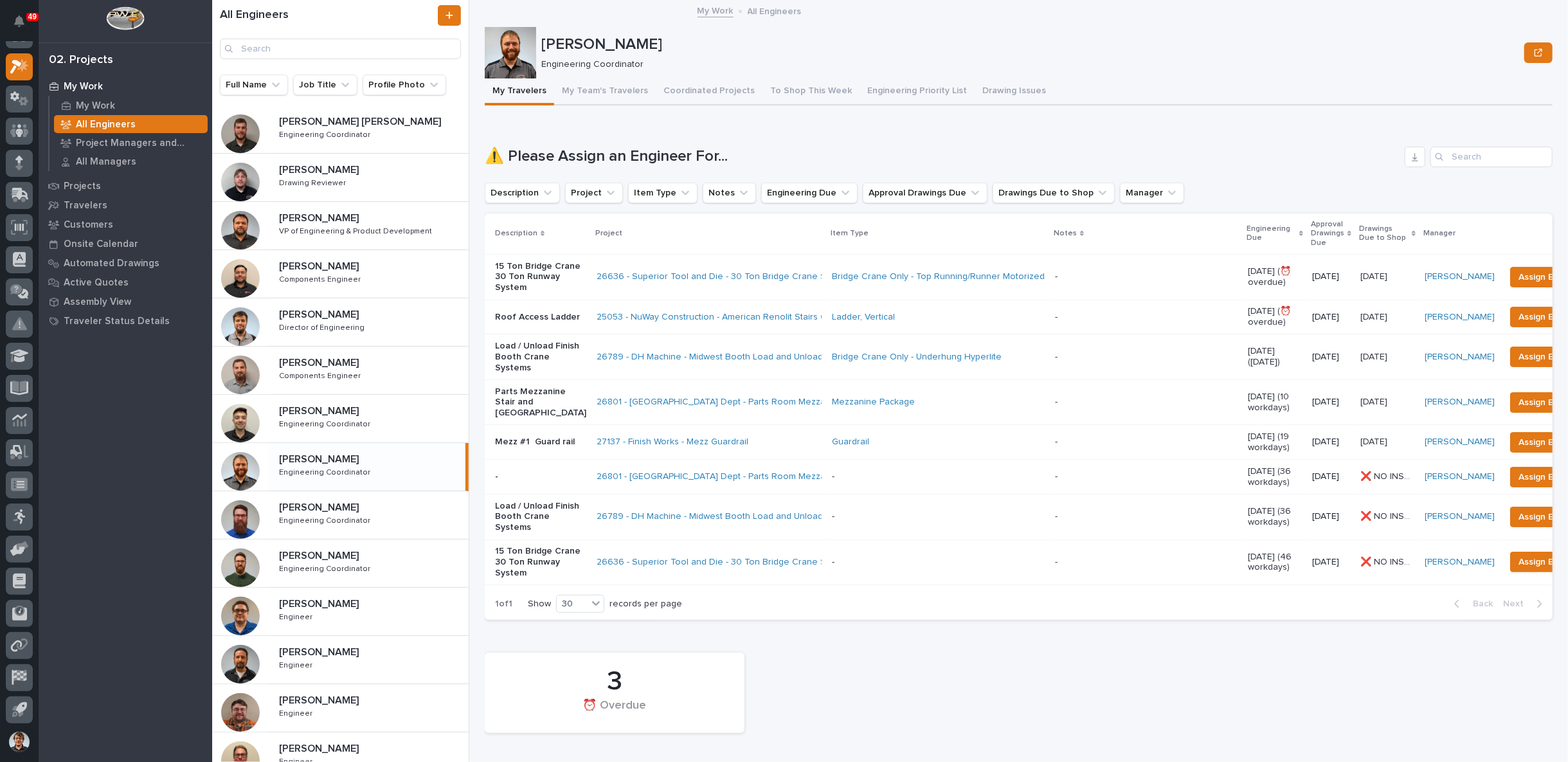
click at [91, 83] on p "My Work" at bounding box center [84, 87] width 39 height 12
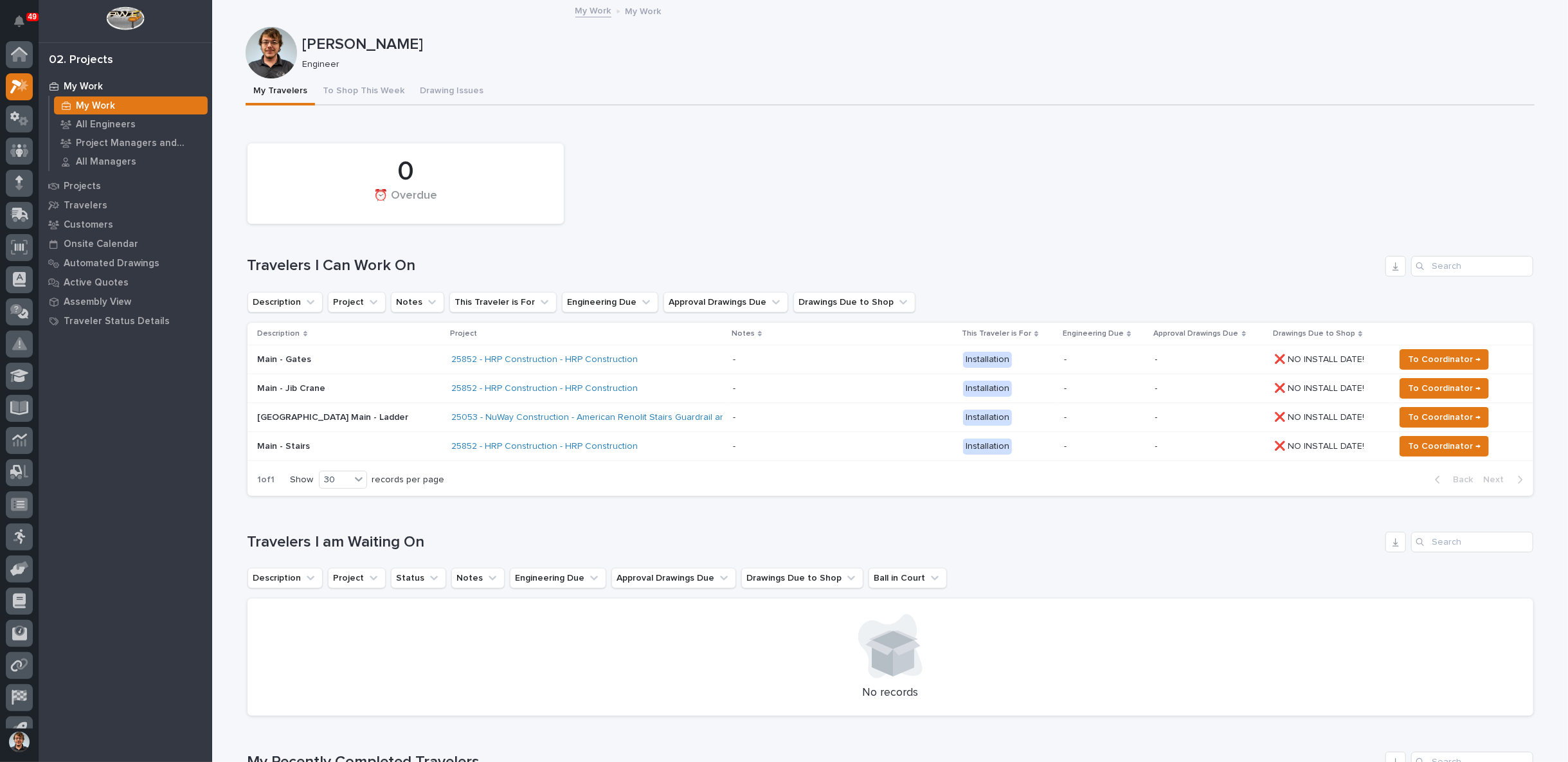
scroll to position [20, 0]
